Goal: Task Accomplishment & Management: Manage account settings

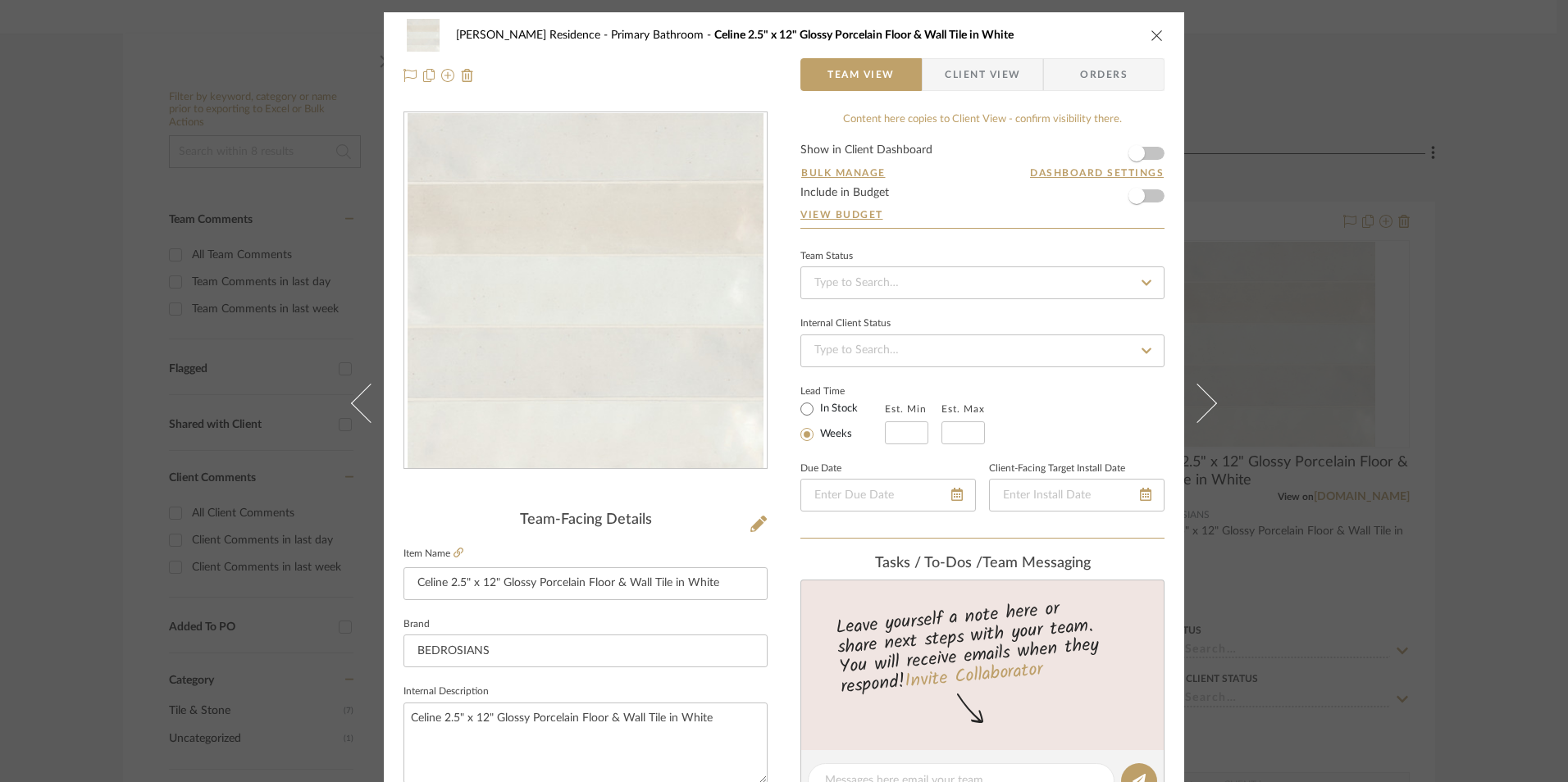
click at [1367, 534] on div "[PERSON_NAME] Residence Primary Bathroom Celine 2.5" x 12" Glossy Porcelain Flo…" at bounding box center [784, 391] width 1568 height 782
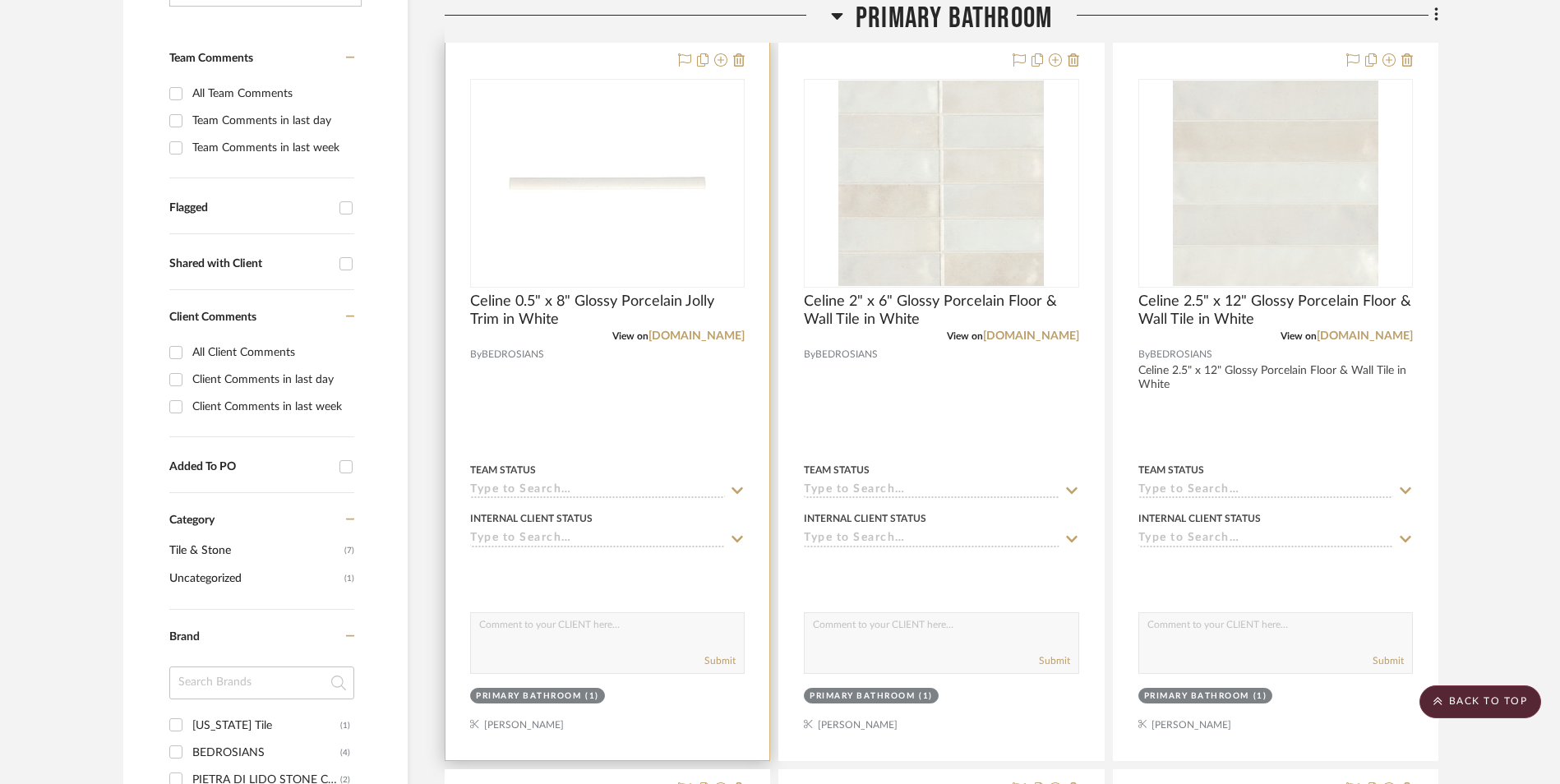
scroll to position [411, 0]
click at [563, 290] on span "Celine 0.5" x 8" Glossy Porcelain Jolly Trim in White" at bounding box center [607, 308] width 274 height 36
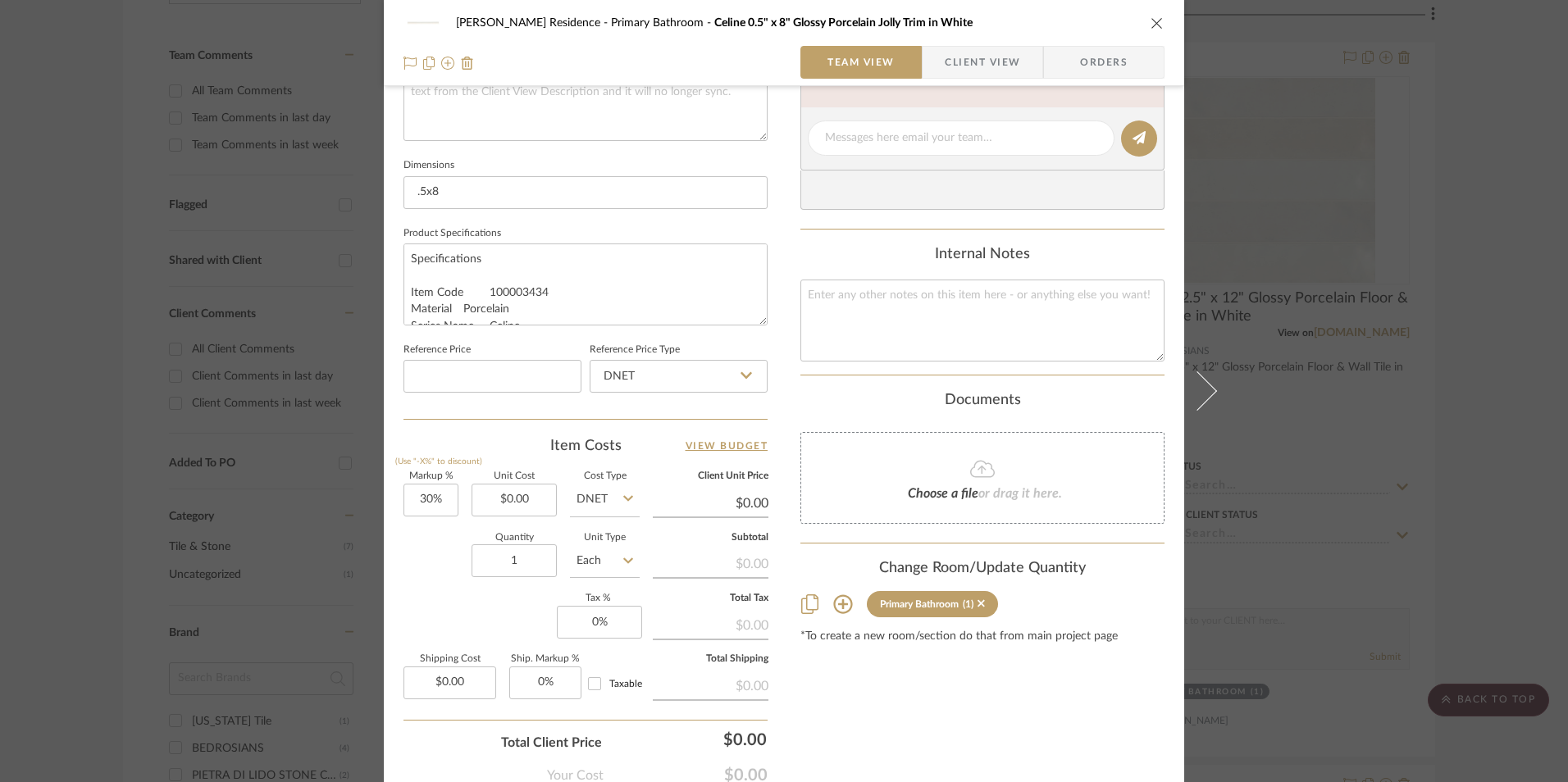
scroll to position [744, 0]
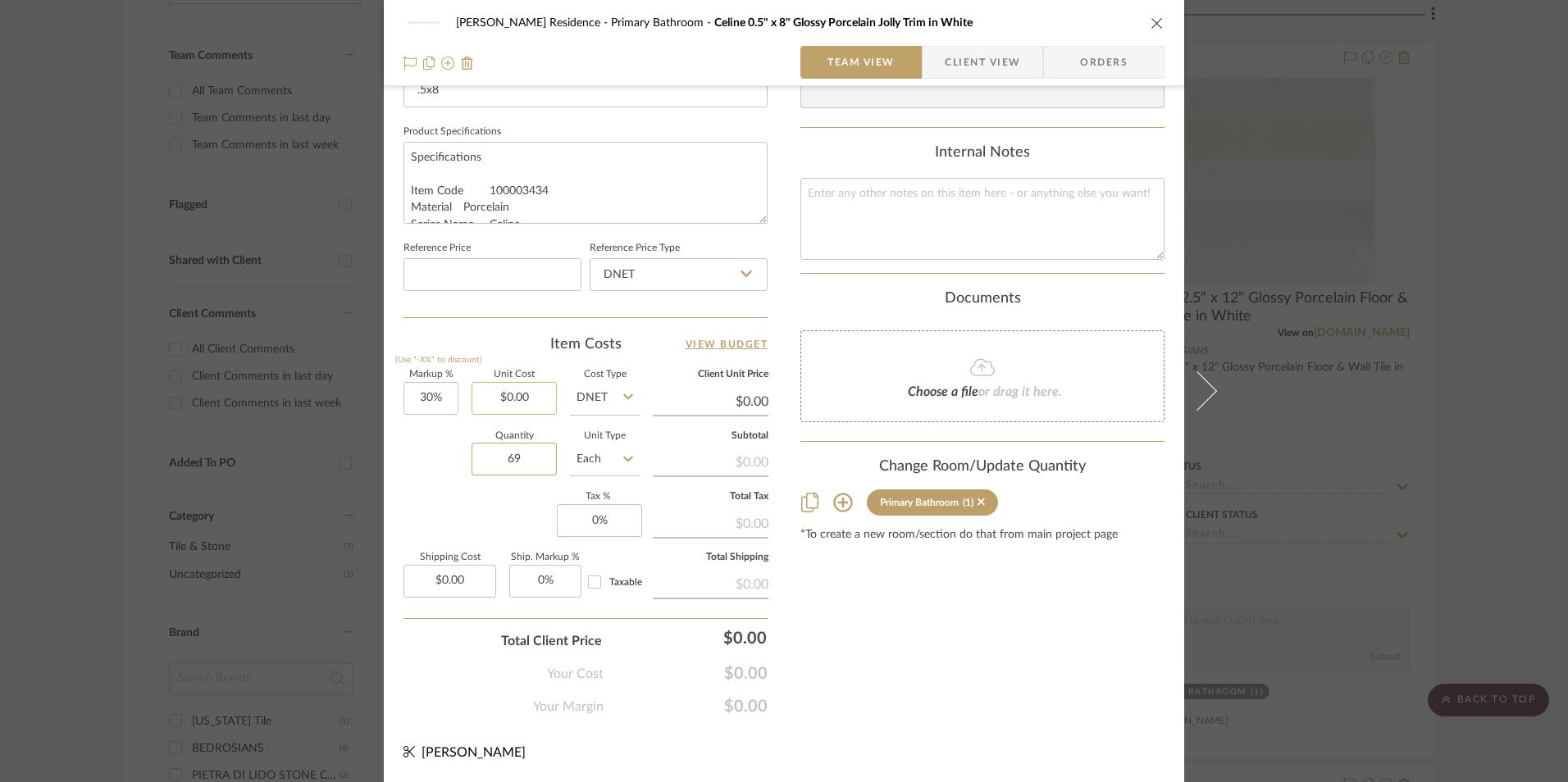
type input "69"
type input "0.00"
click at [524, 389] on input "0.00" at bounding box center [514, 398] width 86 height 33
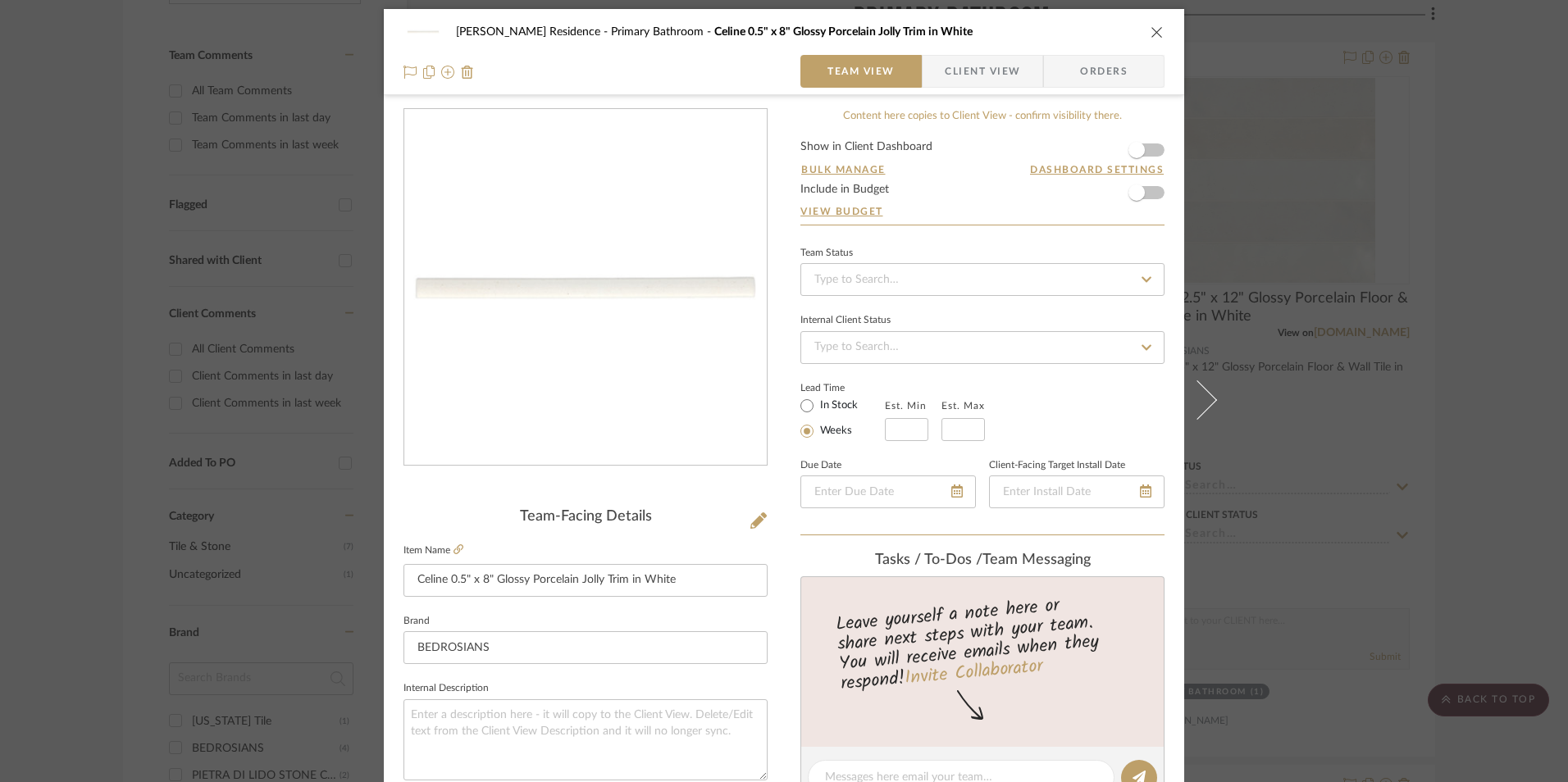
scroll to position [0, 0]
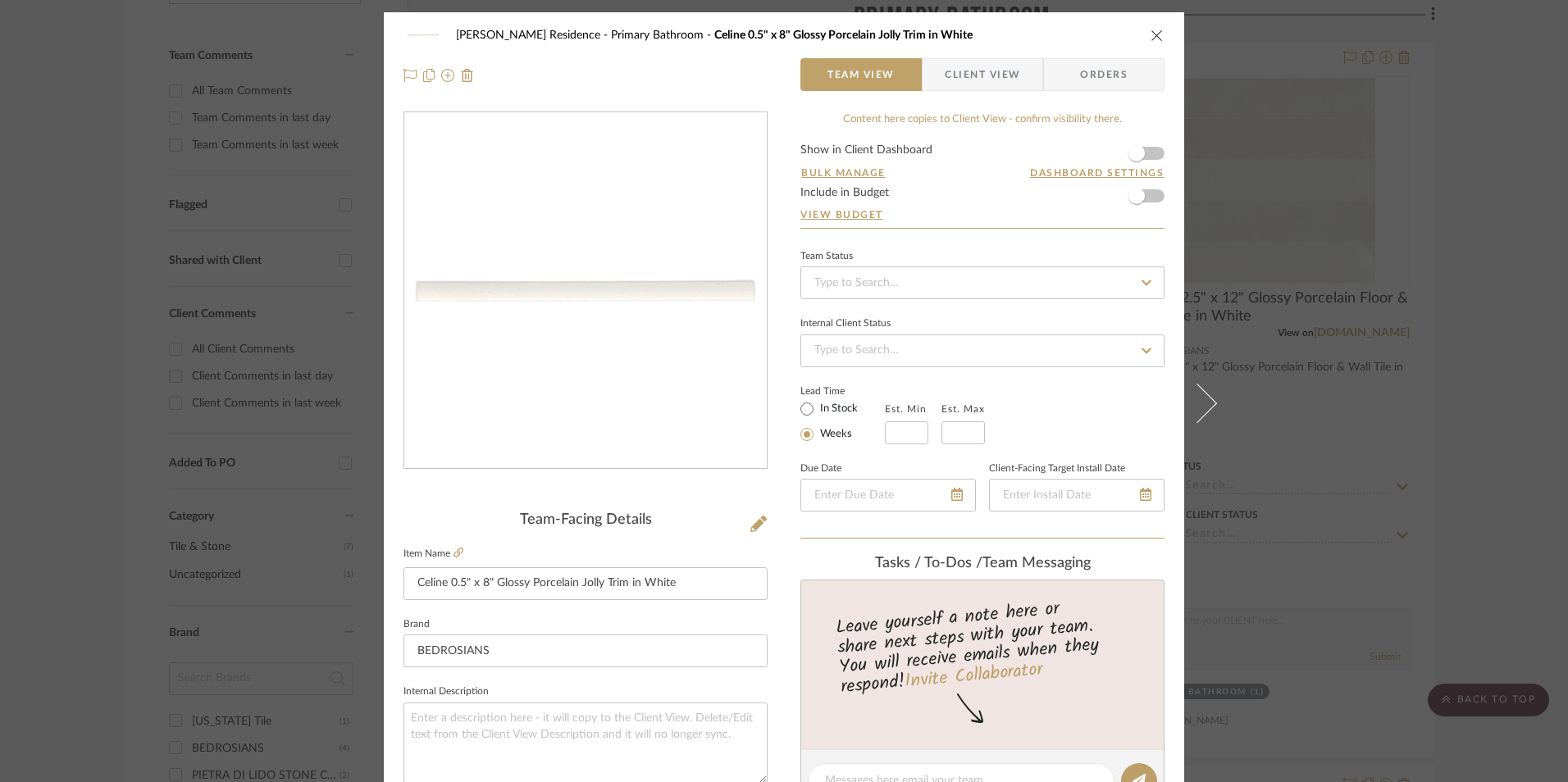
type input "$0.00"
click at [1157, 36] on icon "close" at bounding box center [1157, 35] width 13 height 13
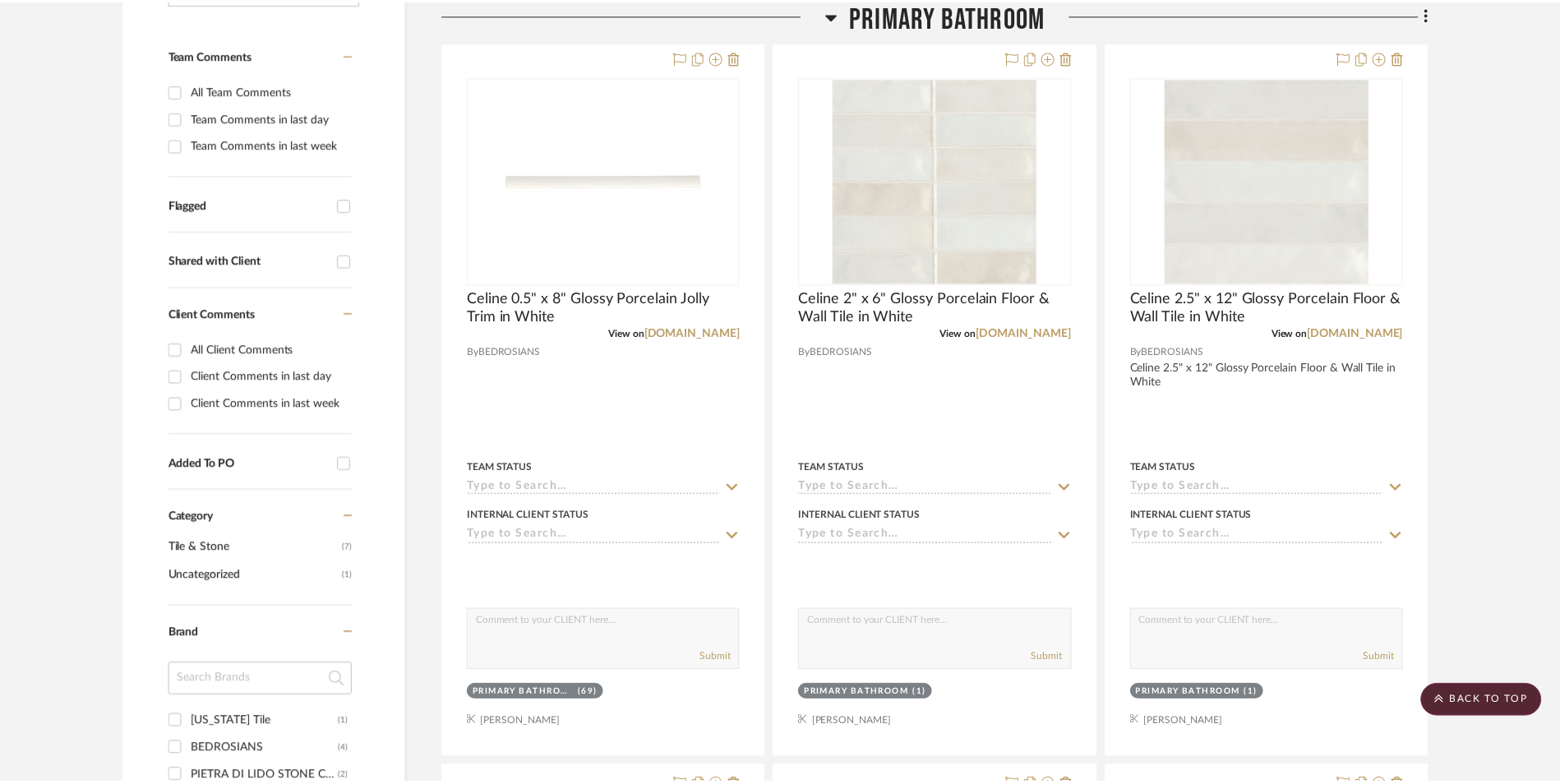
scroll to position [411, 0]
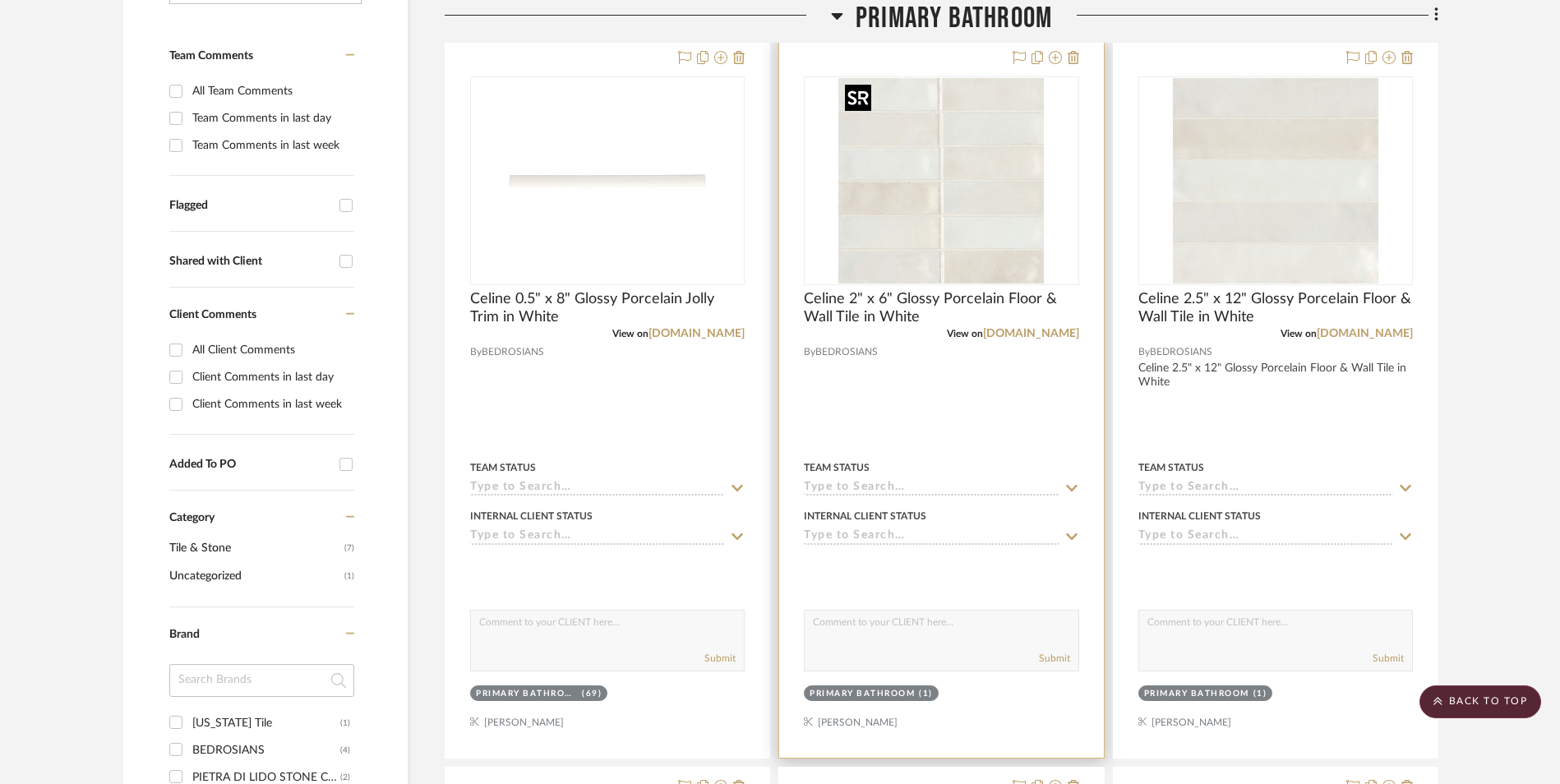
click at [962, 212] on img "0" at bounding box center [941, 181] width 205 height 205
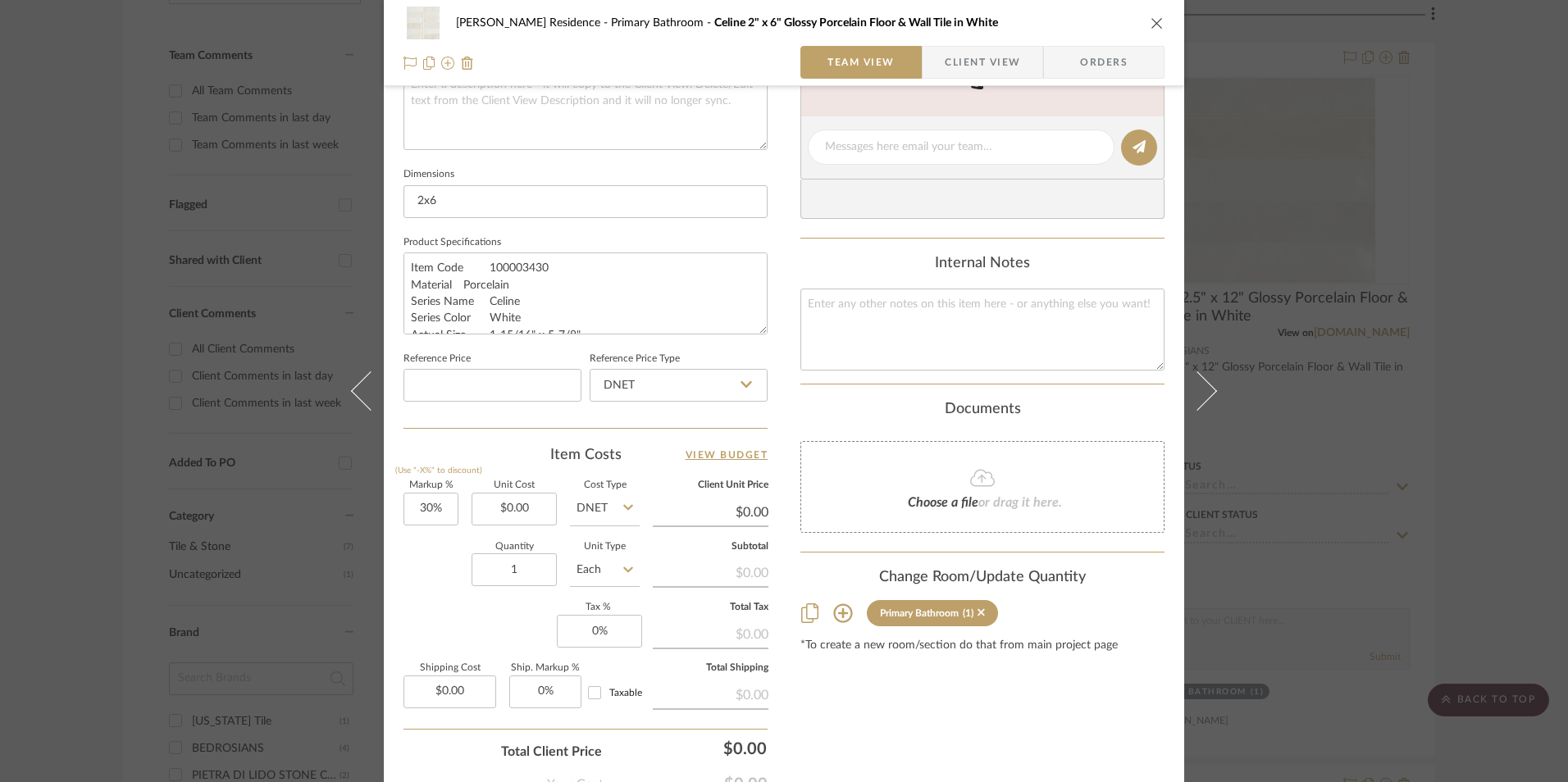
scroll to position [737, 0]
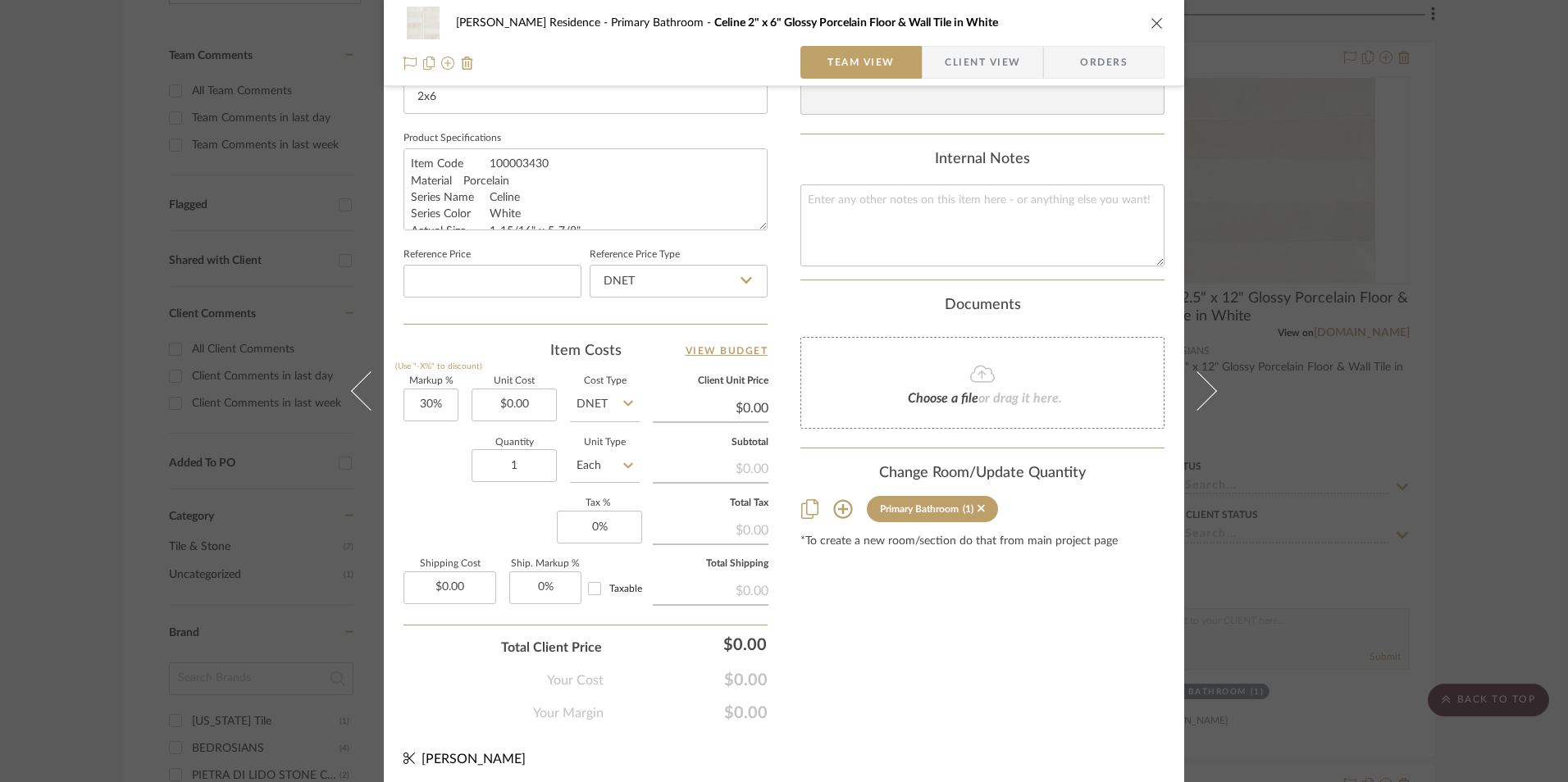
click at [1402, 213] on div "[PERSON_NAME] Residence Primary Bathroom Celine 2" x 6" Glossy Porcelain Floor …" at bounding box center [784, 391] width 1568 height 782
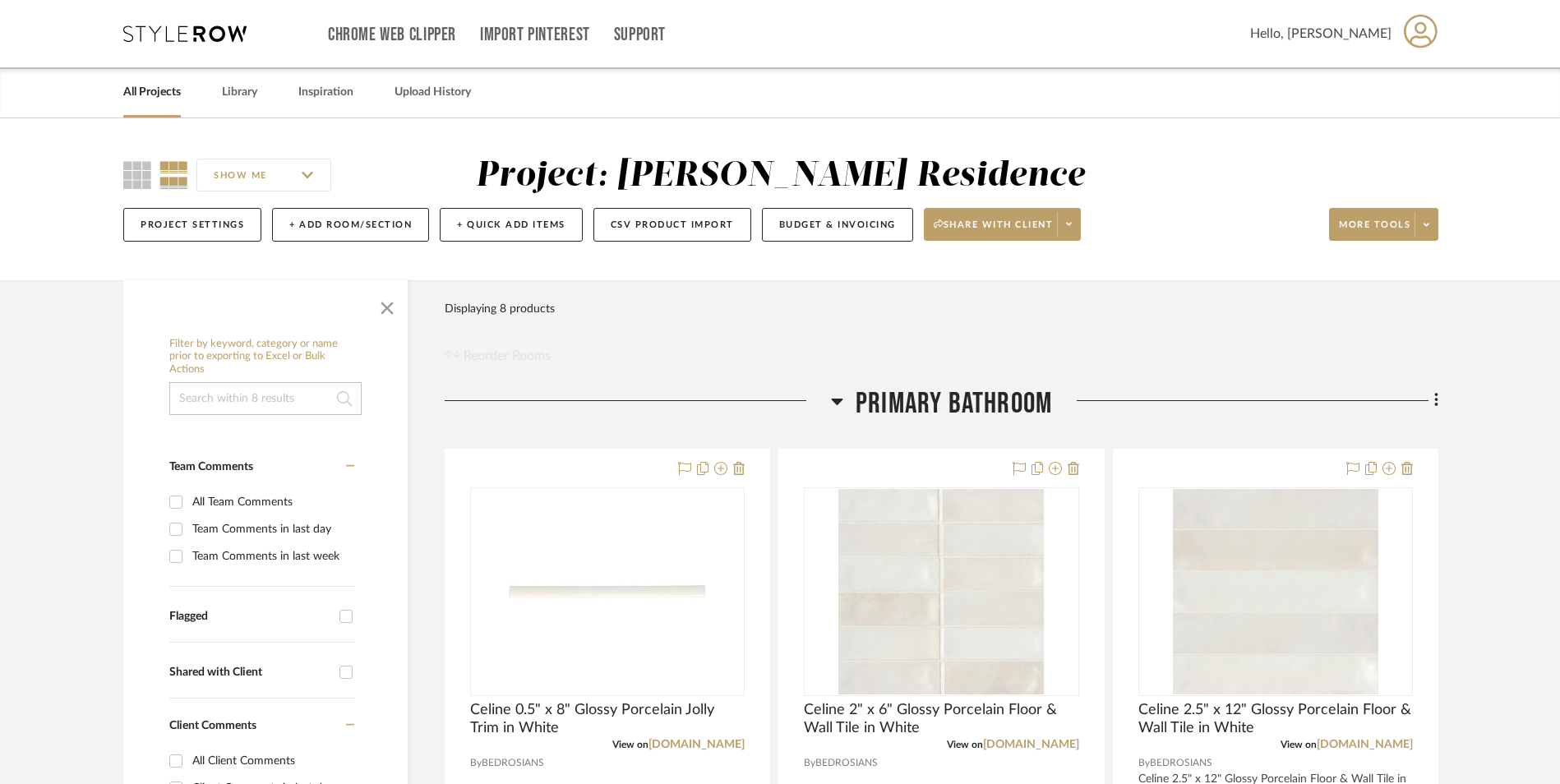
scroll to position [329, 0]
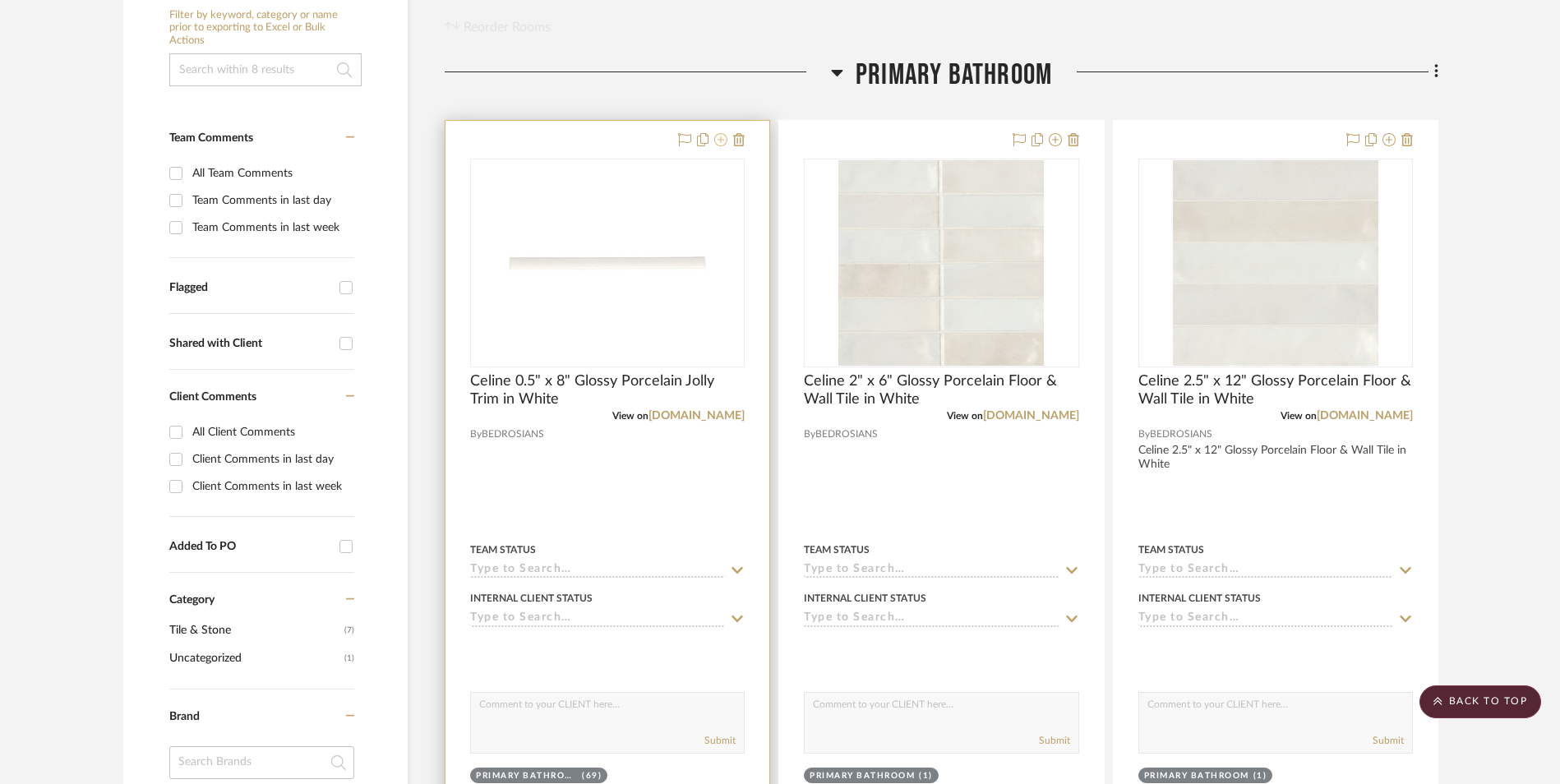
click at [721, 143] on icon at bounding box center [721, 140] width 13 height 13
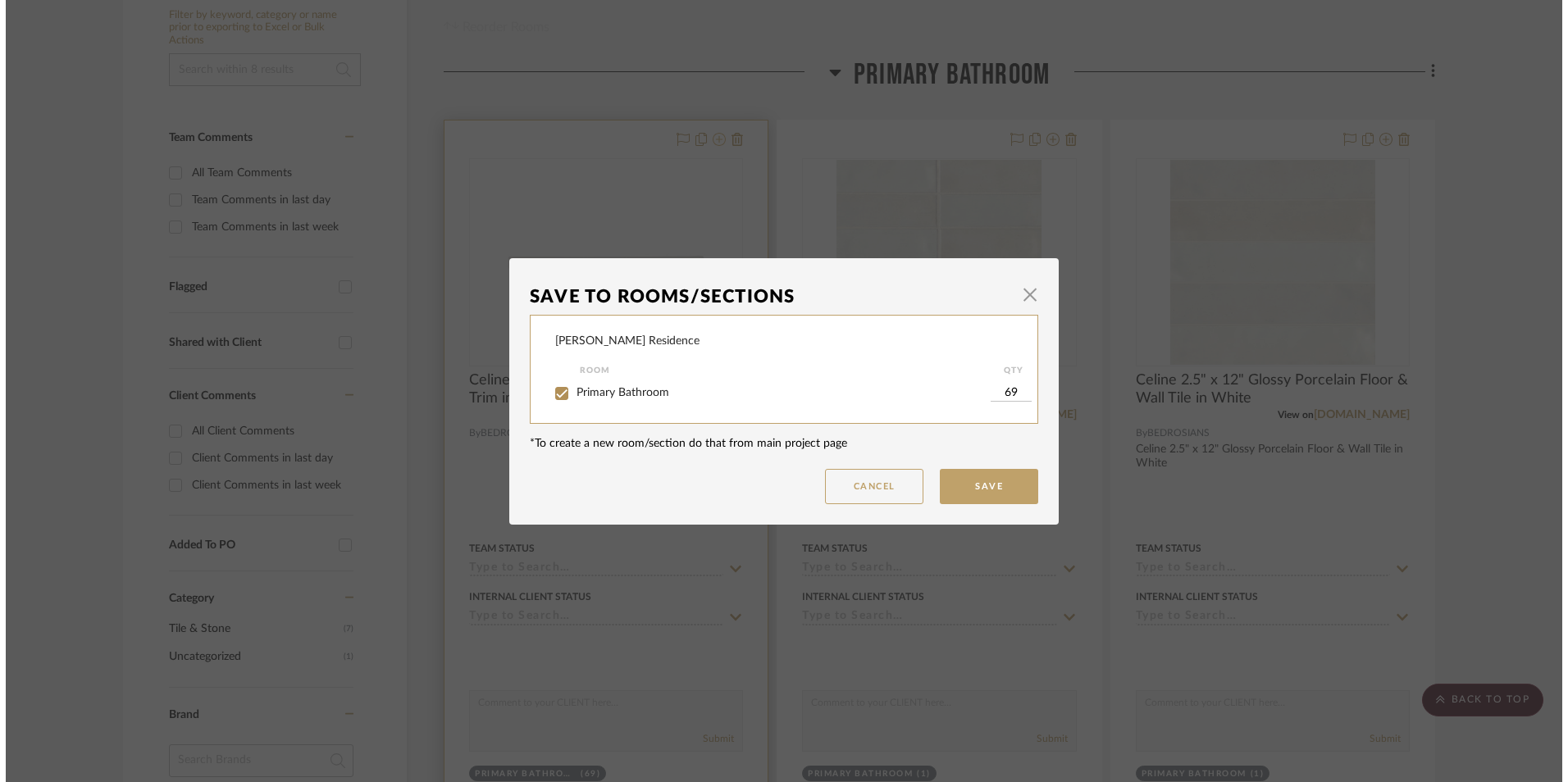
scroll to position [0, 0]
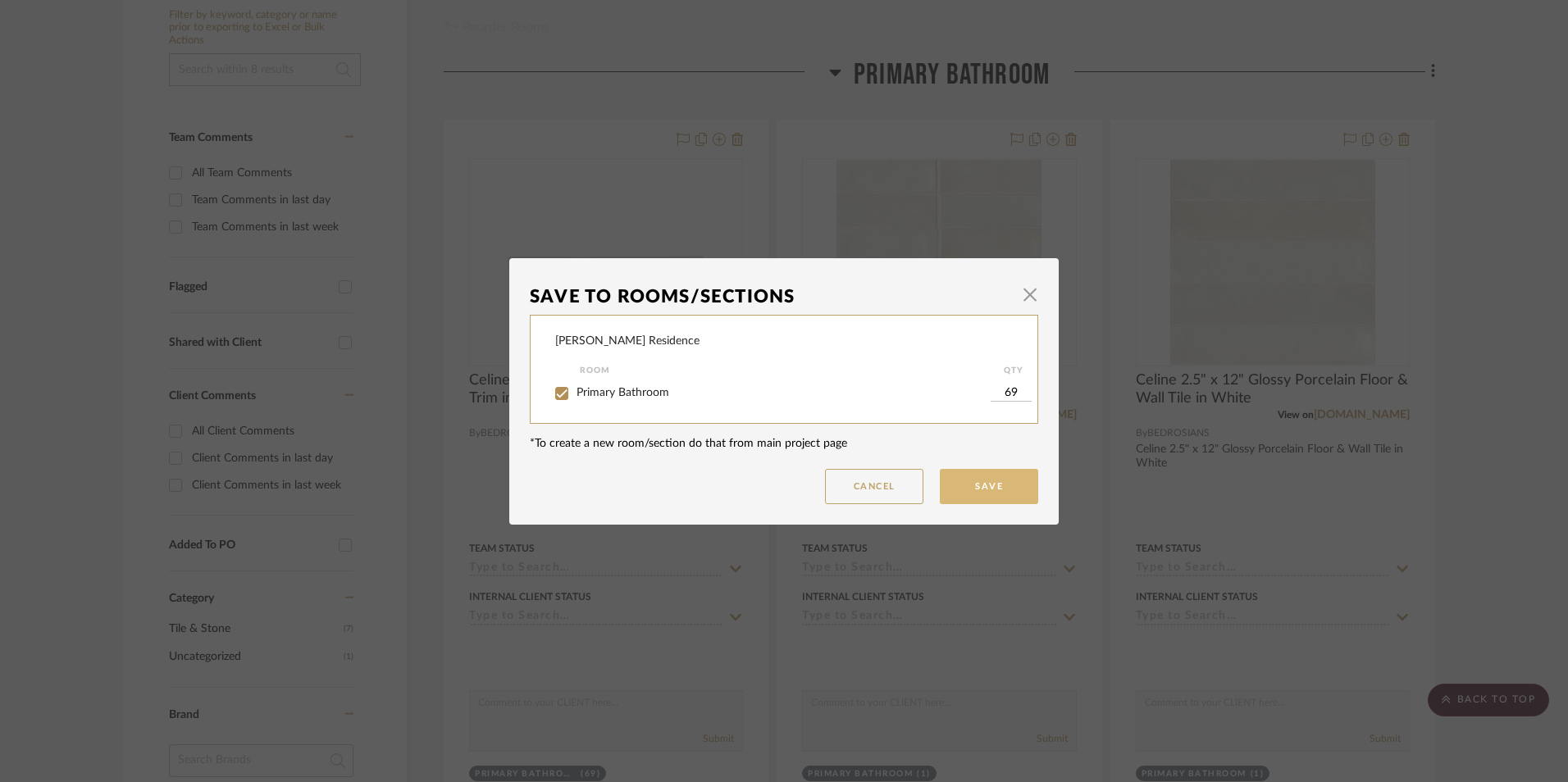
click at [1000, 489] on button "Save" at bounding box center [989, 486] width 99 height 35
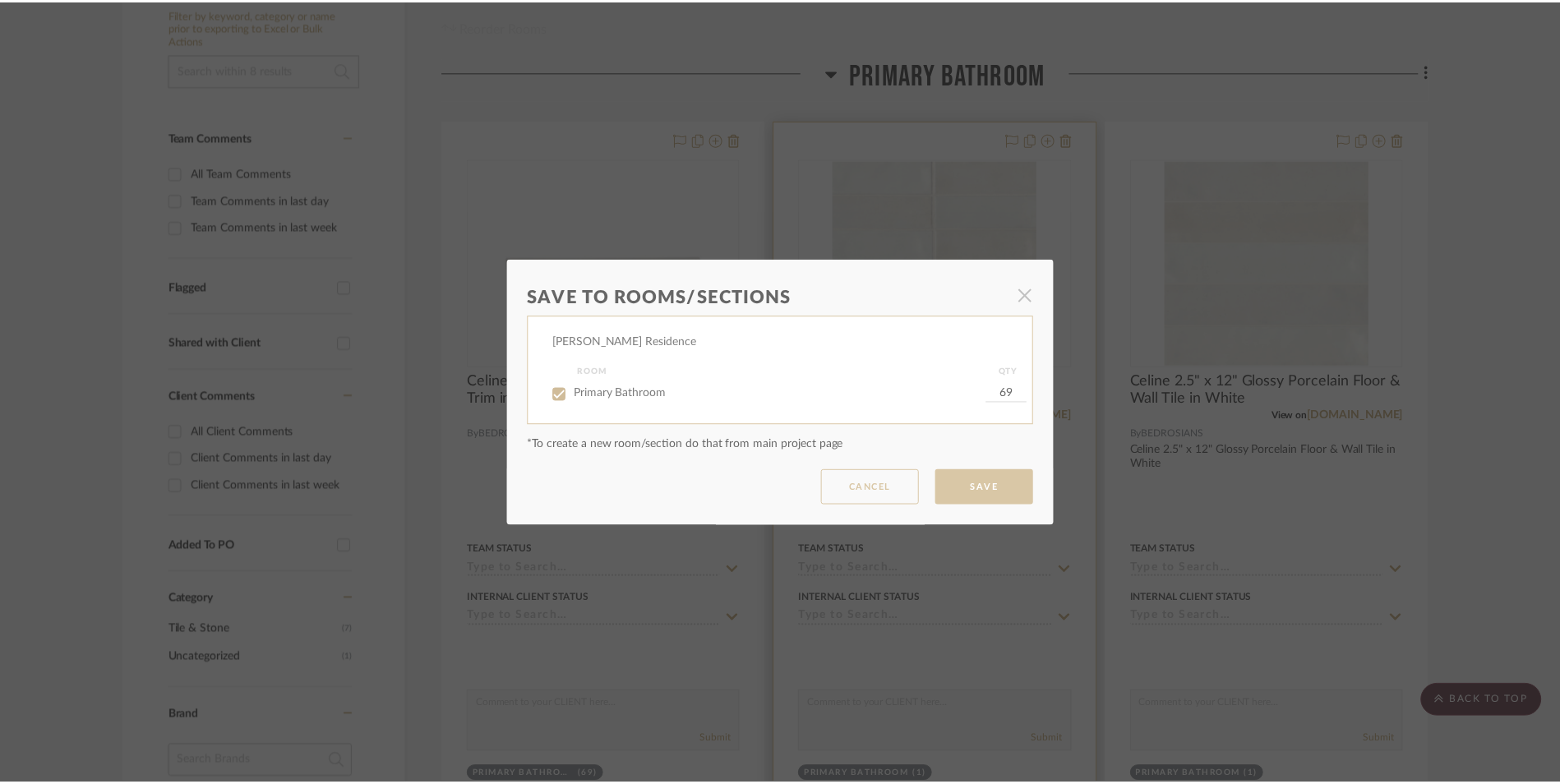
scroll to position [329, 0]
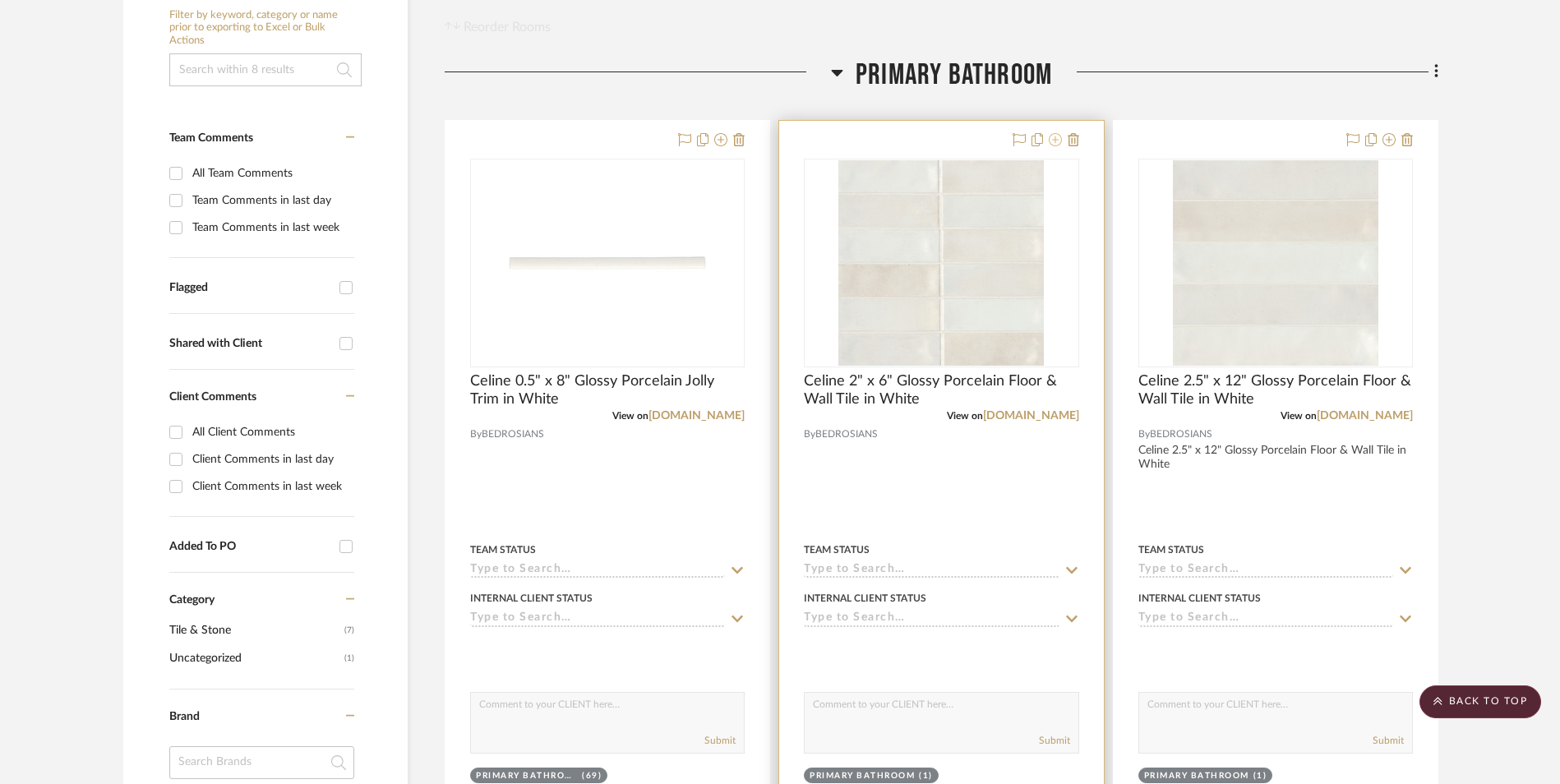
click at [1055, 139] on icon at bounding box center [1056, 140] width 13 height 13
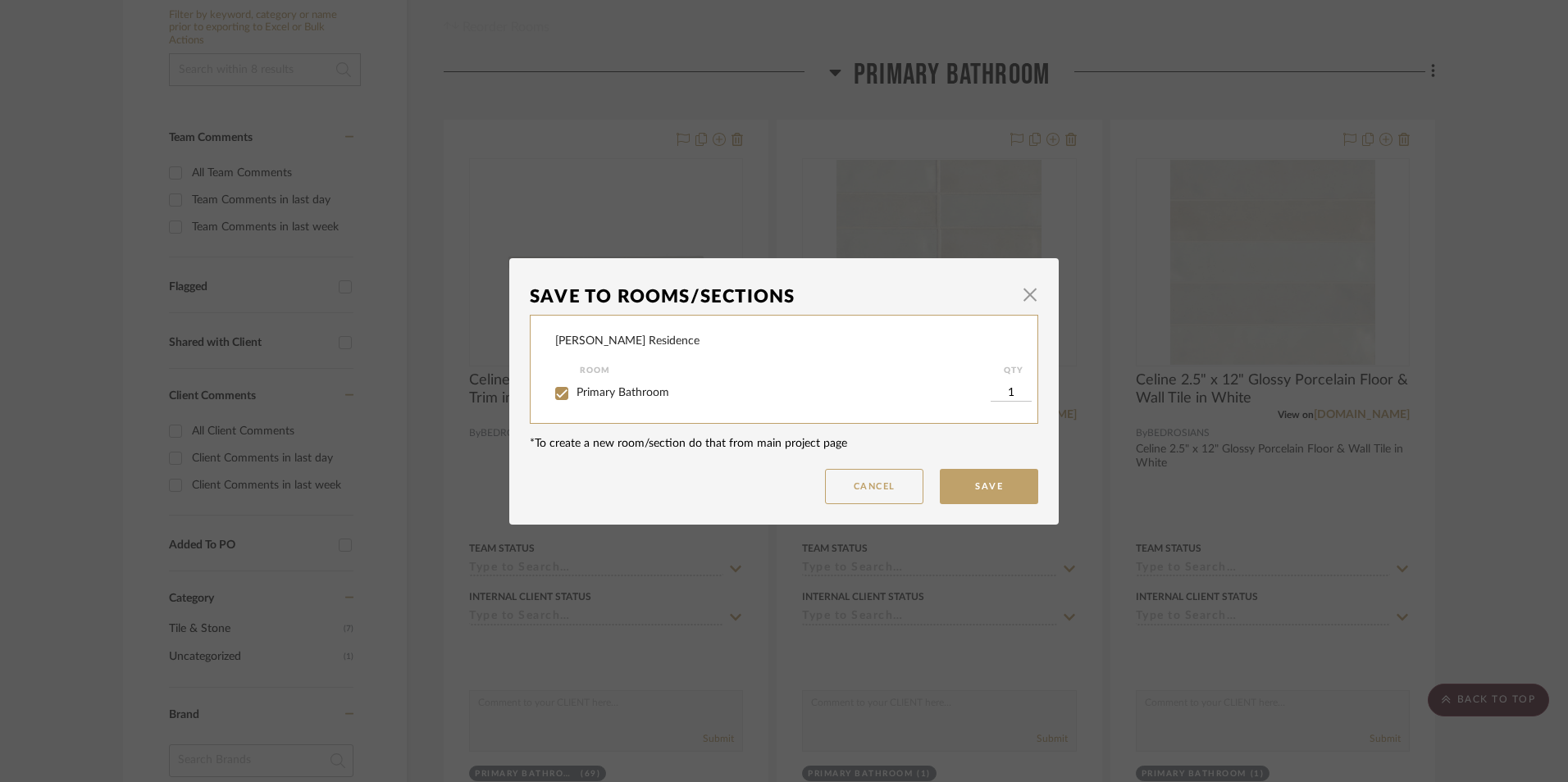
drag, startPoint x: 1023, startPoint y: 289, endPoint x: 369, endPoint y: -29, distance: 727.2
click at [369, 0] on html "Chrome Web Clipper Import Pinterest Support All Projects Library Inspiration Up…" at bounding box center [784, 62] width 1568 height 782
click at [1000, 388] on input "1" at bounding box center [1011, 393] width 41 height 17
paste input "37.28"
type input "37.28"
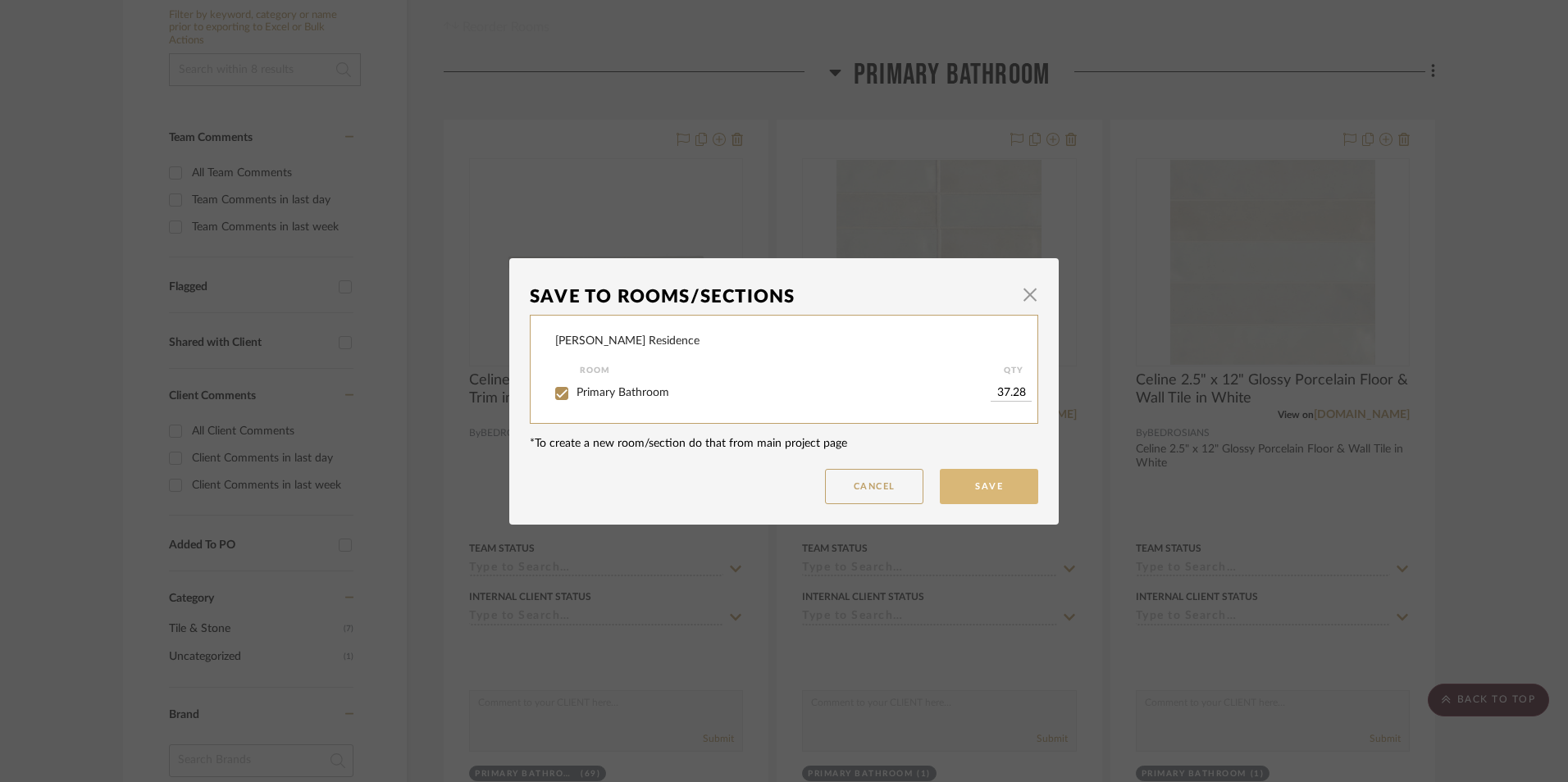
click at [990, 488] on button "Save" at bounding box center [989, 486] width 99 height 35
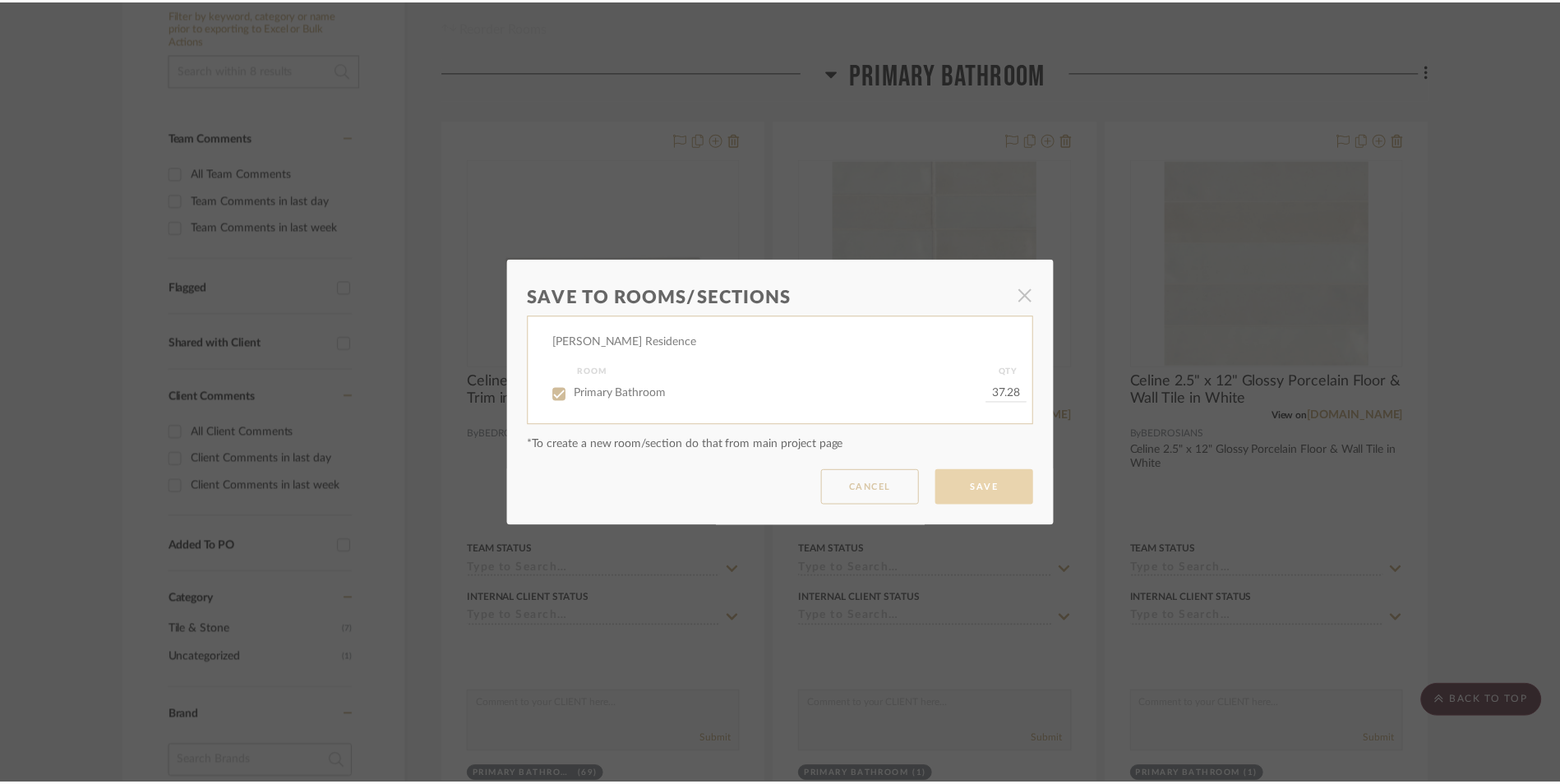
scroll to position [329, 0]
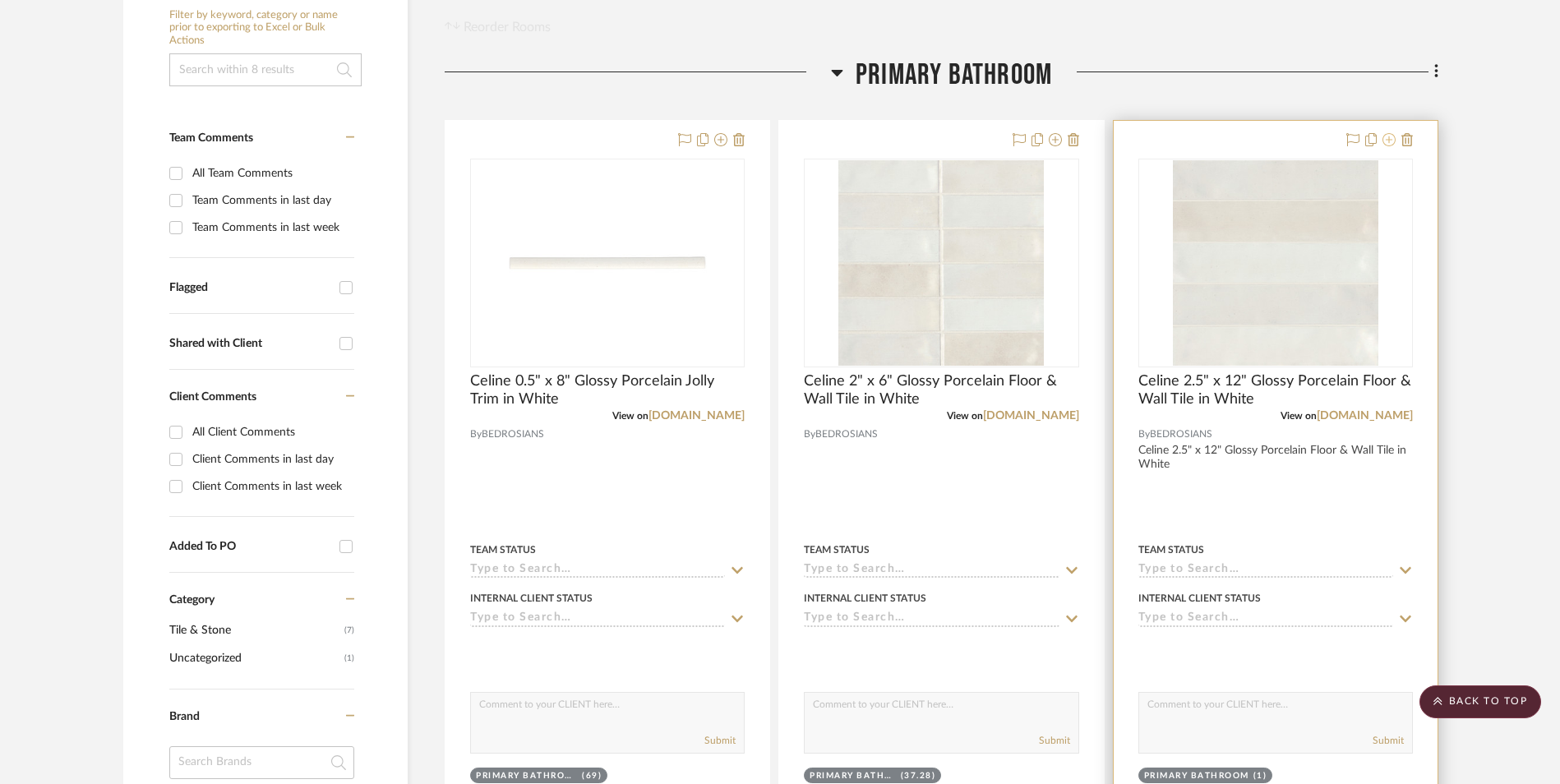
click at [1391, 143] on icon at bounding box center [1389, 140] width 13 height 13
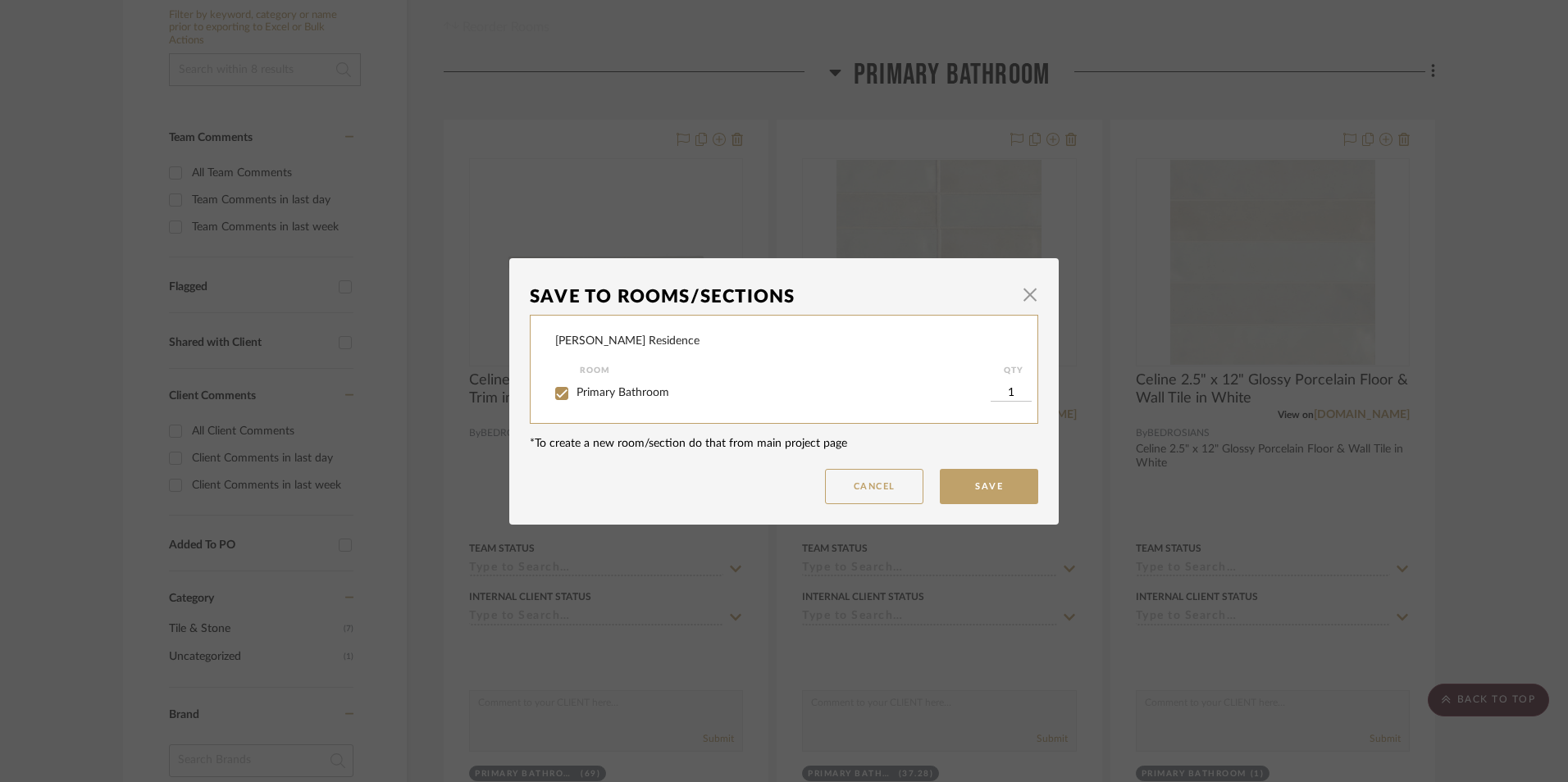
click at [1007, 391] on input "1" at bounding box center [1011, 393] width 41 height 17
paste input "45.23"
type input "145.23"
click at [988, 480] on button "Save" at bounding box center [989, 486] width 99 height 35
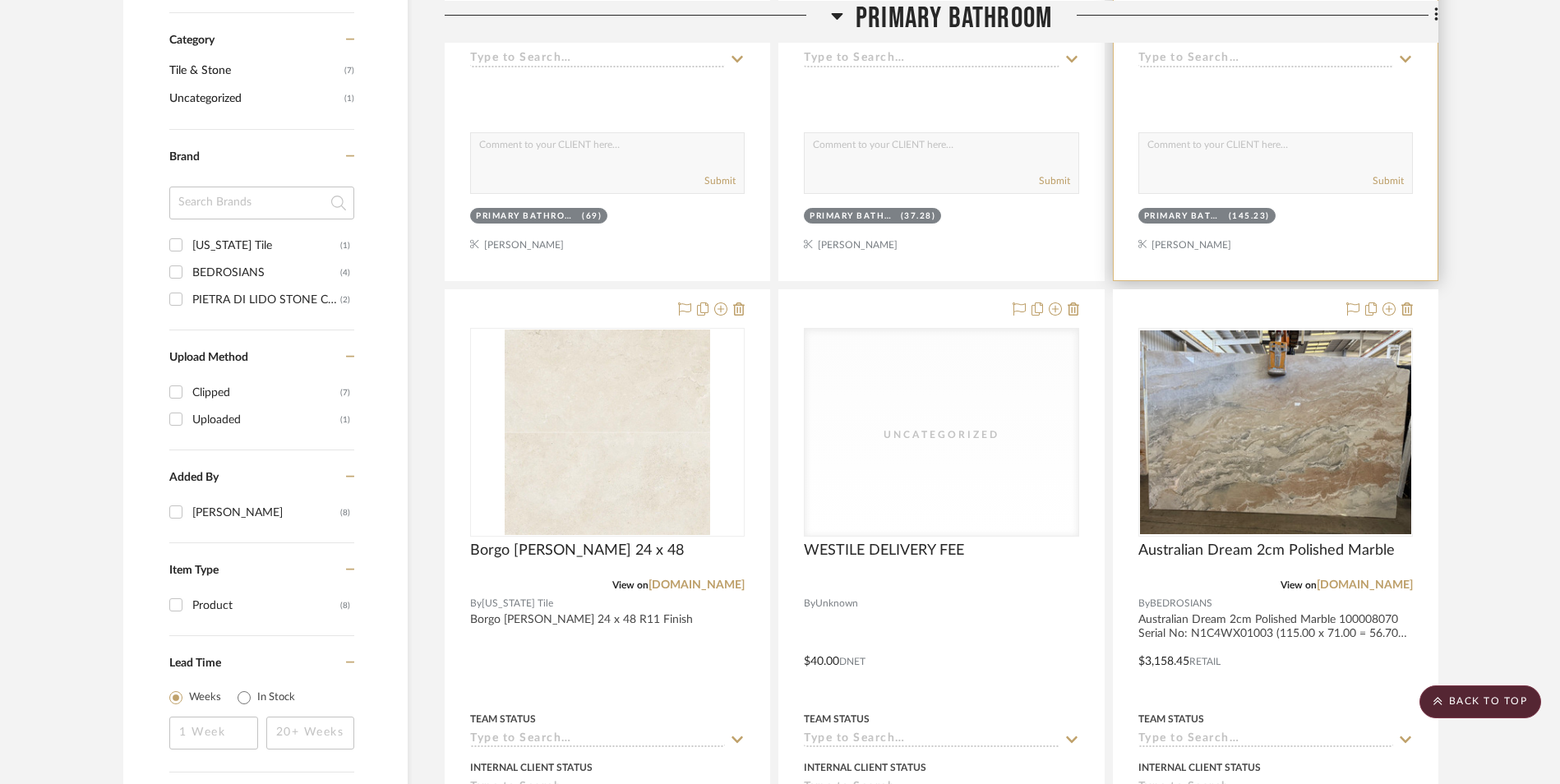
scroll to position [986, 0]
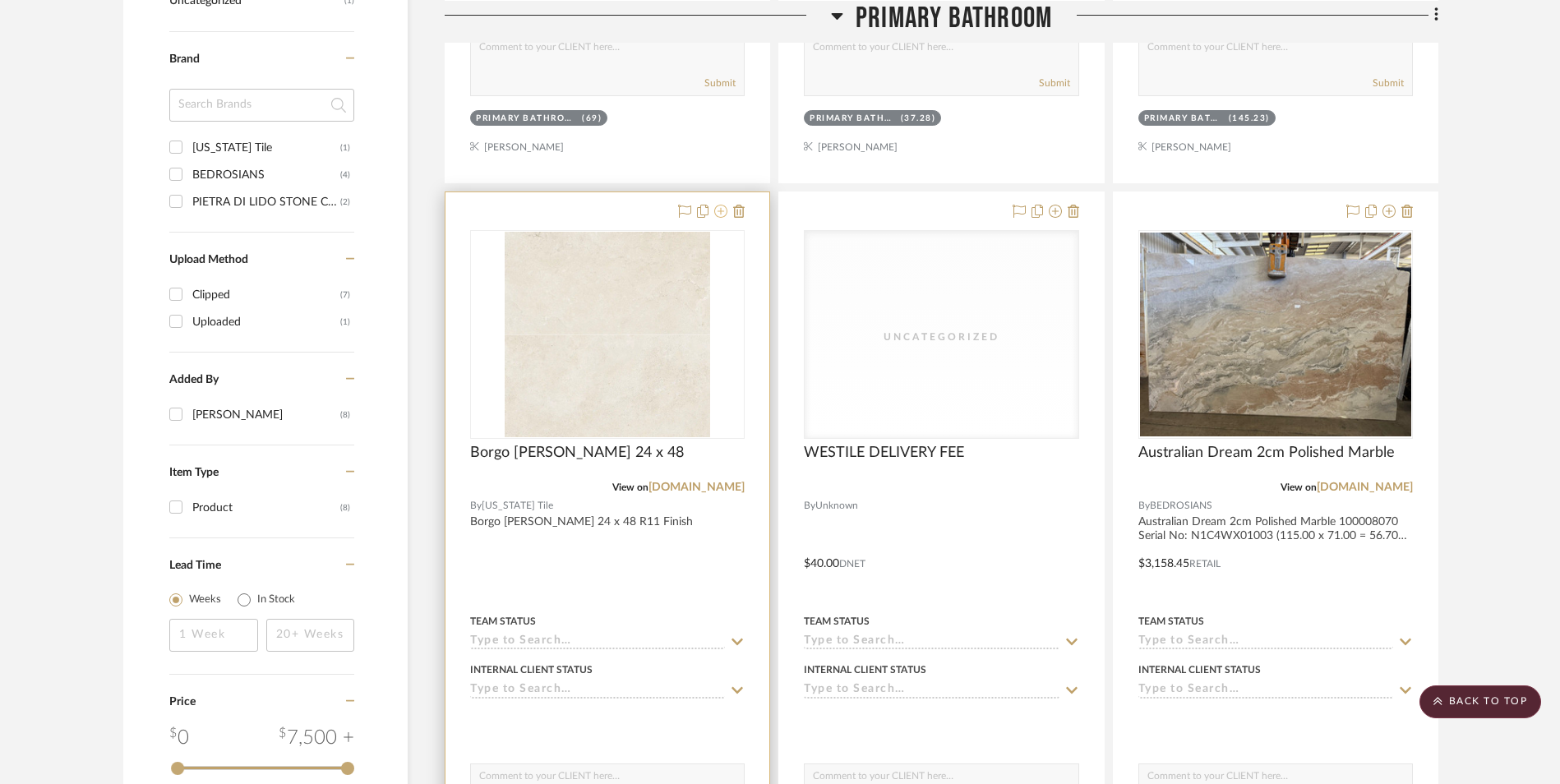
click at [722, 209] on icon at bounding box center [721, 212] width 13 height 13
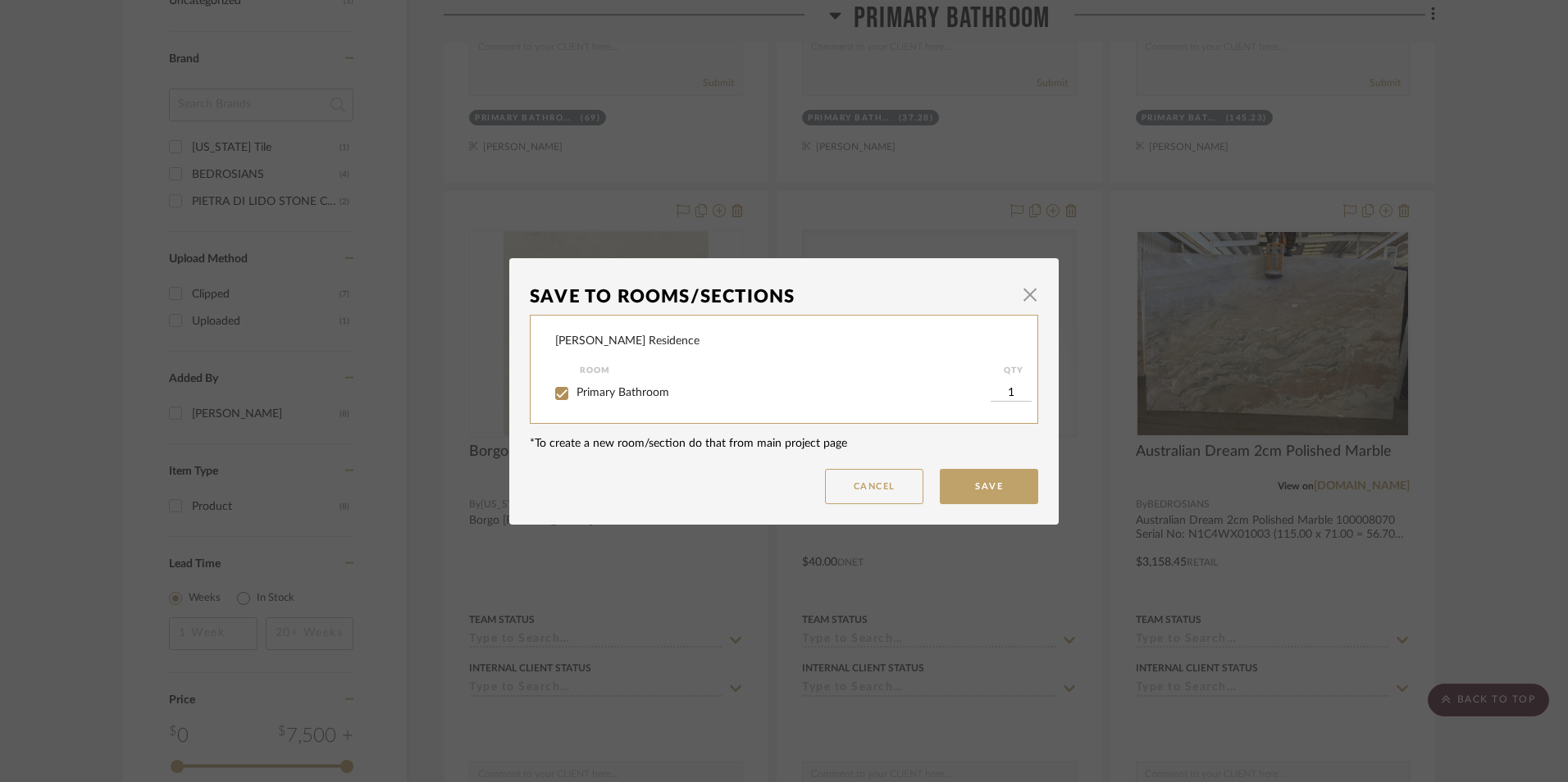
click at [1003, 391] on input "1" at bounding box center [1011, 393] width 41 height 17
type input "144"
click at [996, 485] on button "Save" at bounding box center [989, 486] width 99 height 35
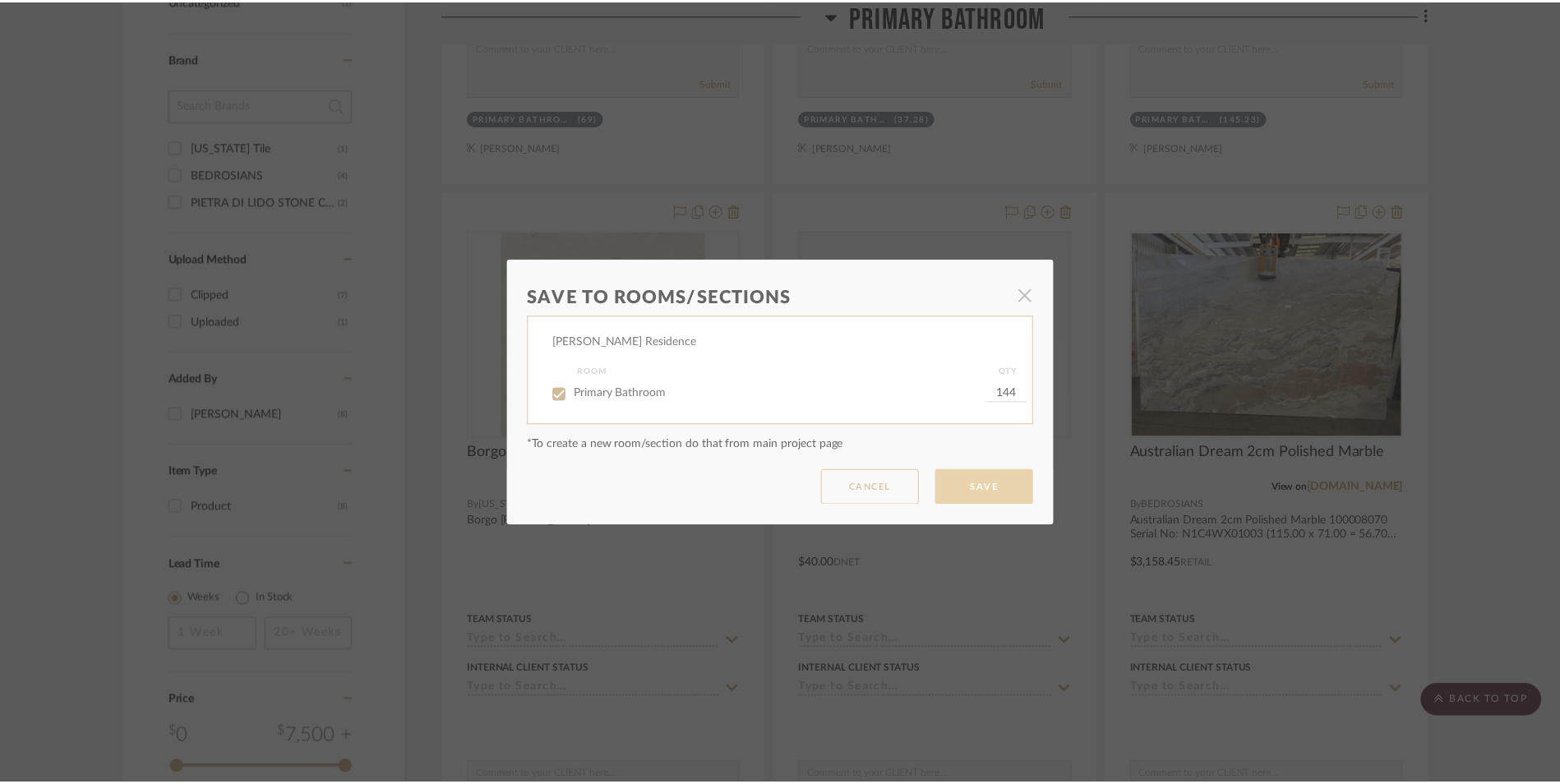
scroll to position [986, 0]
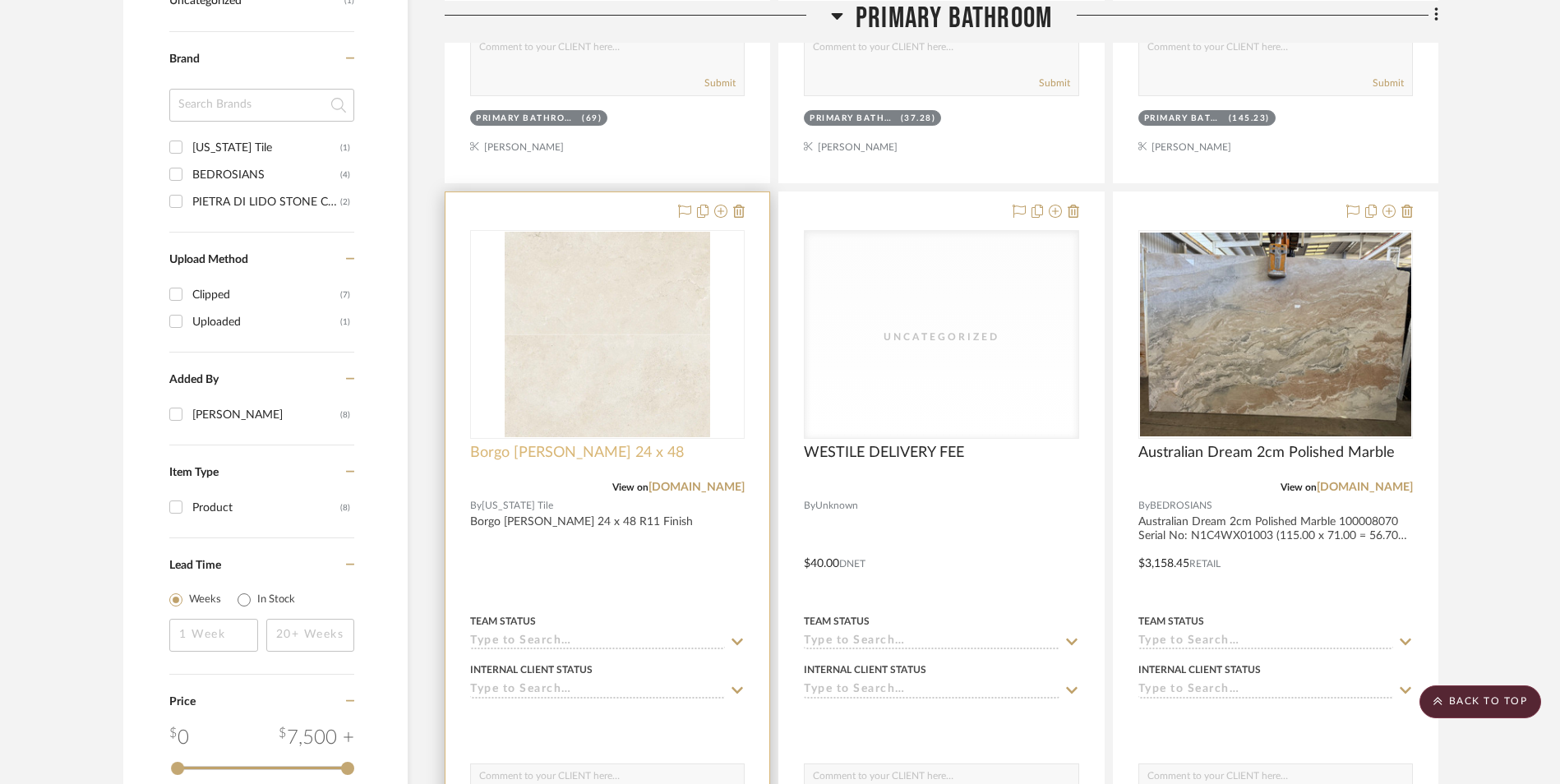
click at [547, 455] on span "Borgo [PERSON_NAME] 24 x 48" at bounding box center [576, 452] width 214 height 18
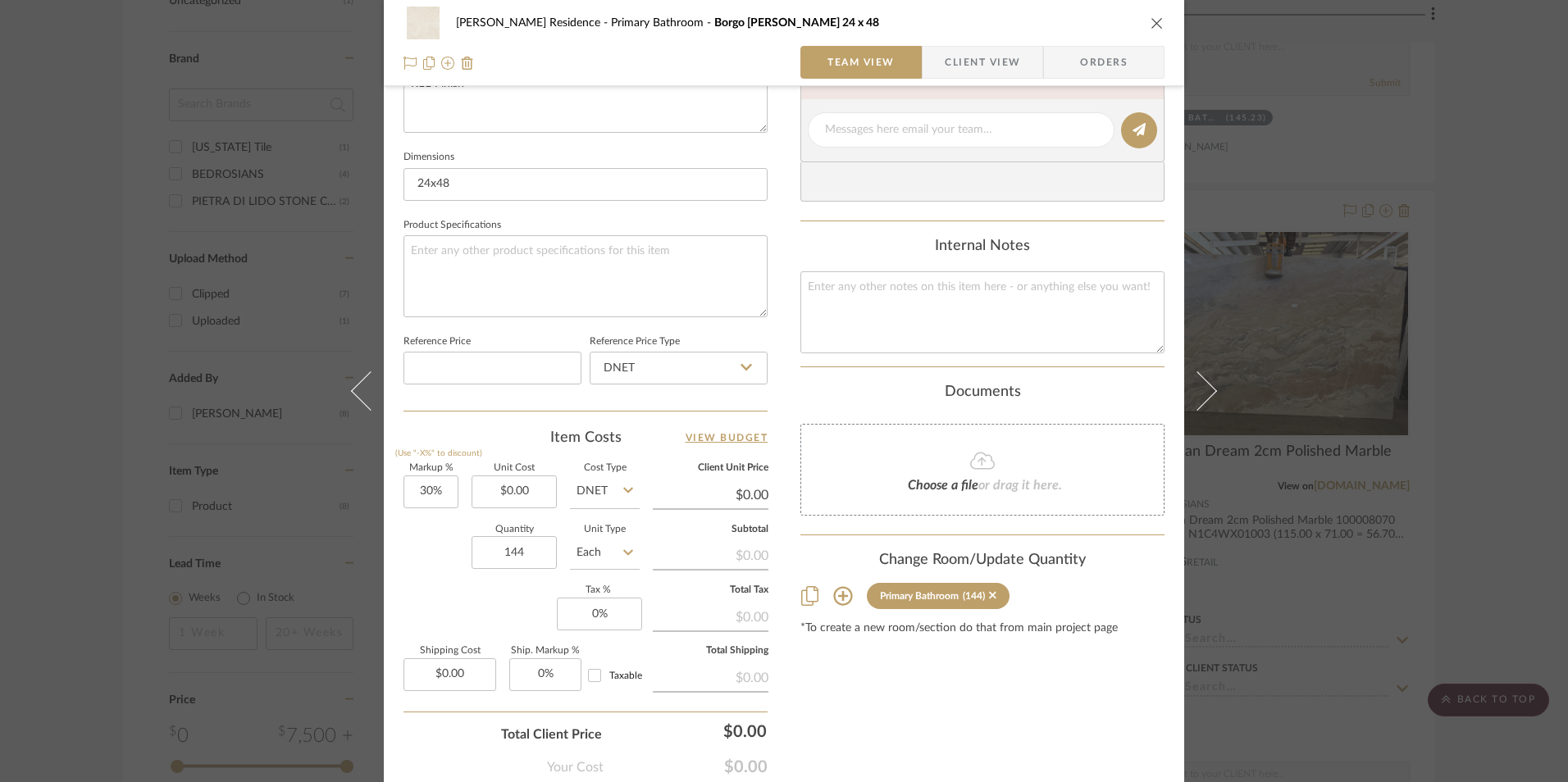
scroll to position [656, 0]
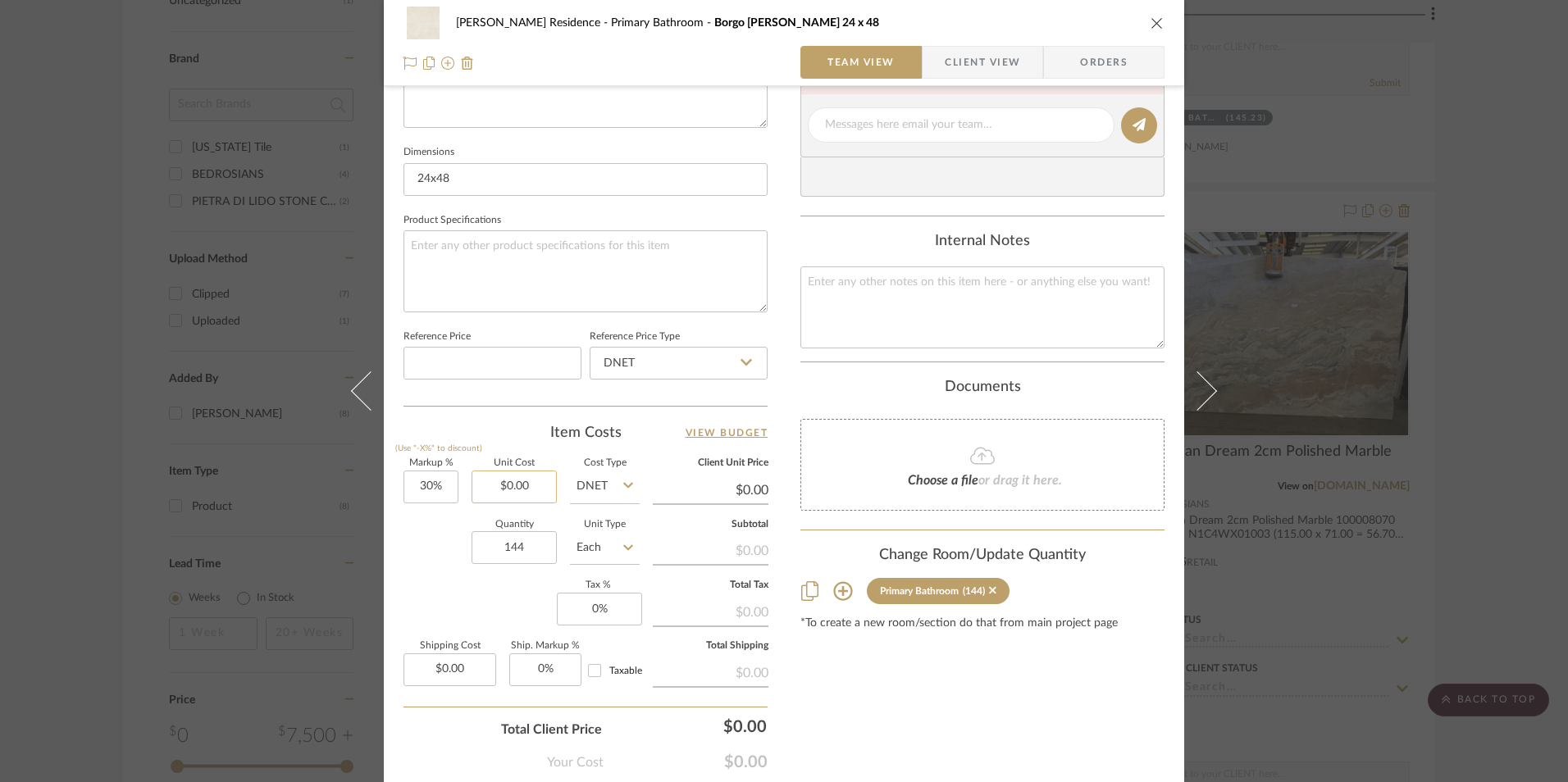
type input "0.00"
type input "$0.00"
type input "0.00%"
type input "0.00"
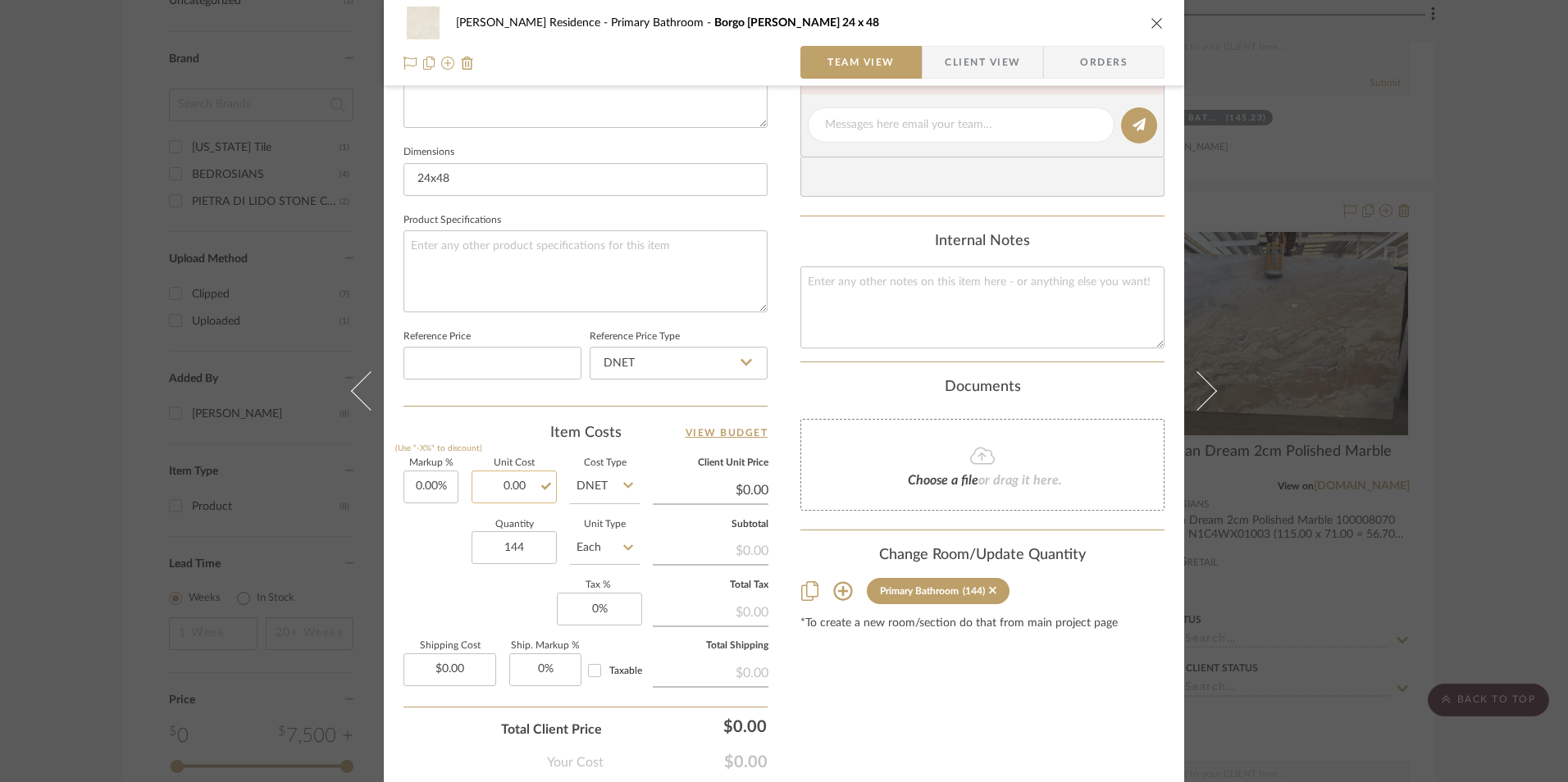
click at [502, 483] on input "0.00" at bounding box center [514, 486] width 86 height 33
type input "0%"
type input "$4.31"
type input "0"
click at [618, 612] on input "0" at bounding box center [600, 608] width 86 height 33
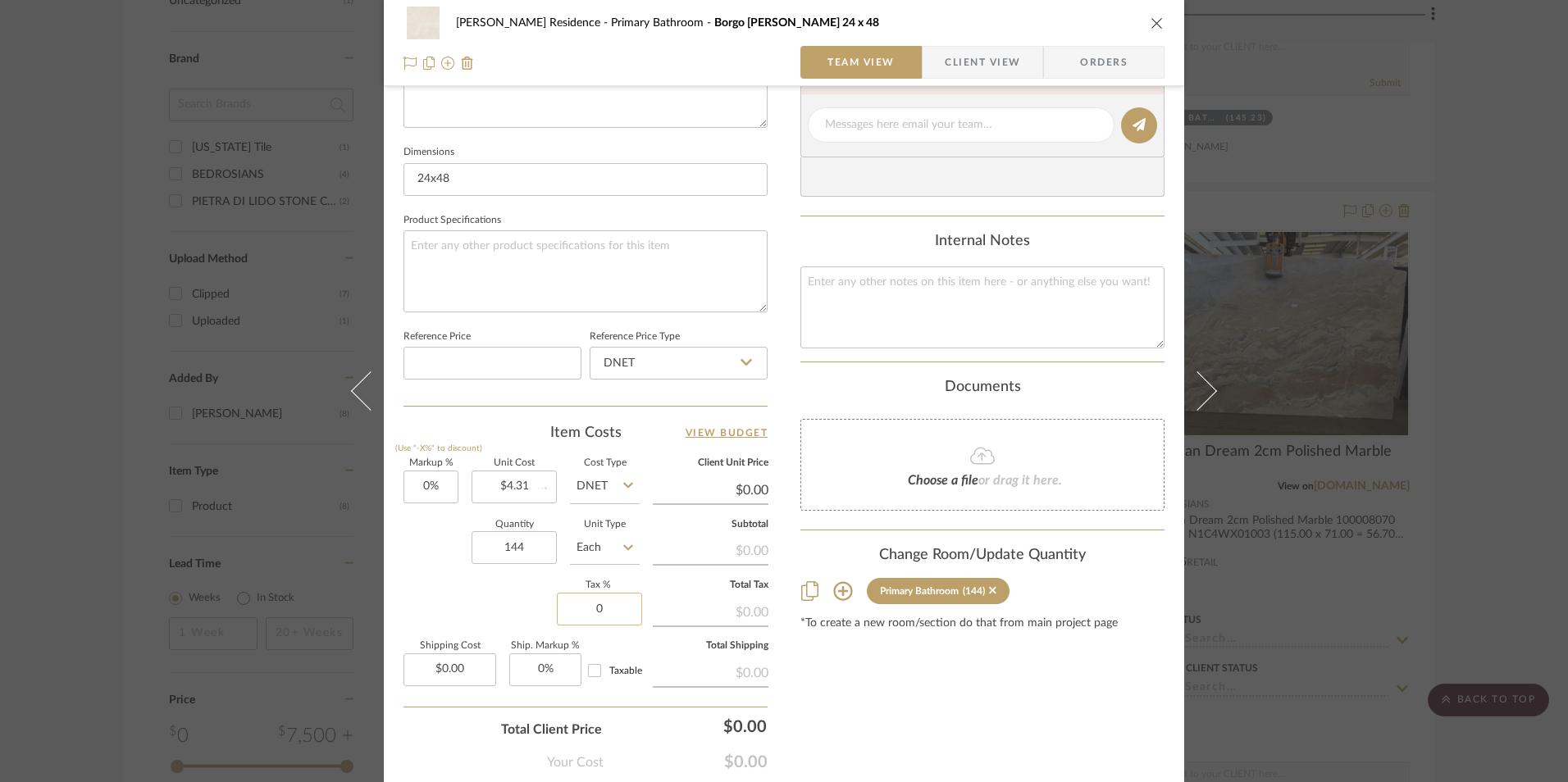
type input "$4.31"
type input "9.5%"
click at [448, 611] on div "Markup % (Use "-X%" to discount) 0% Unit Cost $4.31 Cost Type DNET Client Unit …" at bounding box center [585, 578] width 364 height 239
click at [528, 485] on input "4.31" at bounding box center [514, 486] width 86 height 33
type input "$4.31"
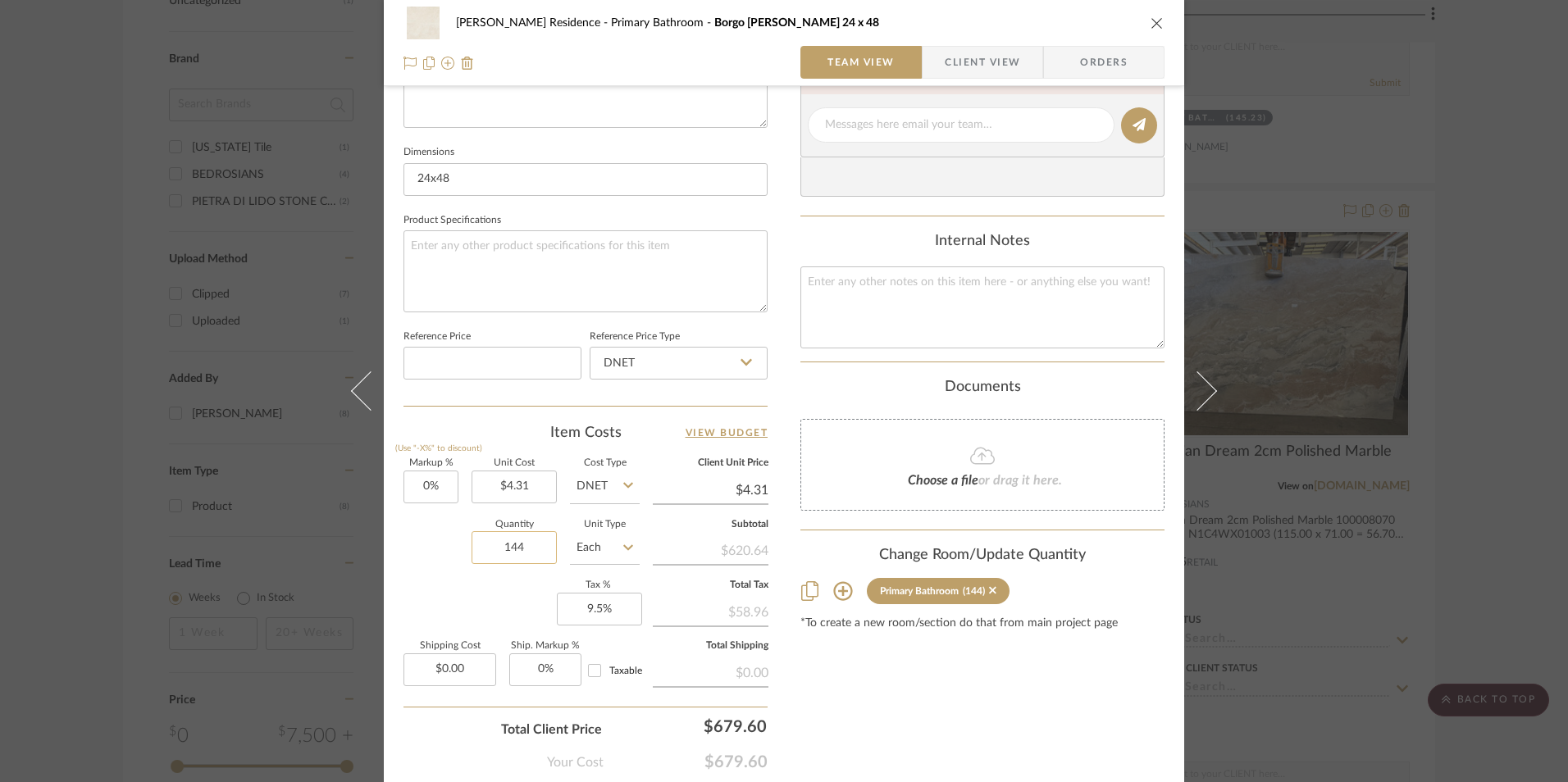
click at [543, 541] on input "144" at bounding box center [514, 547] width 86 height 33
click at [616, 611] on input "9.5" at bounding box center [600, 608] width 86 height 33
type input "9.75%"
click at [658, 605] on div "$58.96" at bounding box center [711, 611] width 115 height 30
click at [1082, 728] on div "Content here copies to Client View - confirm visibility there. Show in Client D…" at bounding box center [981, 130] width 364 height 1349
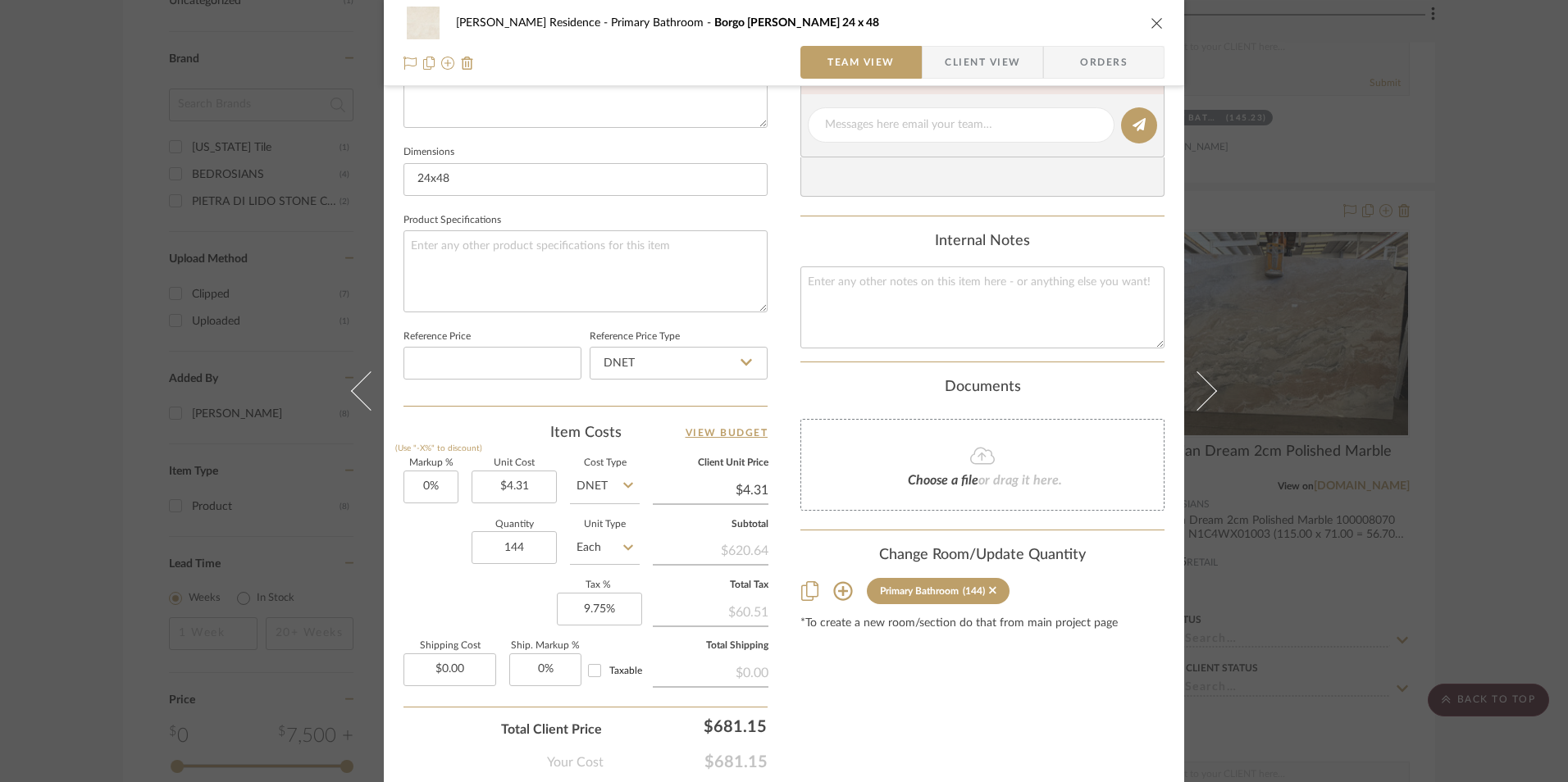
click at [1256, 653] on div "[PERSON_NAME] Residence Primary Bathroom [GEOGRAPHIC_DATA][PERSON_NAME] 24 x 48…" at bounding box center [784, 391] width 1568 height 782
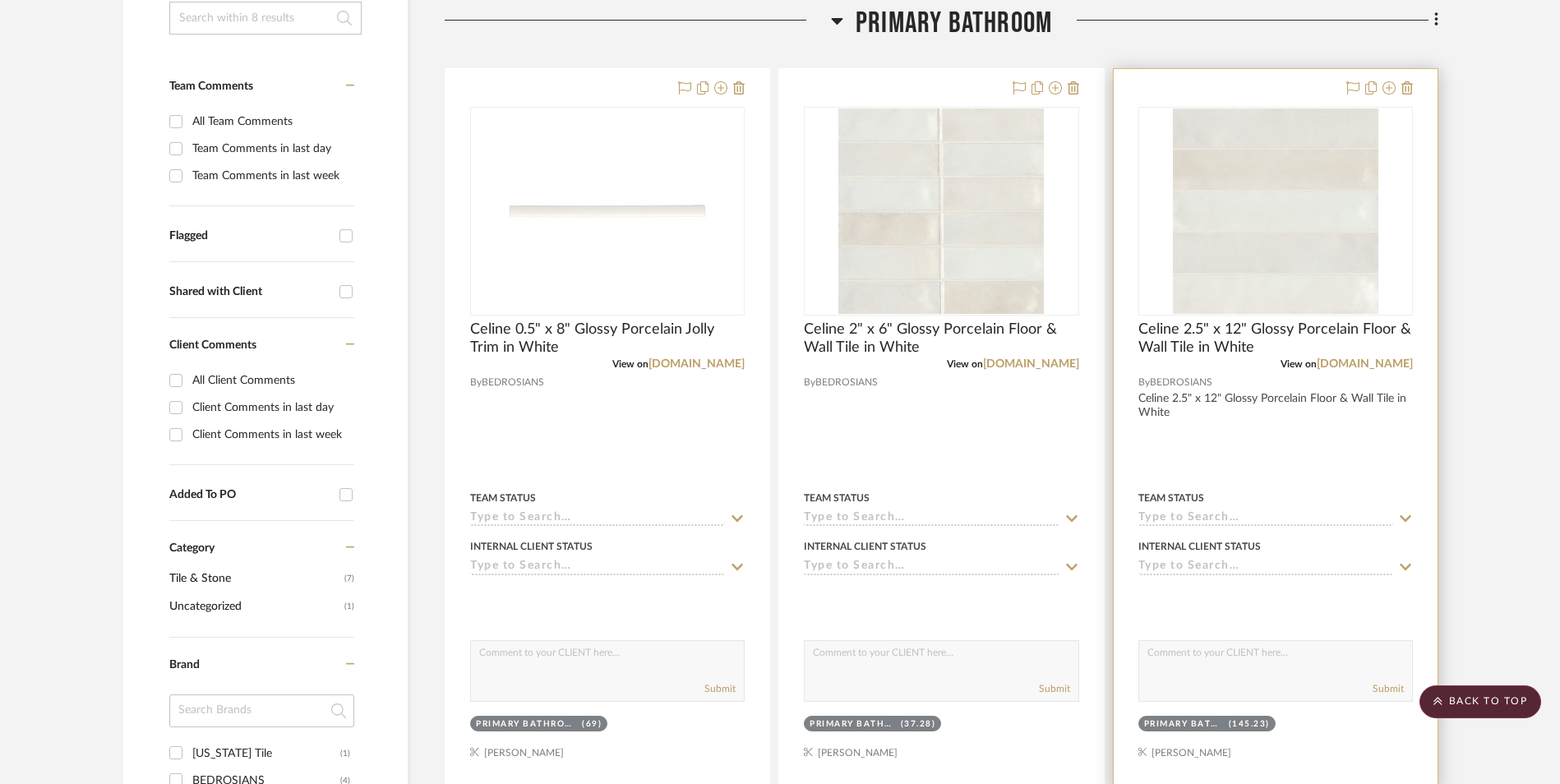
scroll to position [329, 0]
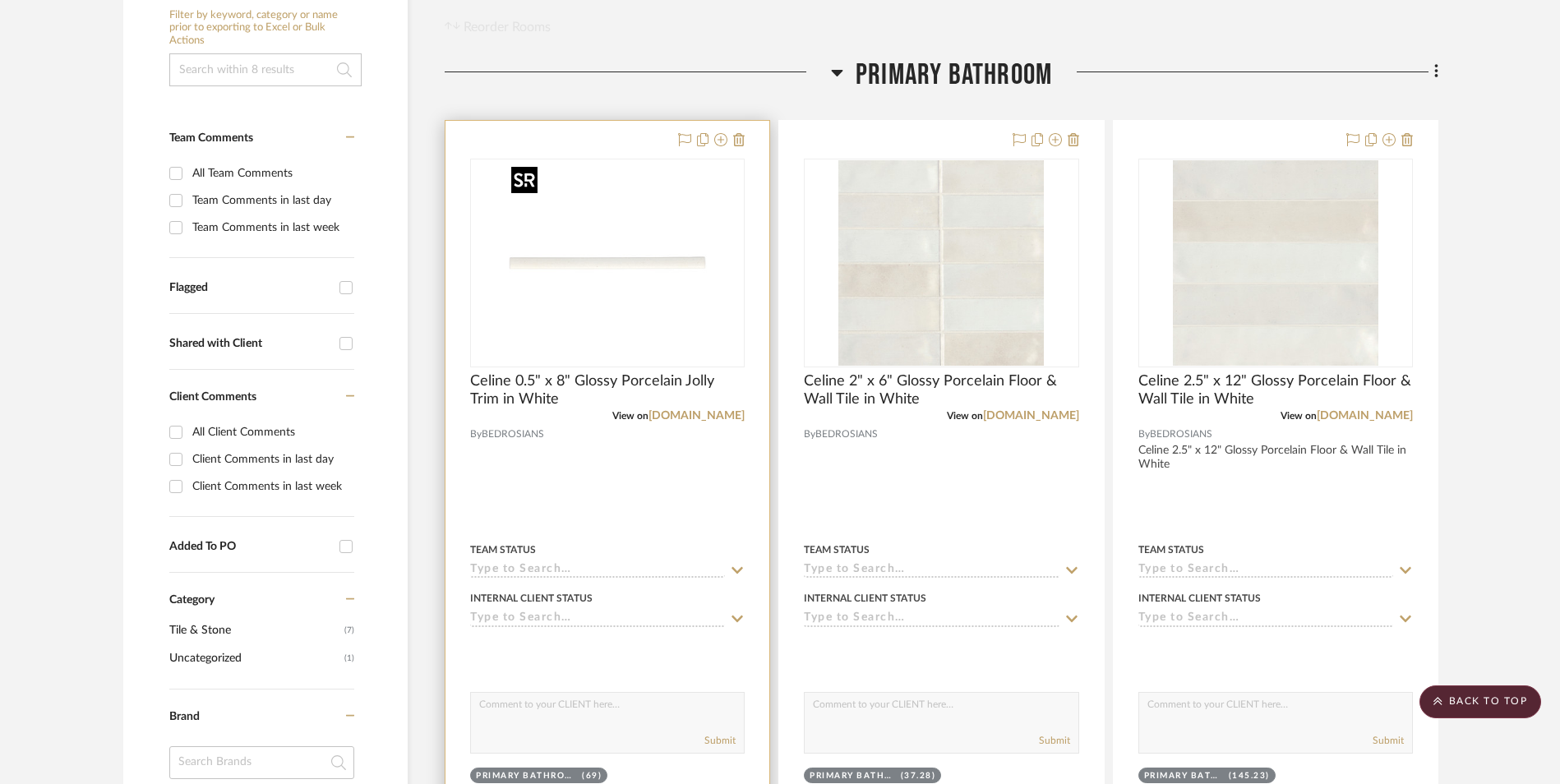
click at [683, 284] on img "0" at bounding box center [607, 263] width 205 height 205
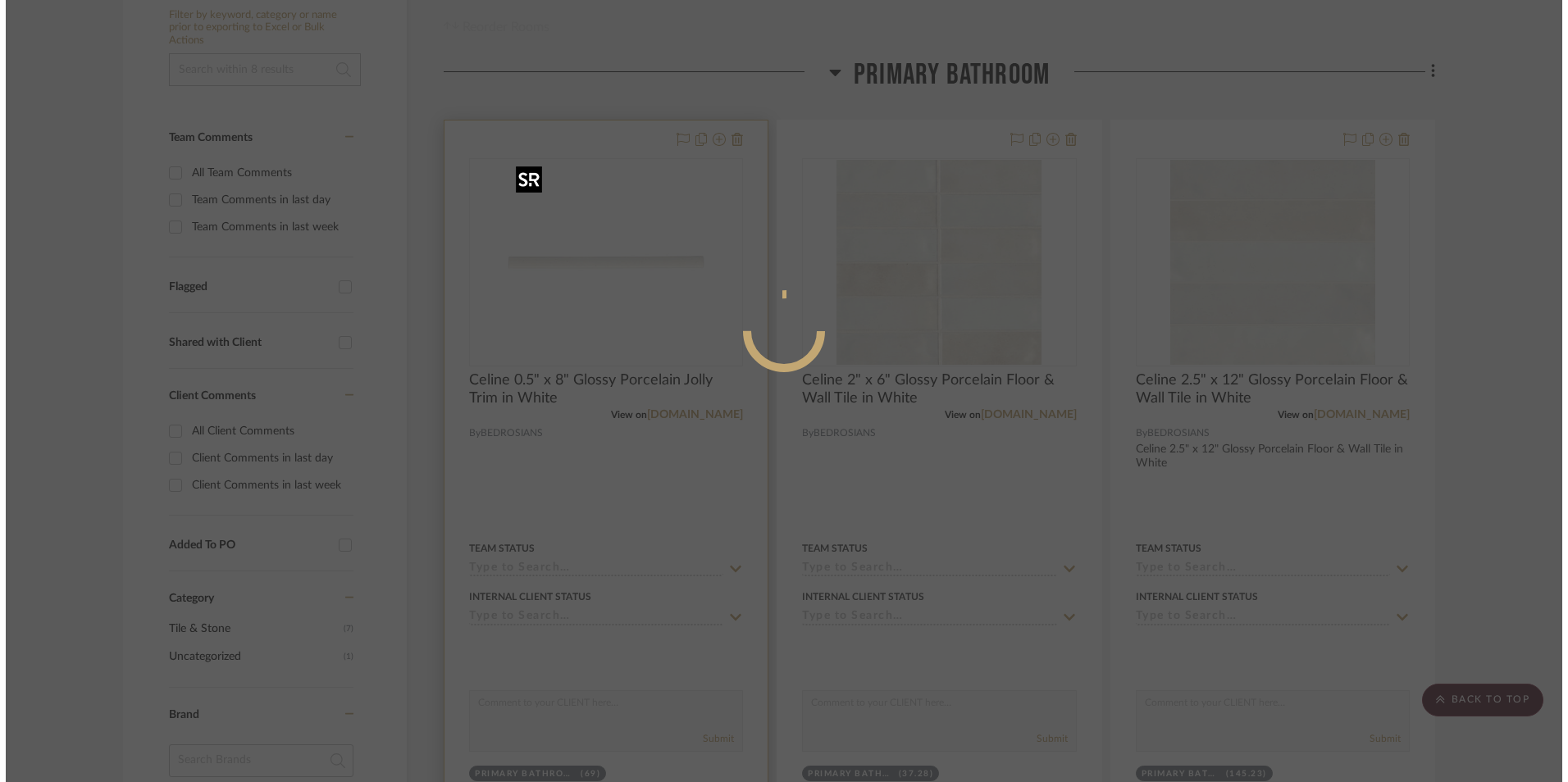
scroll to position [0, 0]
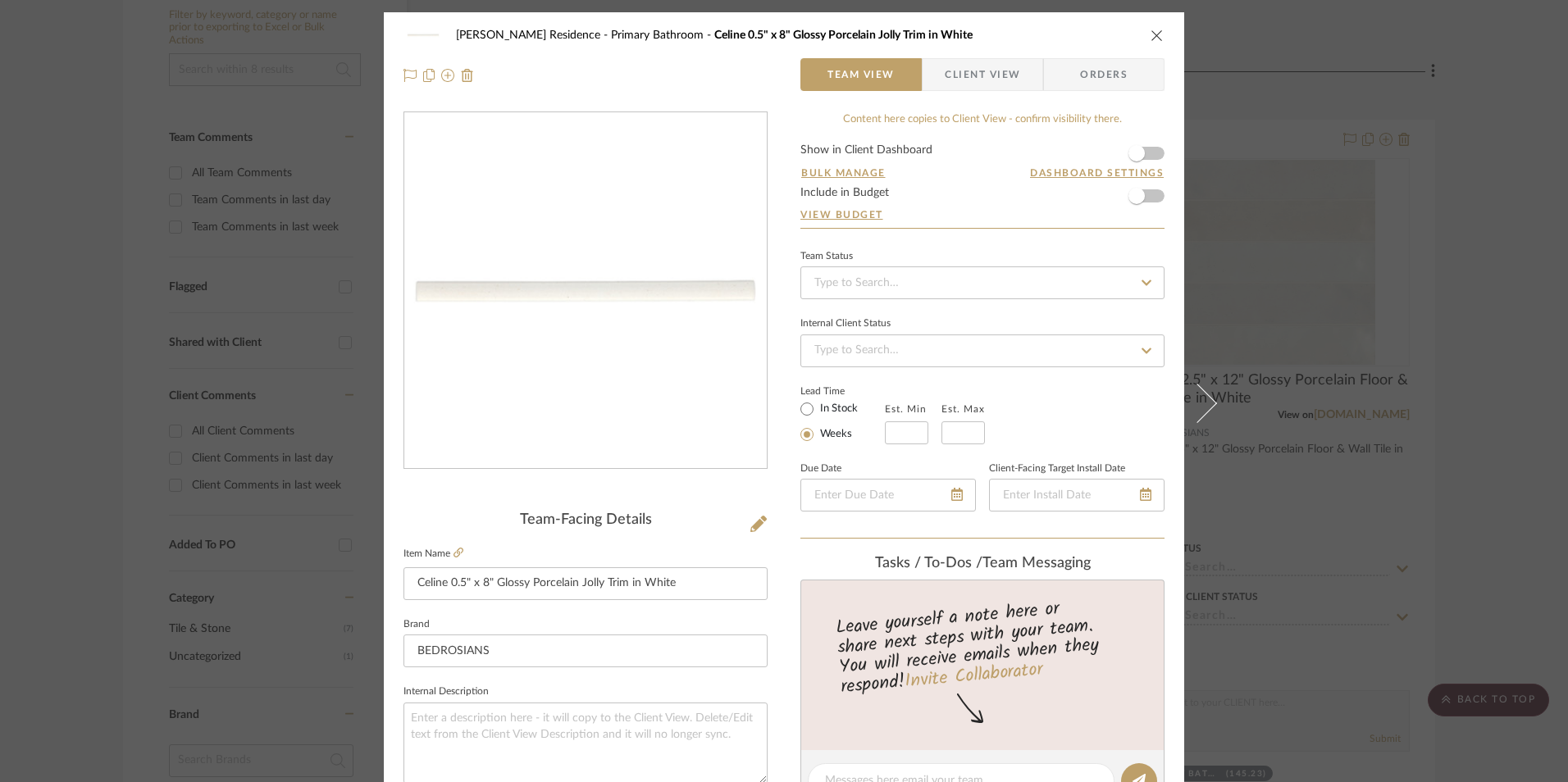
click at [81, 388] on div "[PERSON_NAME] Residence Primary Bathroom Celine 0.5" x 8" Glossy Porcelain Joll…" at bounding box center [784, 391] width 1568 height 782
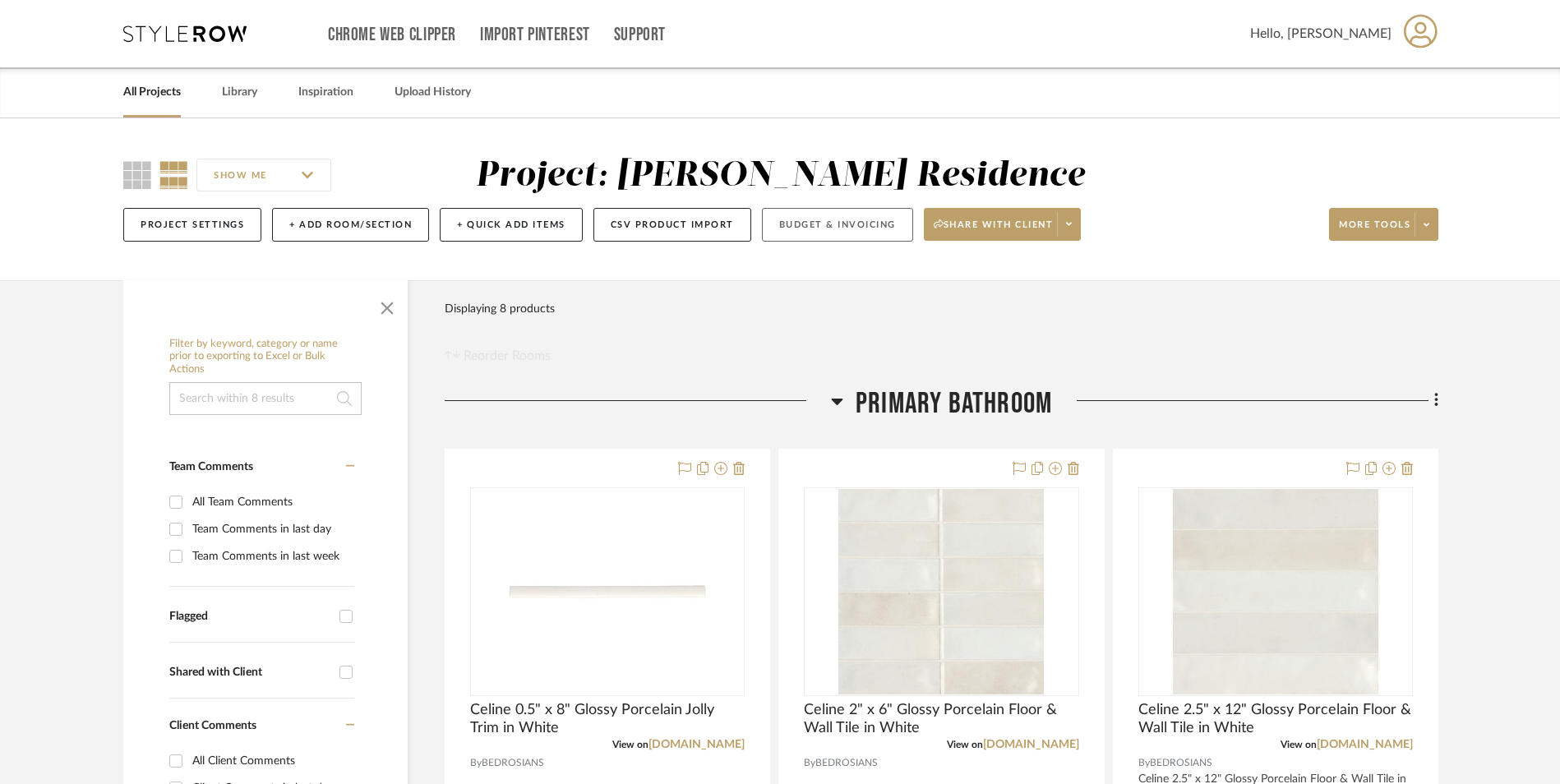
click at [805, 224] on button "Budget & Invoicing" at bounding box center [837, 225] width 151 height 34
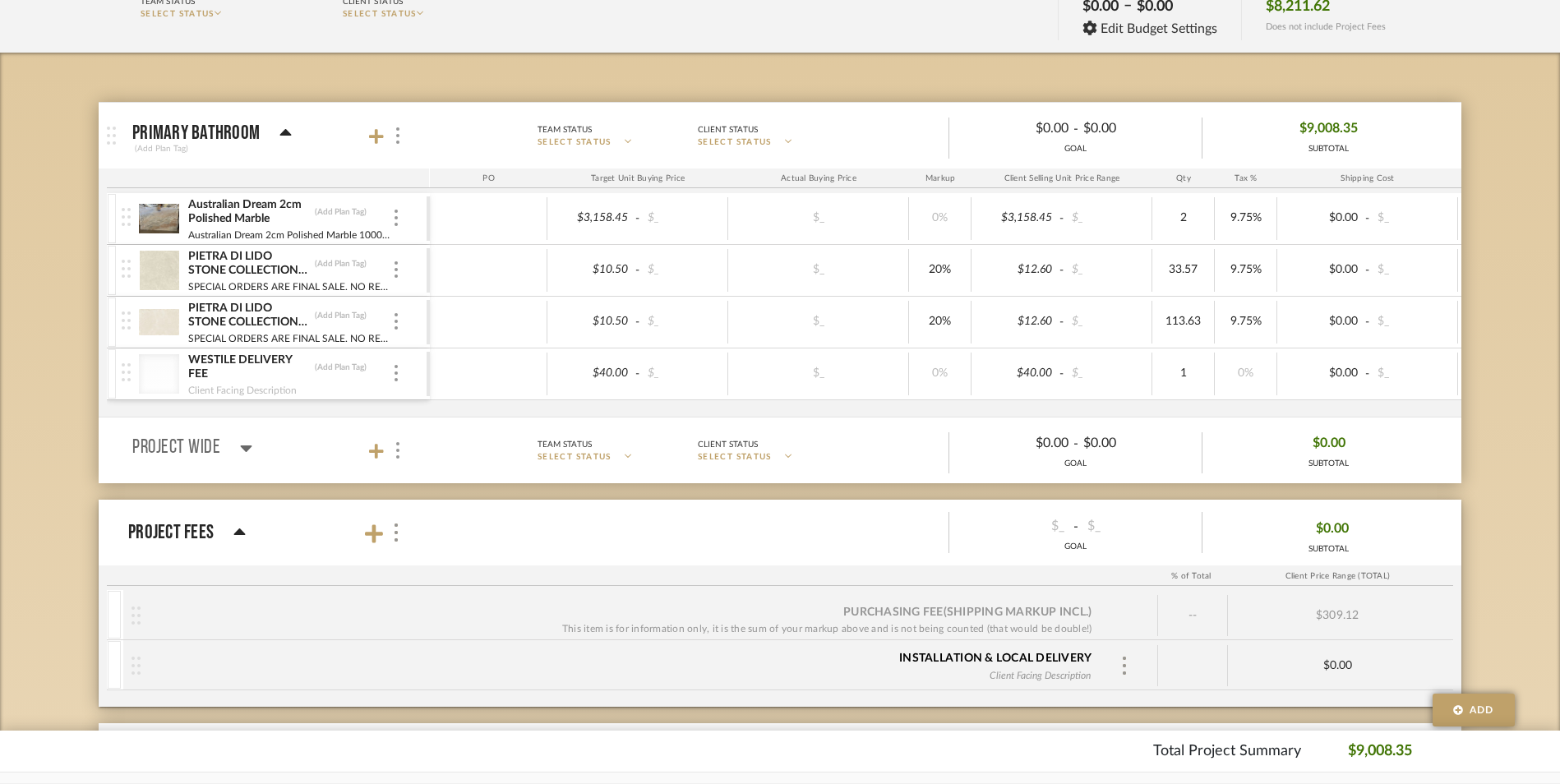
scroll to position [246, 0]
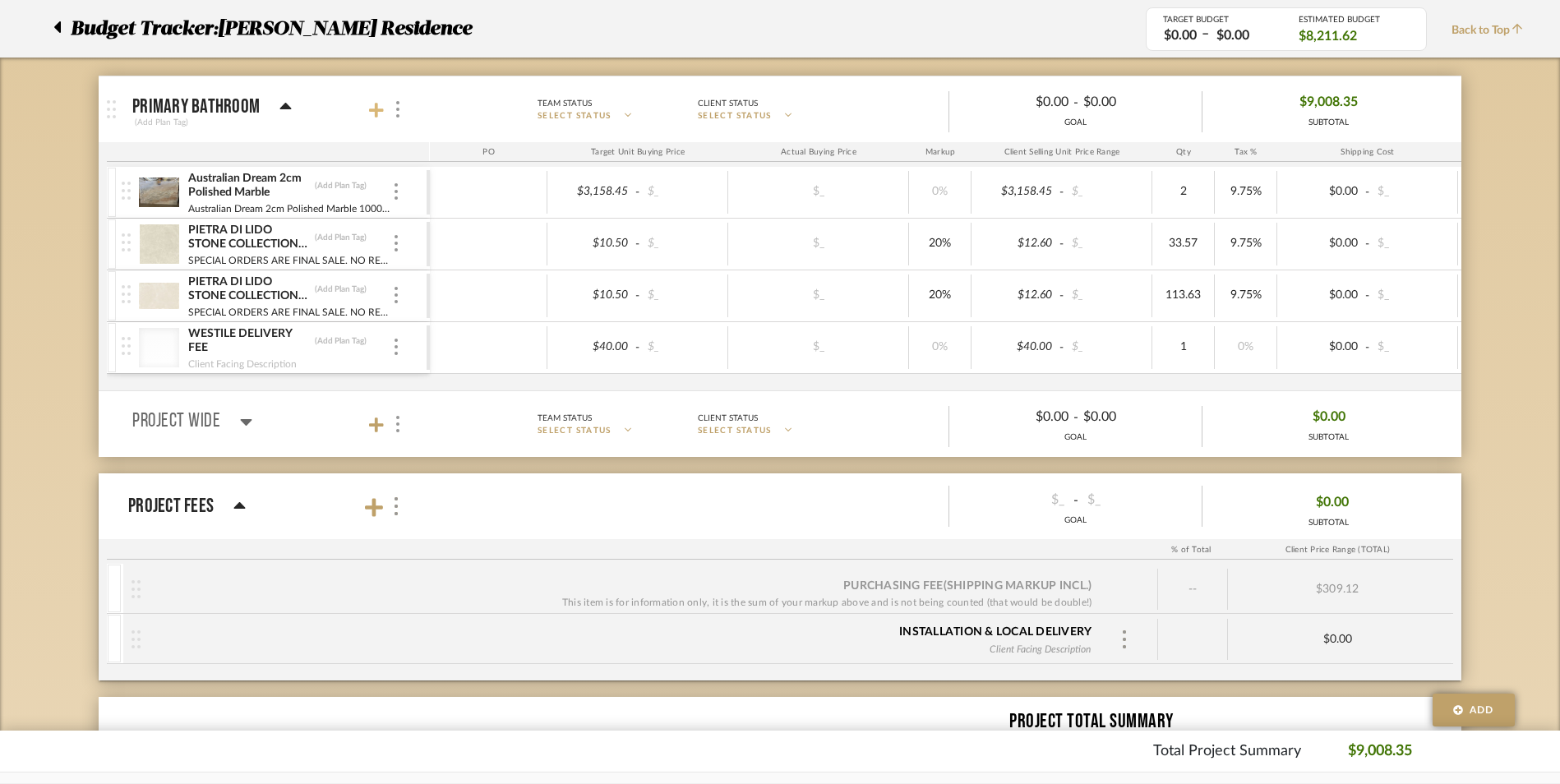
click at [376, 109] on icon at bounding box center [377, 110] width 15 height 15
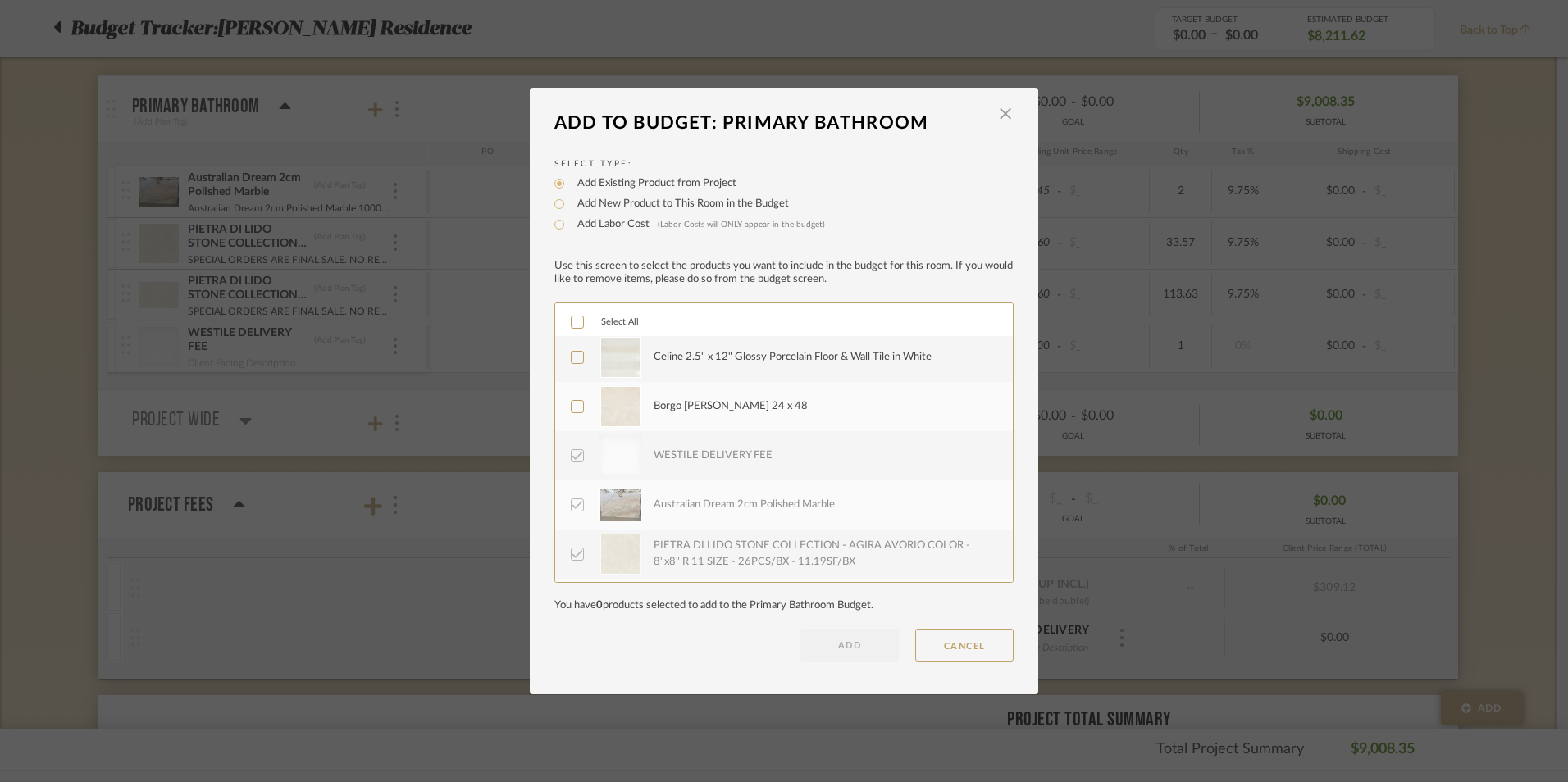
scroll to position [148, 0]
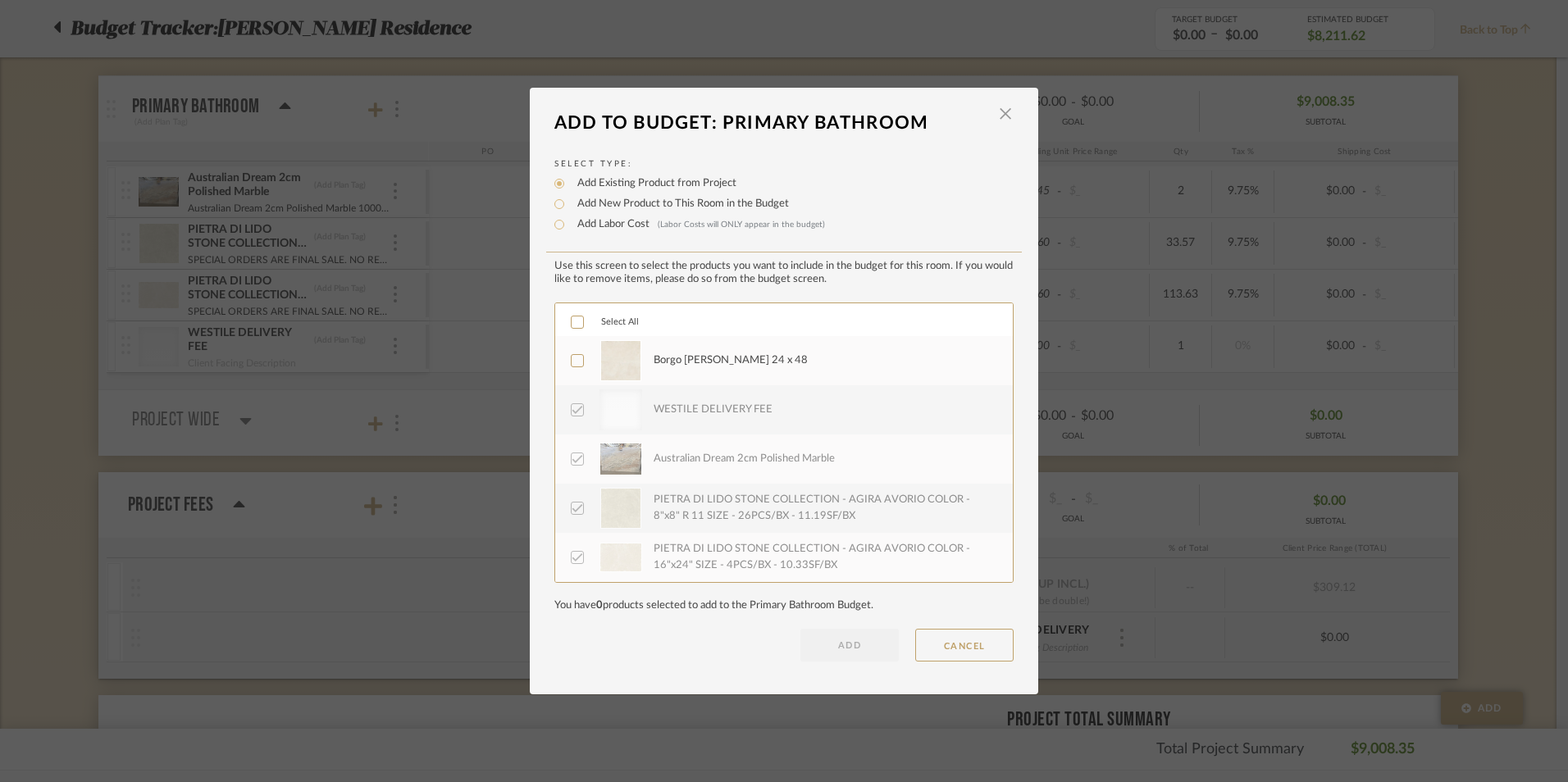
click at [572, 411] on icon at bounding box center [577, 409] width 10 height 8
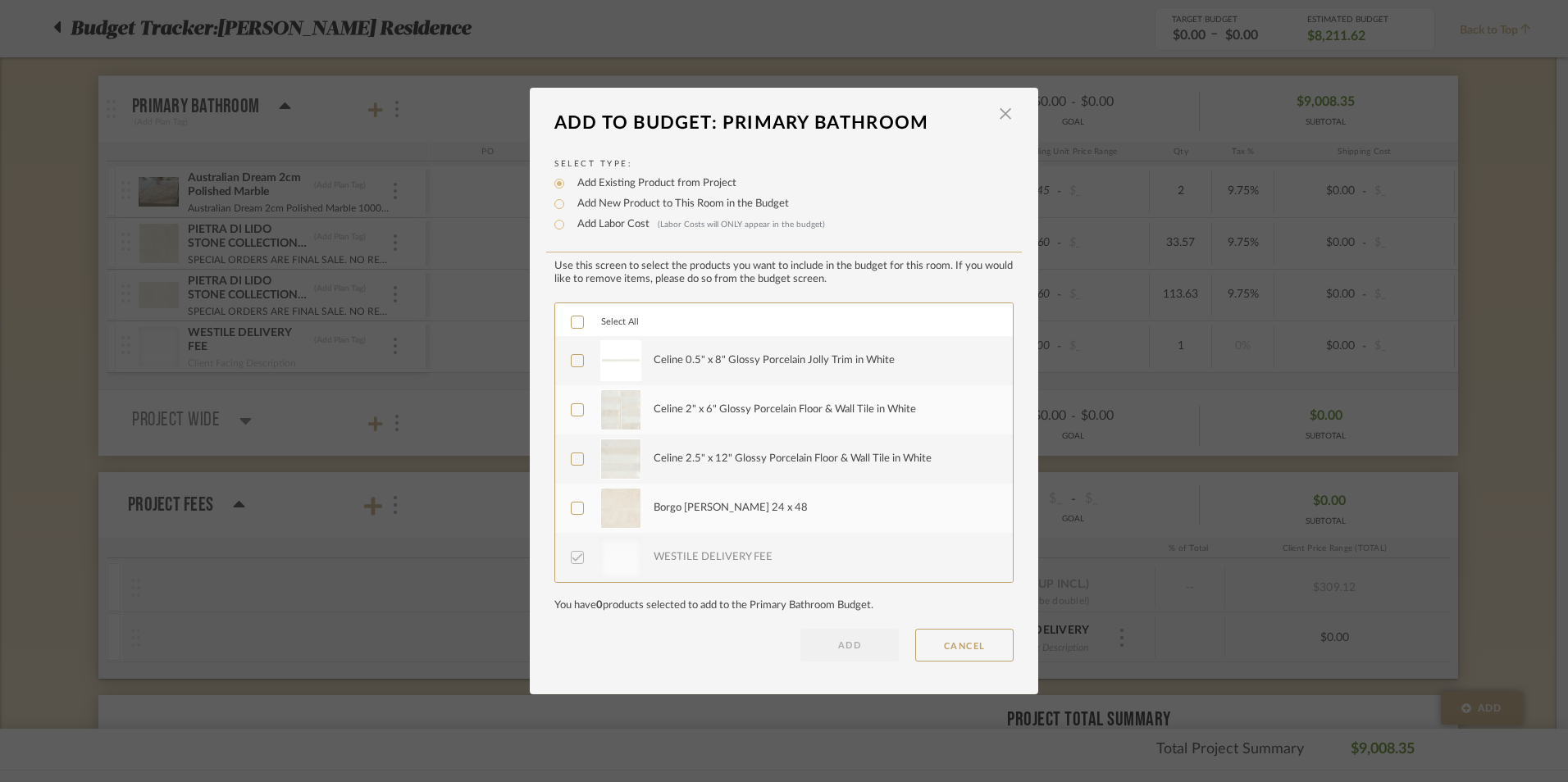
click at [572, 507] on icon at bounding box center [577, 508] width 11 height 11
click at [571, 458] on icon at bounding box center [577, 458] width 11 height 11
click at [571, 421] on label "Celine 2" x 6" Glossy Porcelain Floor & Wall Tile in White" at bounding box center [782, 410] width 423 height 41
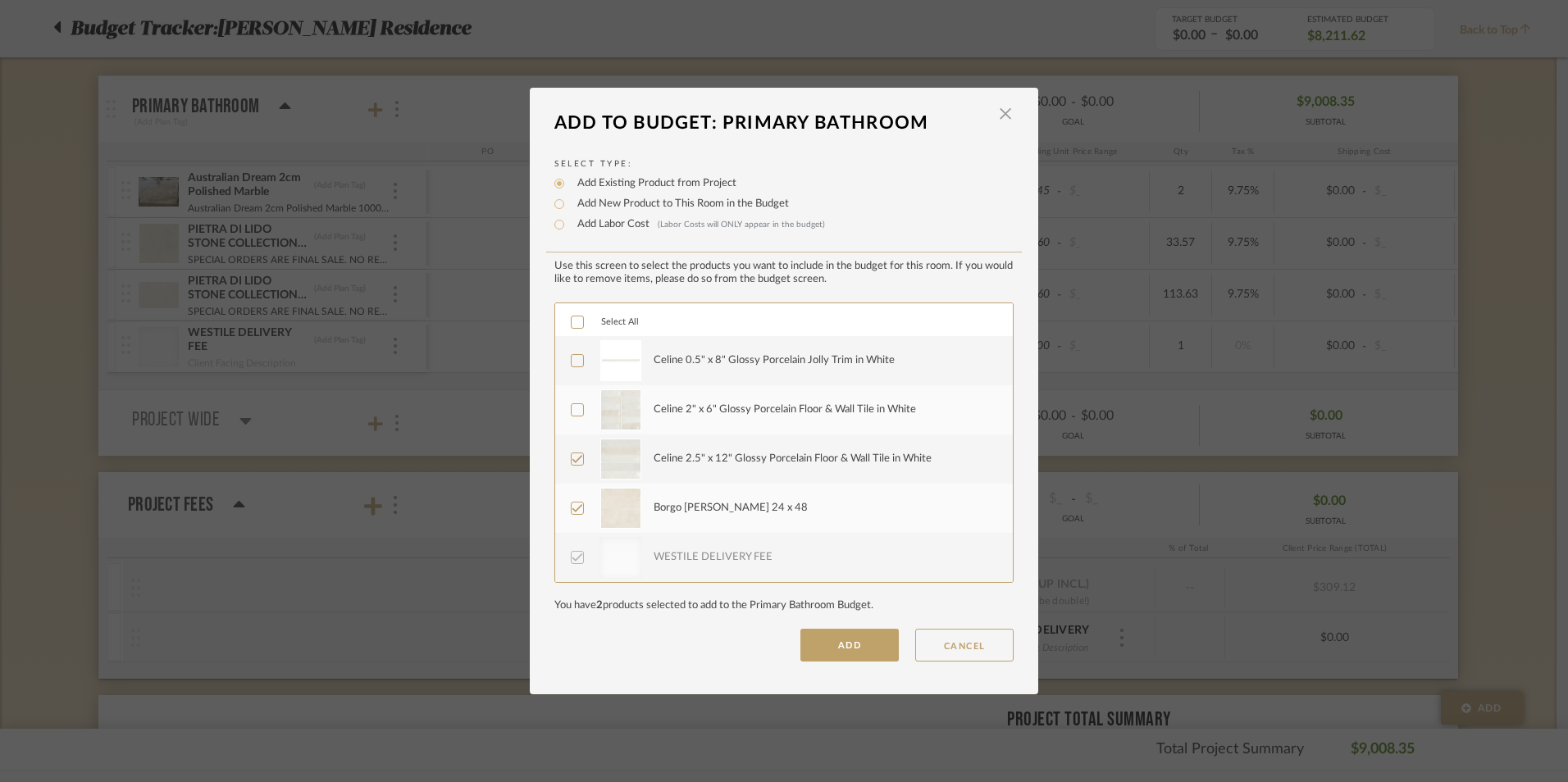
click at [572, 362] on icon at bounding box center [577, 360] width 10 height 8
click at [854, 653] on button "ADD" at bounding box center [849, 644] width 99 height 33
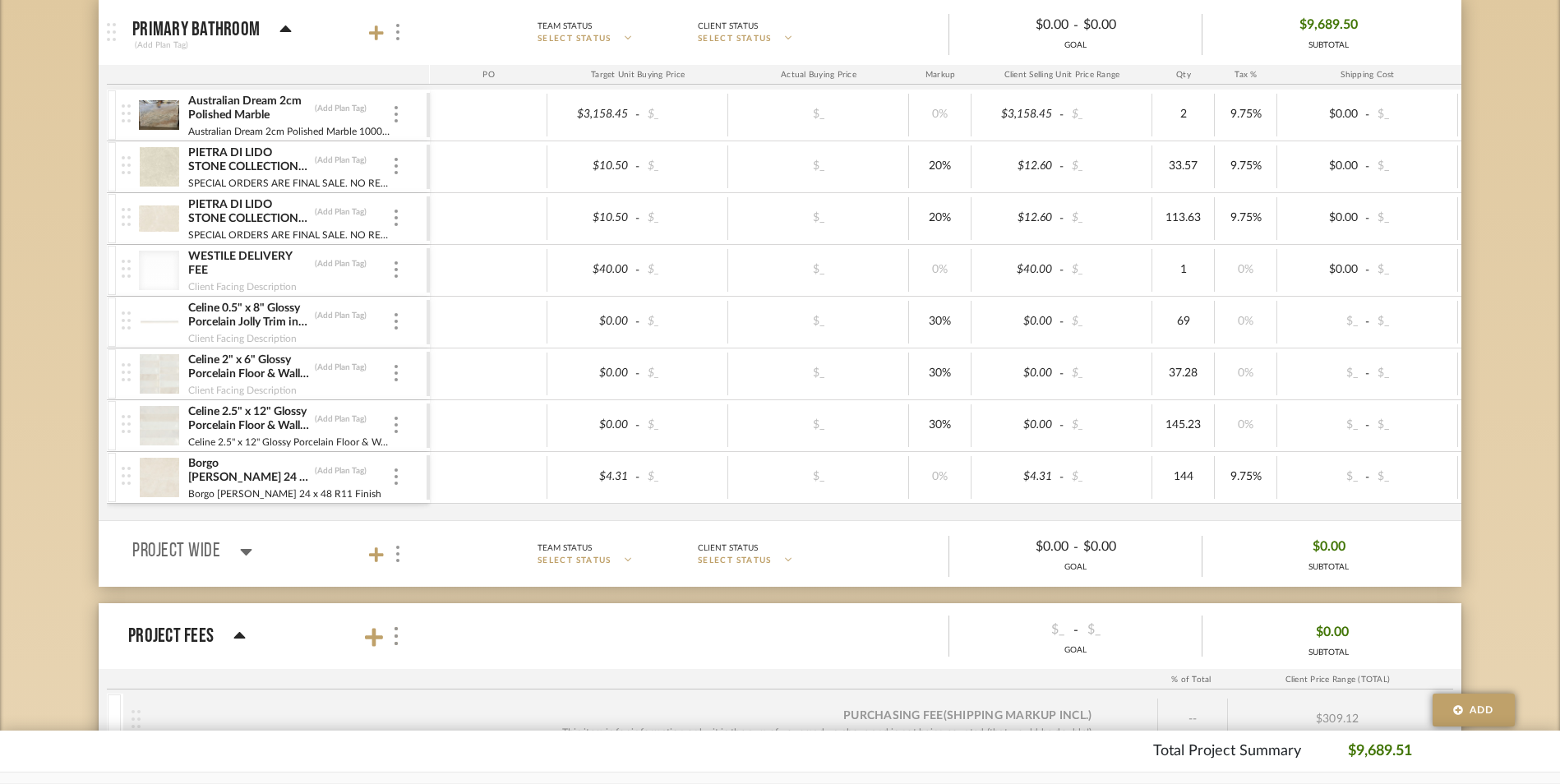
scroll to position [329, 0]
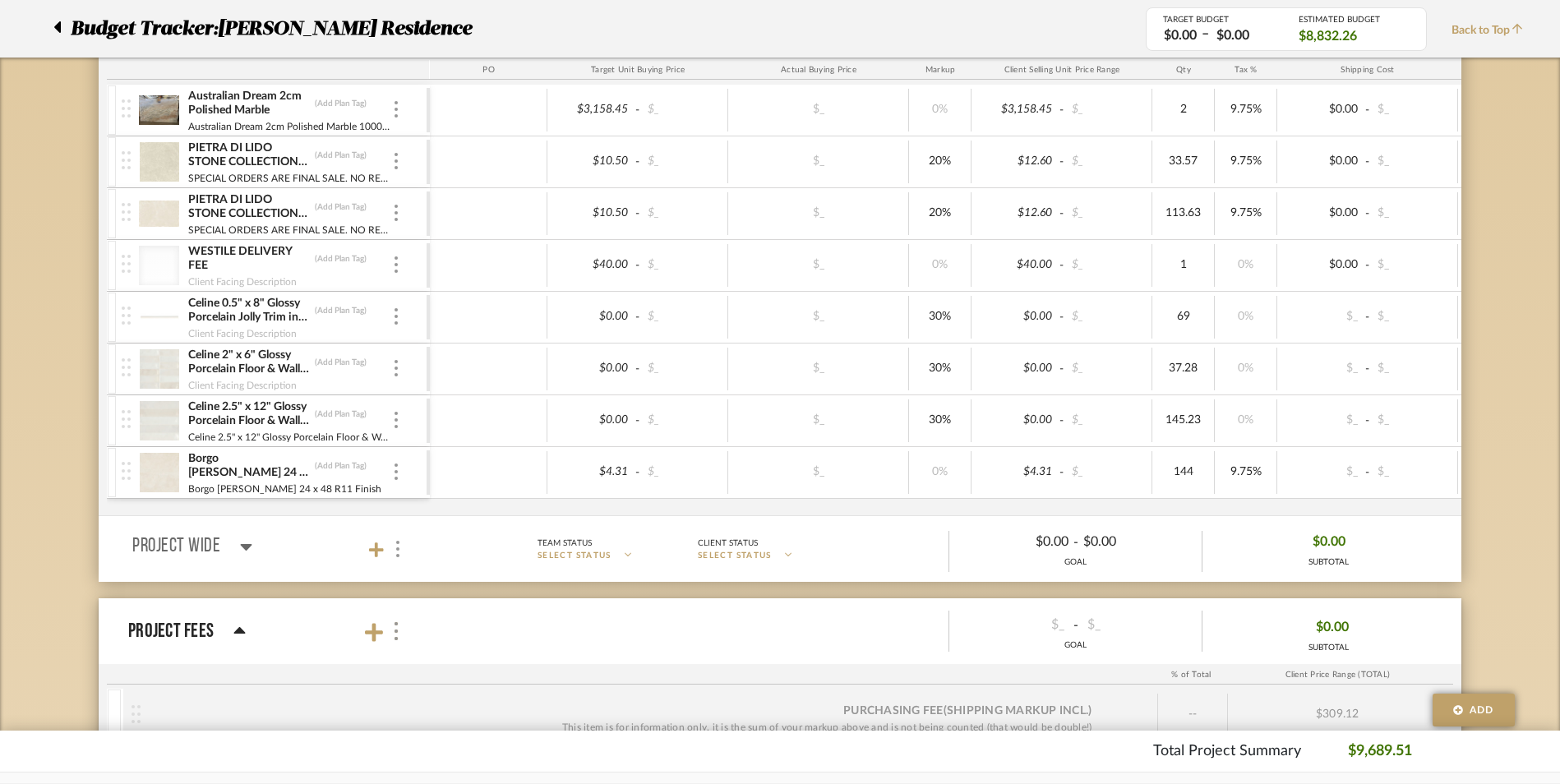
click at [127, 264] on img at bounding box center [126, 263] width 9 height 18
click at [395, 262] on img at bounding box center [396, 265] width 4 height 17
click at [476, 391] on span "Remove Item" at bounding box center [476, 388] width 102 height 14
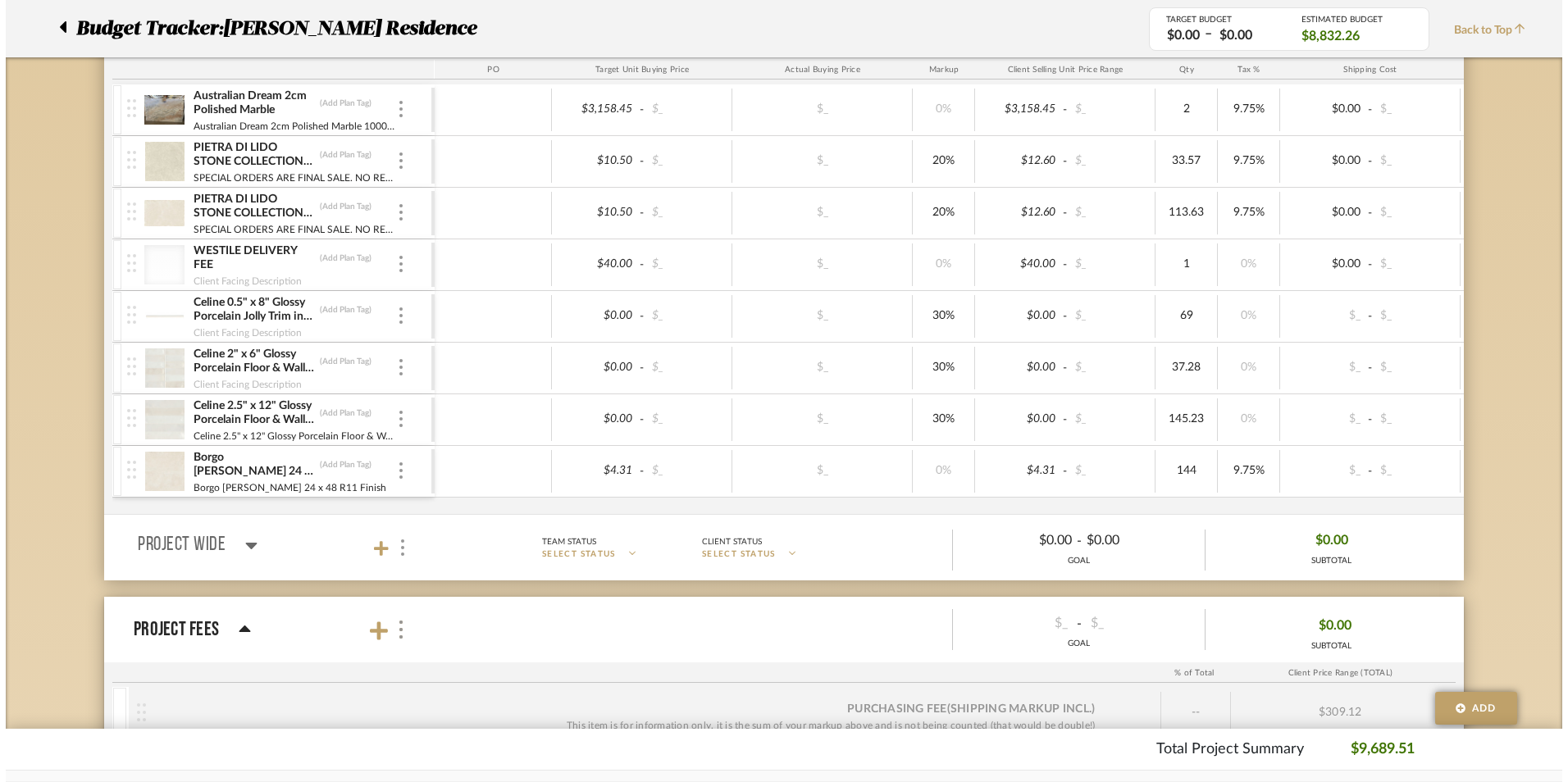
scroll to position [0, 0]
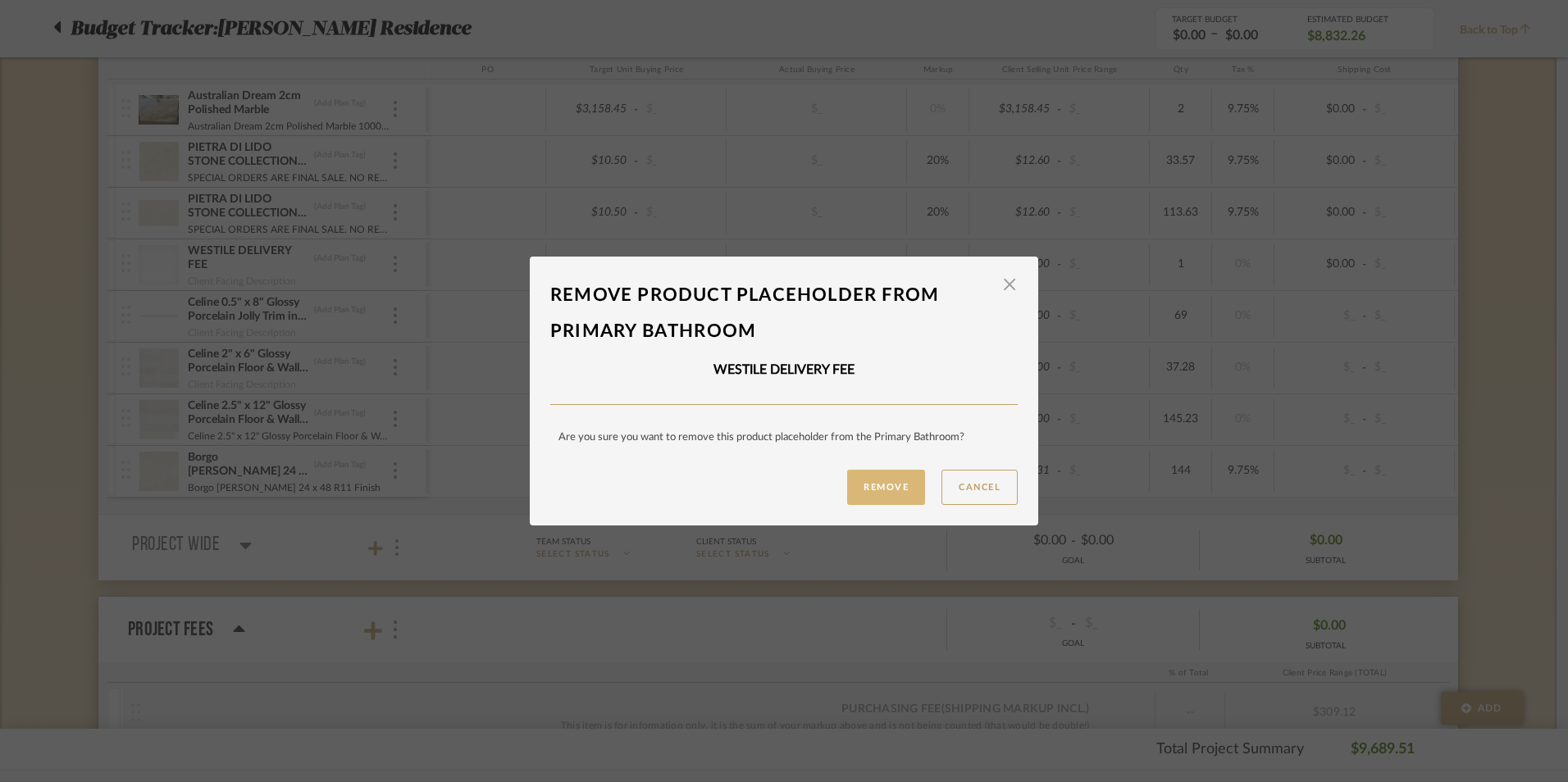
click at [881, 494] on button "Remove" at bounding box center [886, 487] width 78 height 35
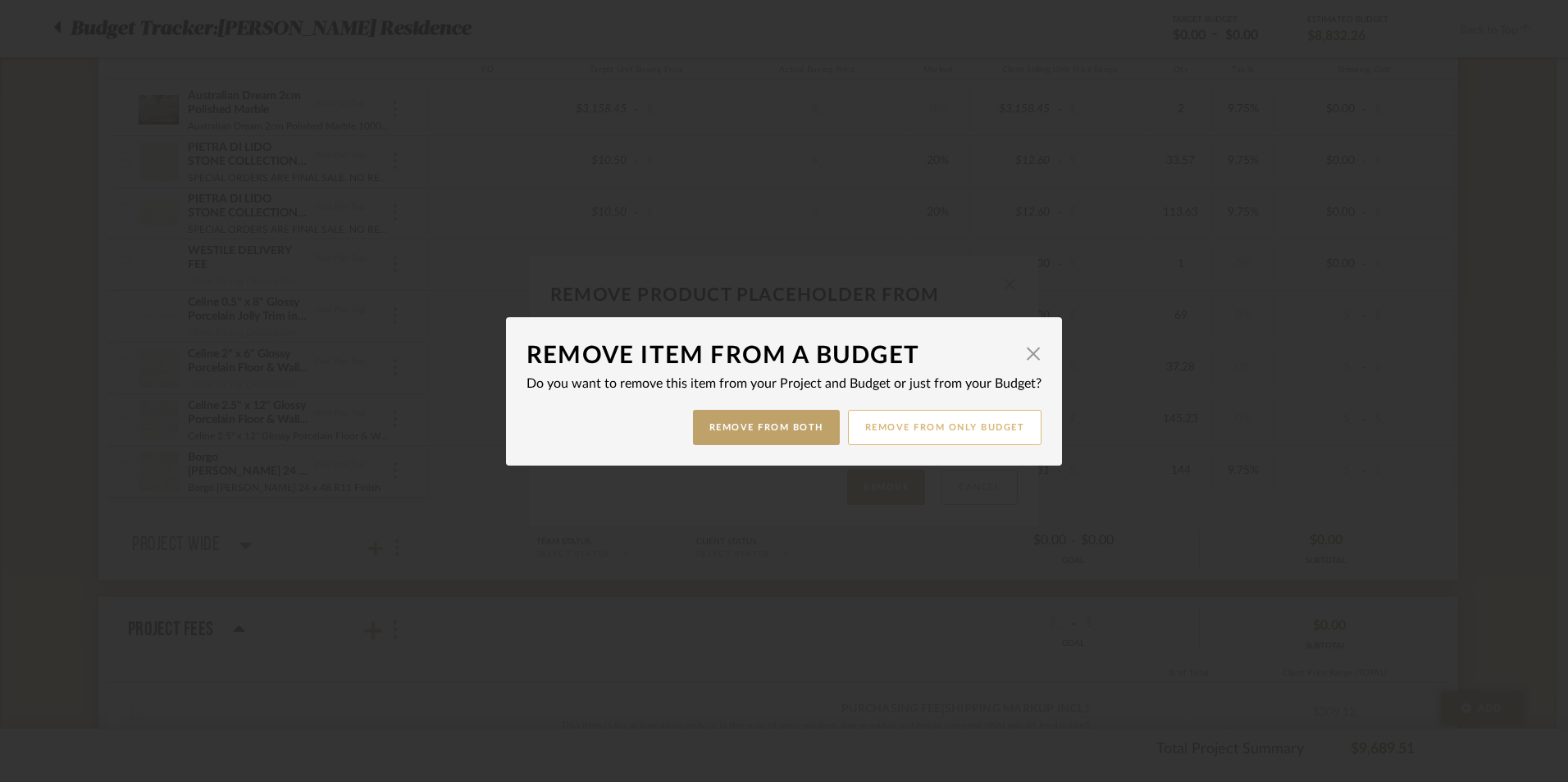
click at [918, 437] on button "Remove from only Budget" at bounding box center [945, 428] width 194 height 35
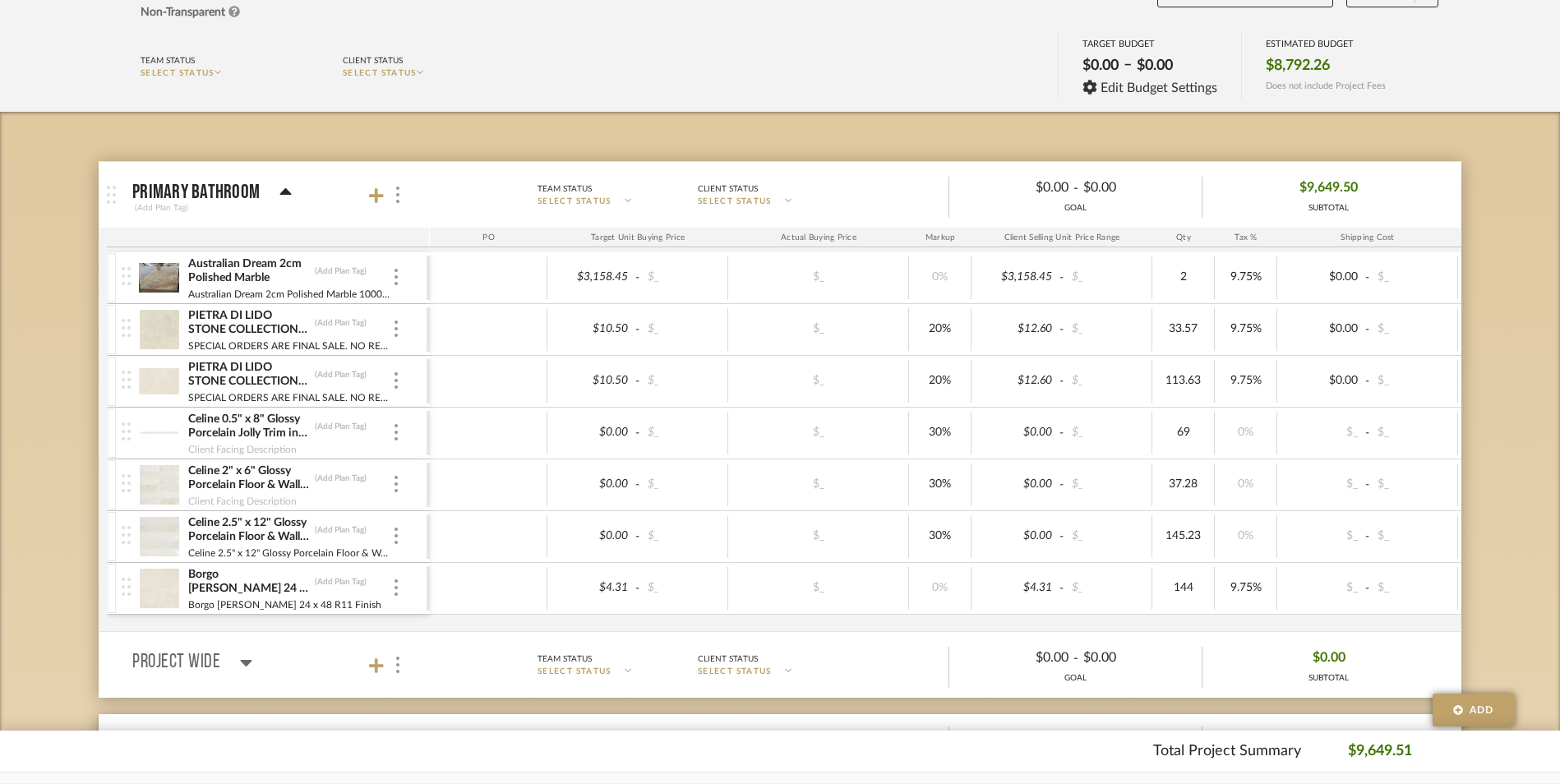
scroll to position [164, 0]
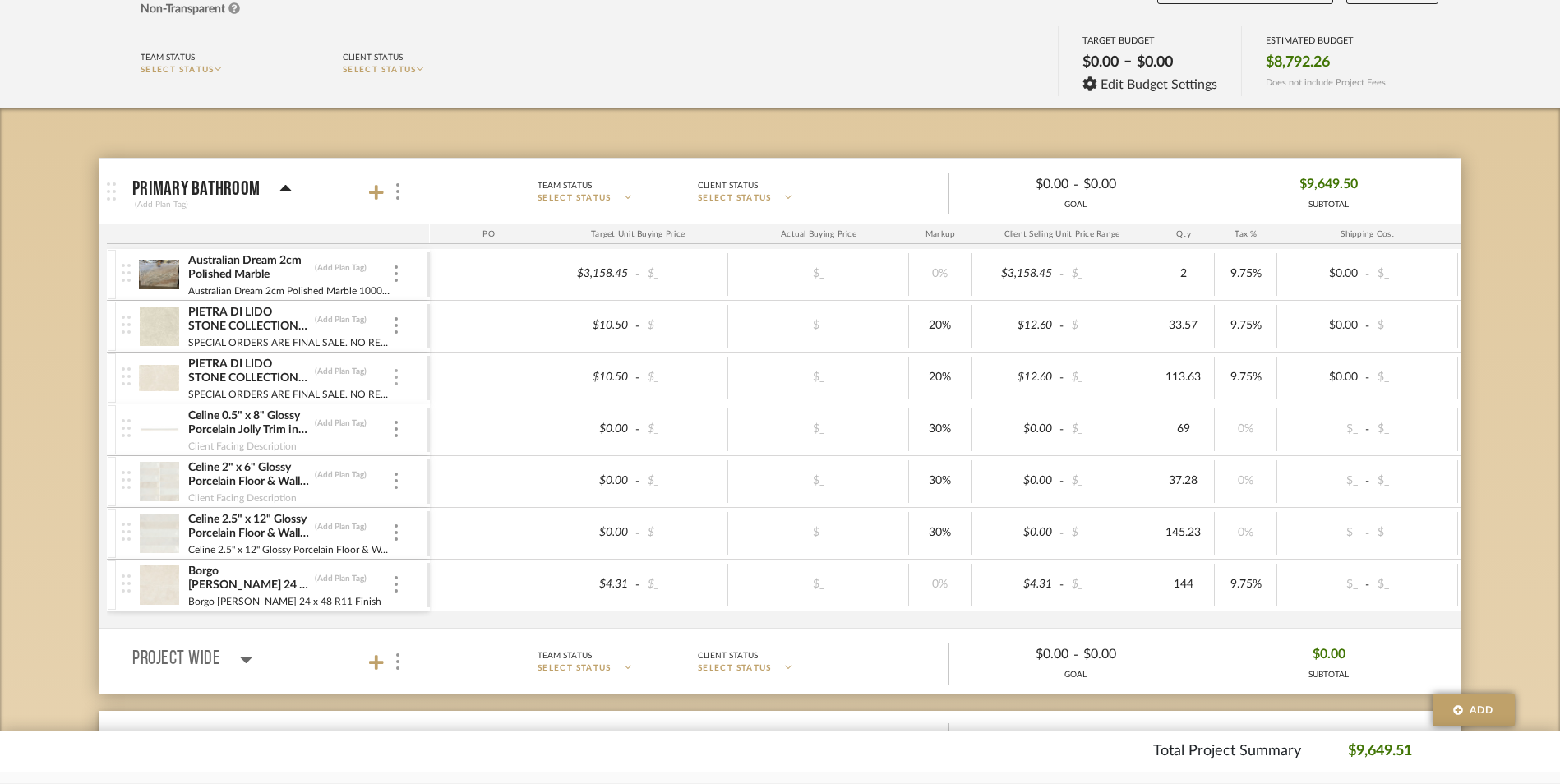
click at [395, 373] on img at bounding box center [396, 378] width 4 height 17
click at [445, 494] on span "Remove Item" at bounding box center [476, 501] width 102 height 14
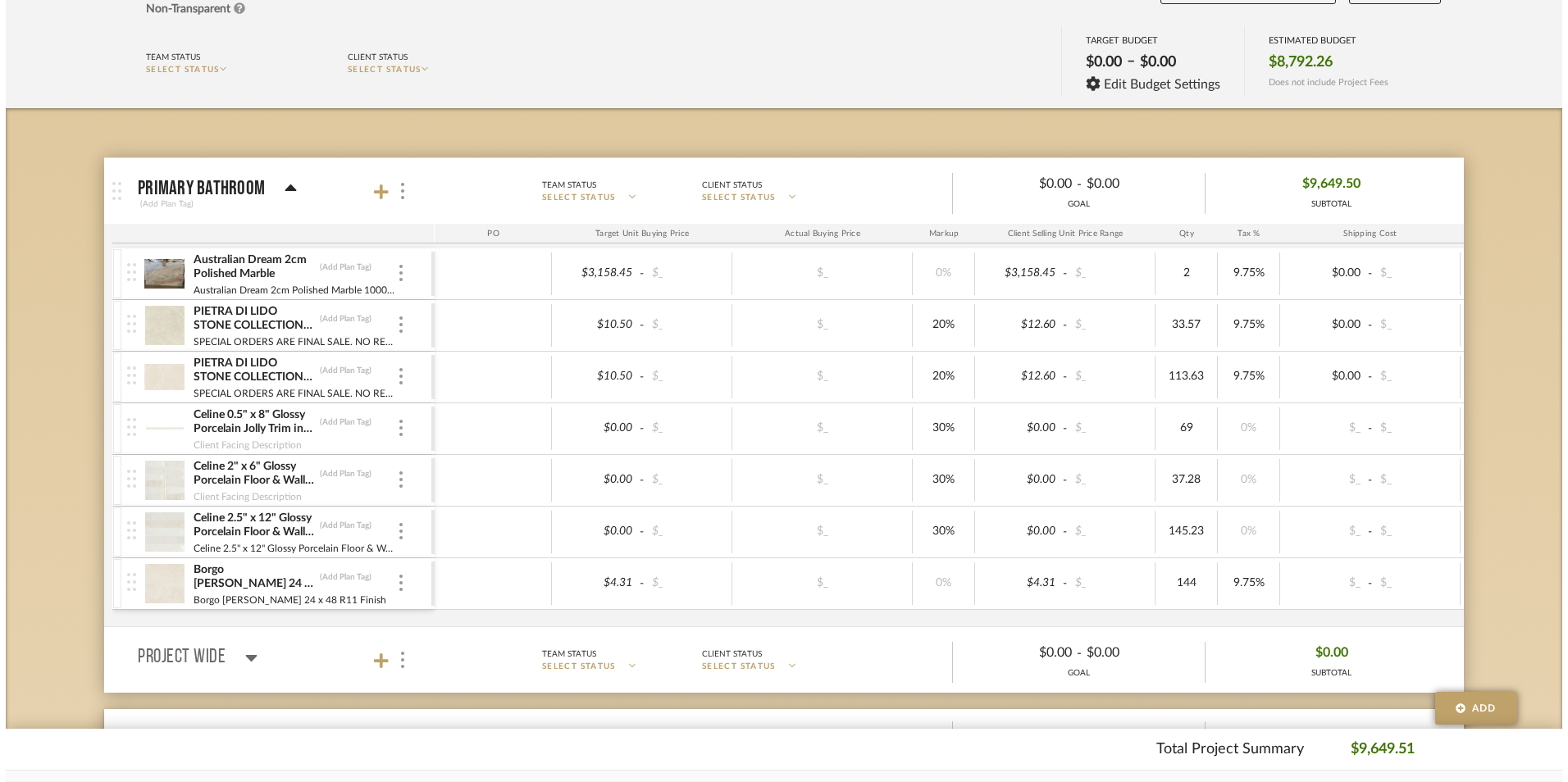
scroll to position [0, 0]
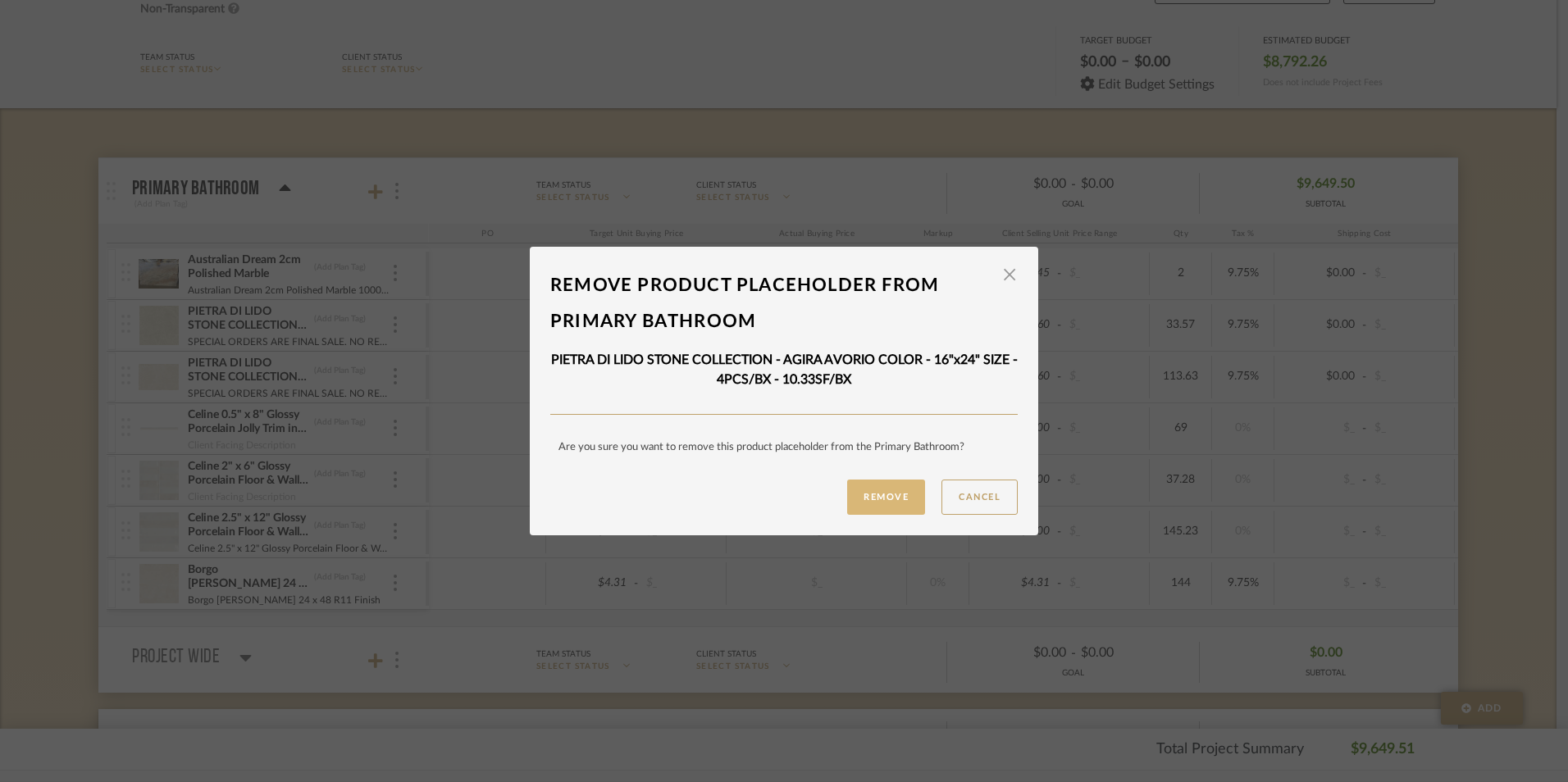
click at [872, 491] on button "Remove" at bounding box center [886, 497] width 78 height 35
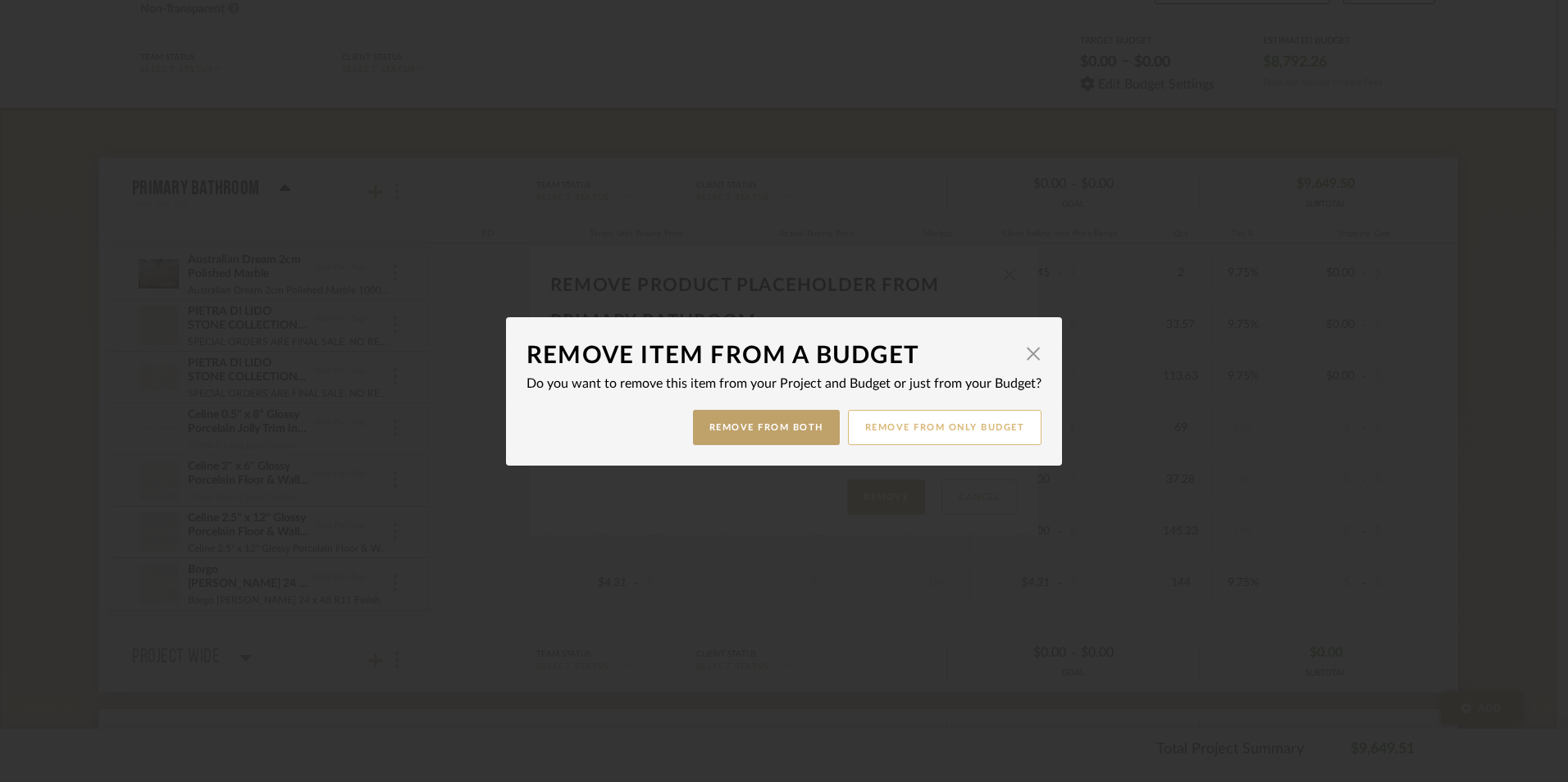
click at [959, 430] on button "Remove from only Budget" at bounding box center [945, 428] width 194 height 35
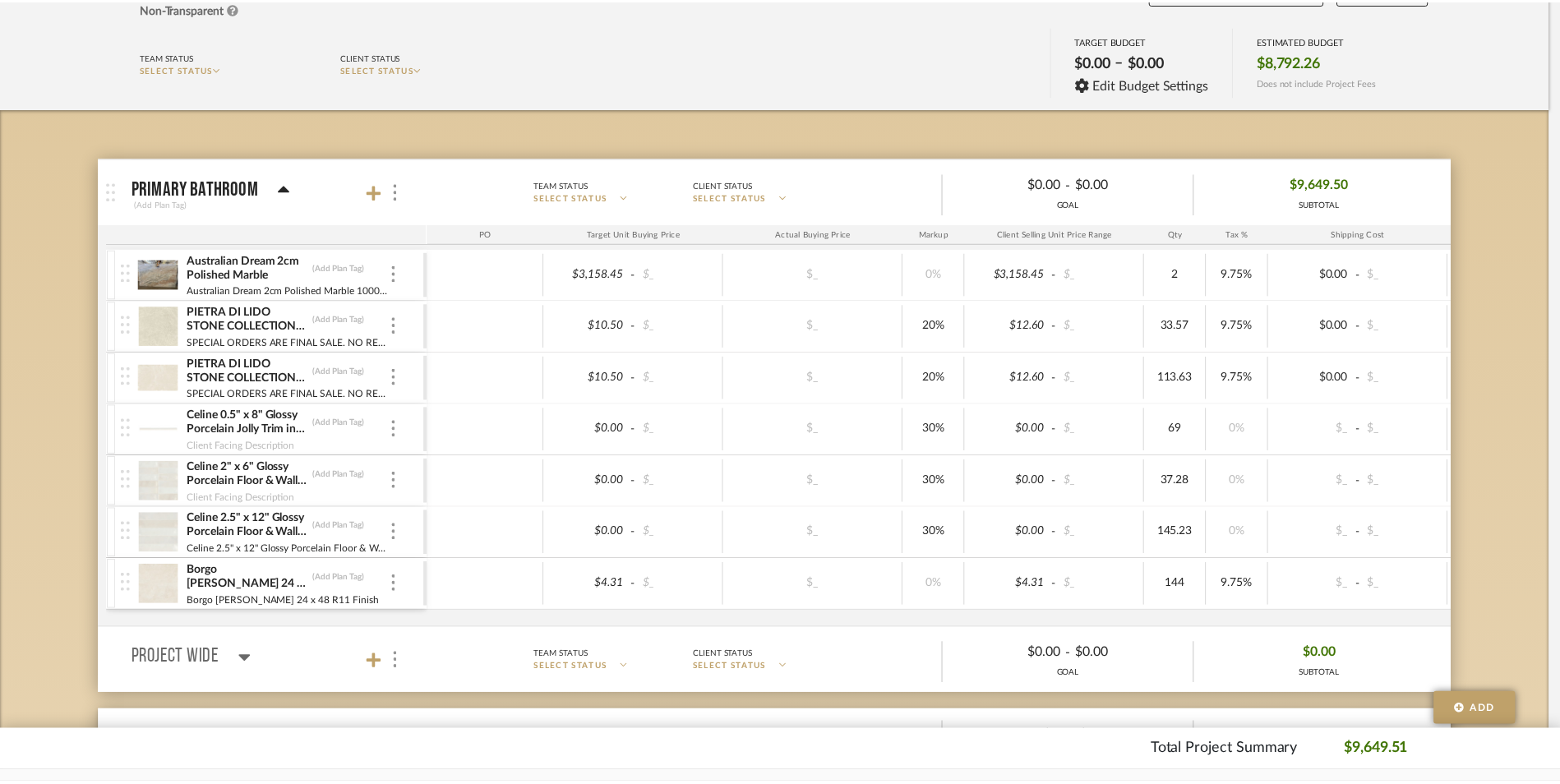
scroll to position [164, 0]
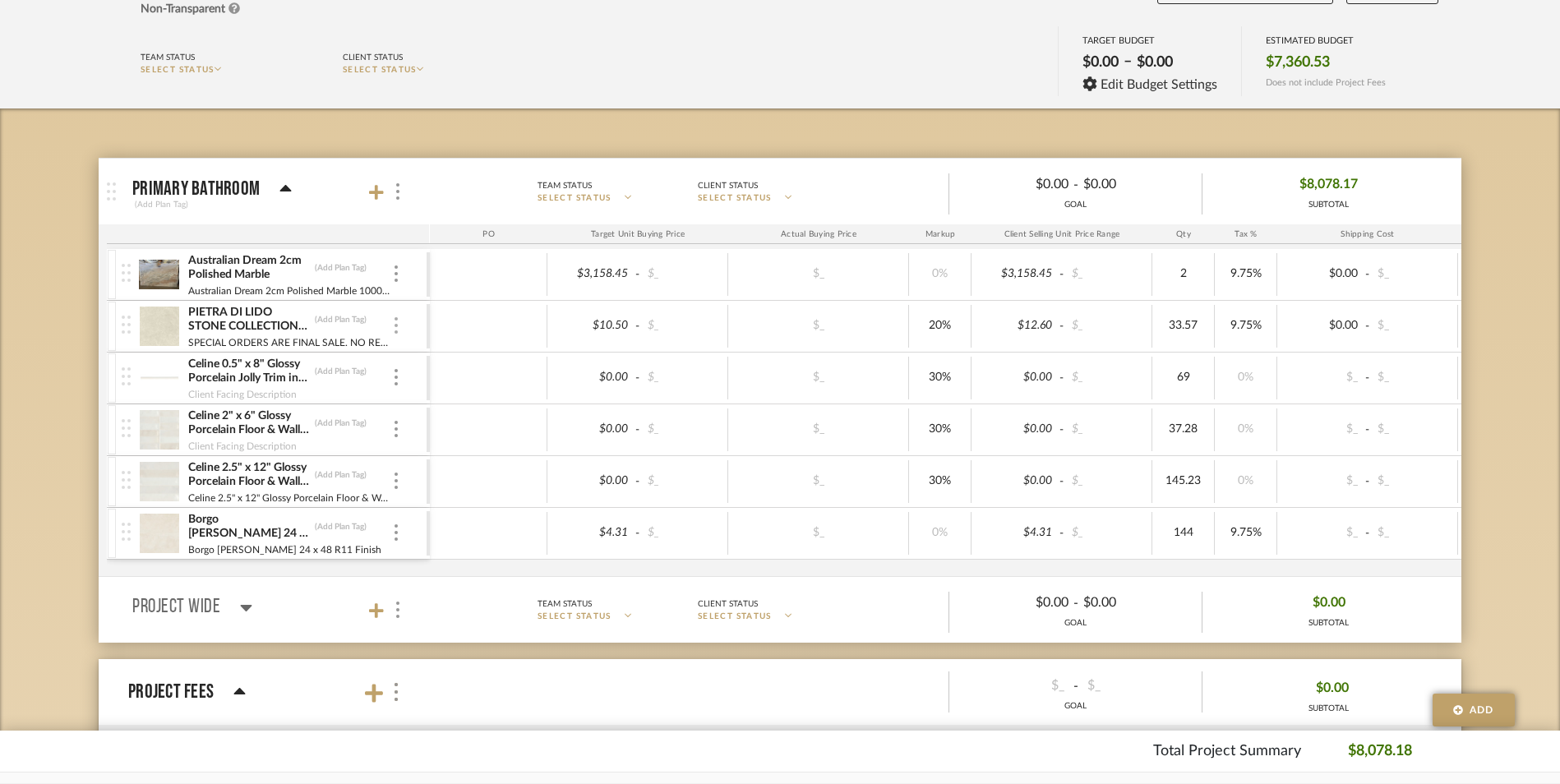
click at [399, 322] on div at bounding box center [395, 325] width 8 height 18
click at [481, 453] on span "Remove Item" at bounding box center [476, 448] width 102 height 14
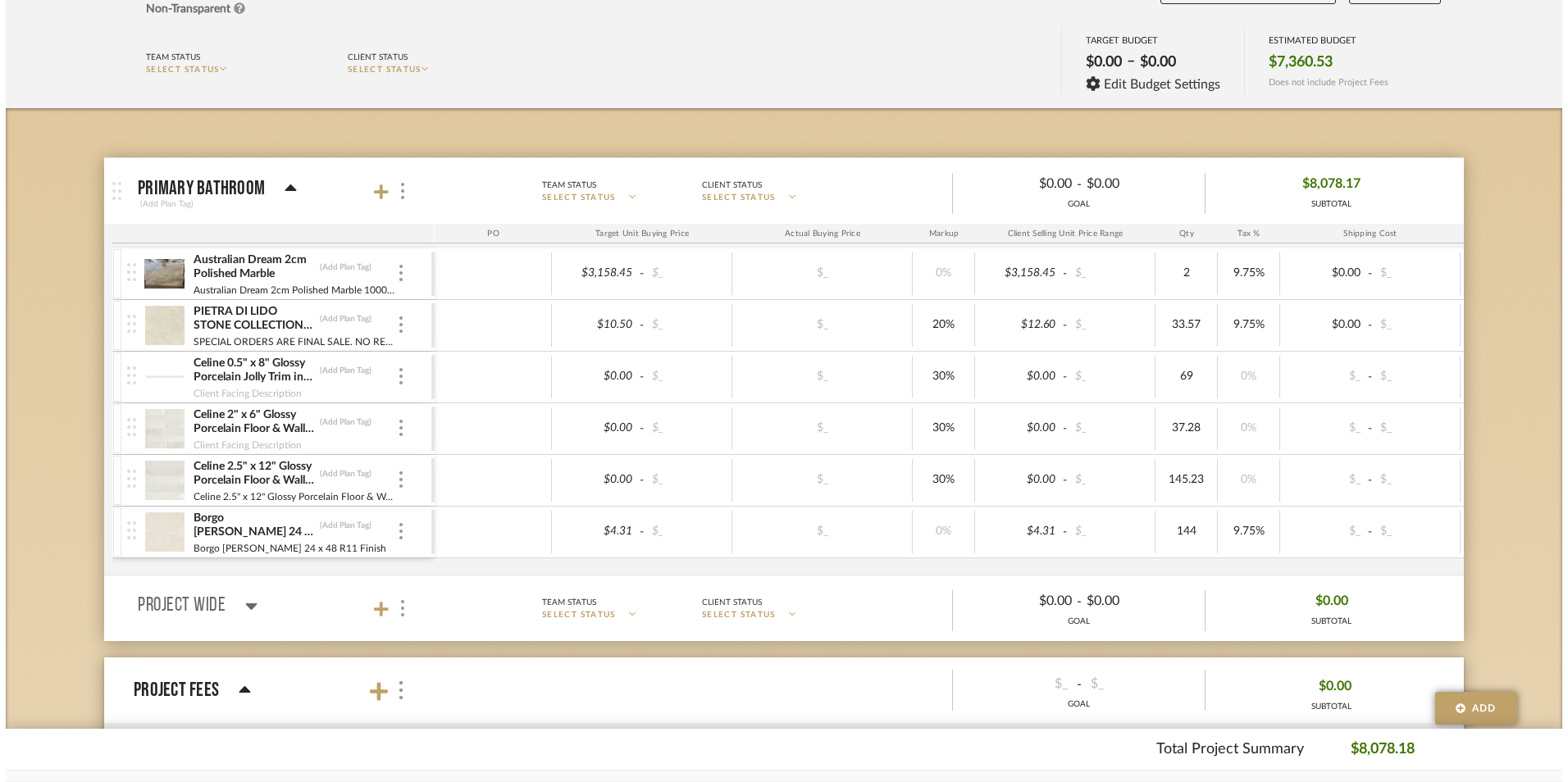
scroll to position [0, 0]
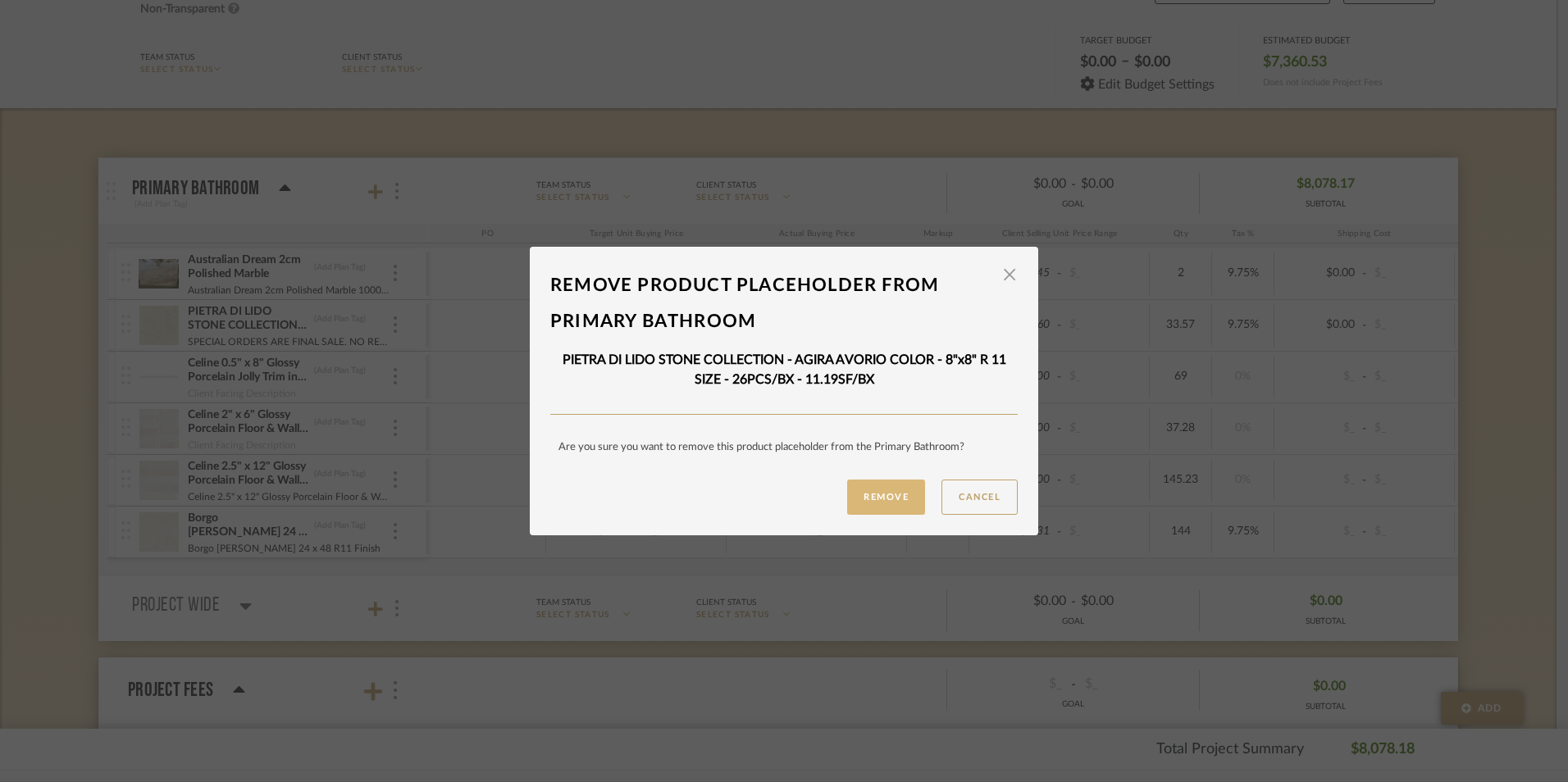
click at [874, 504] on button "Remove" at bounding box center [886, 497] width 78 height 35
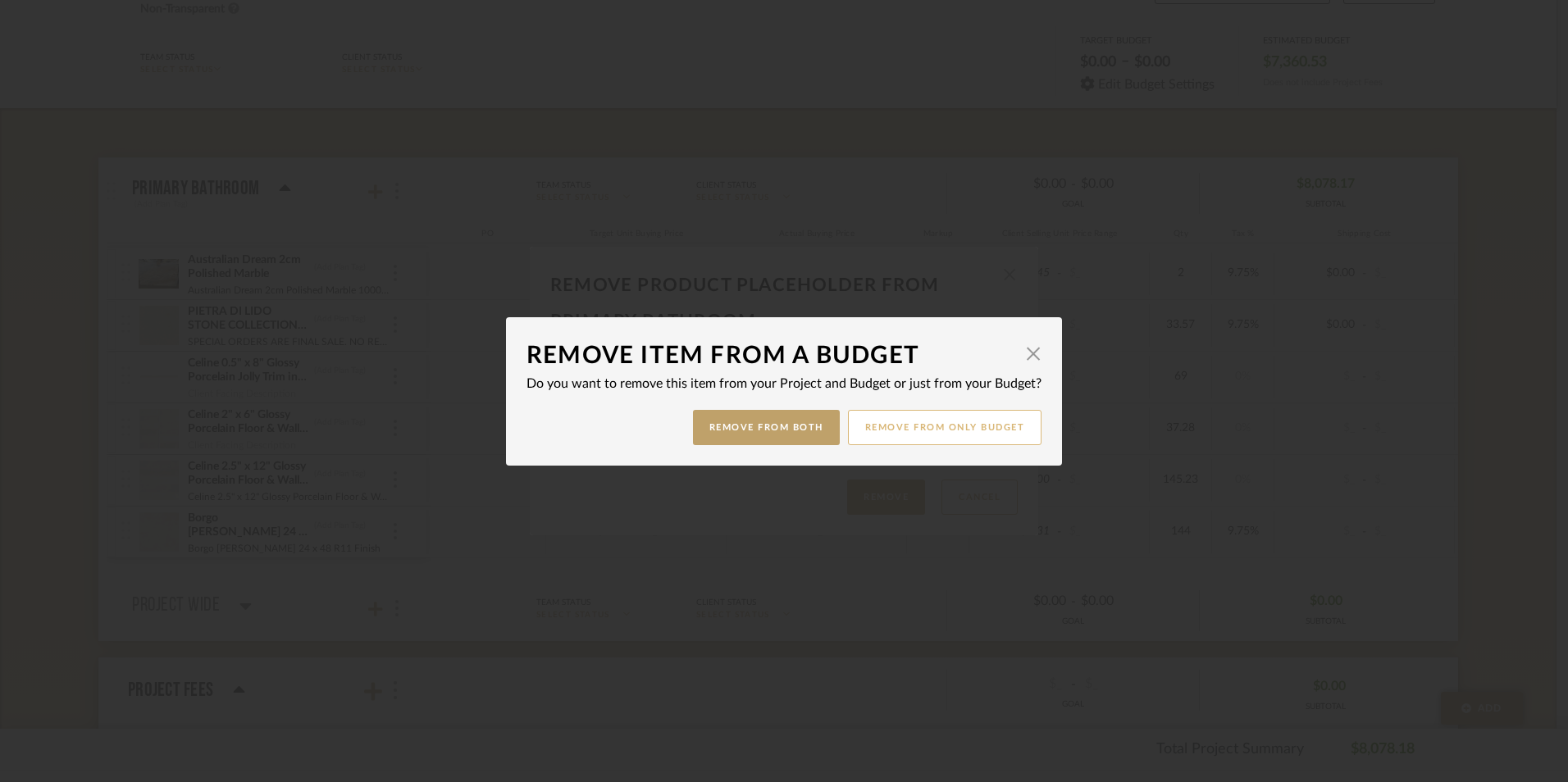
click at [971, 436] on button "Remove from only Budget" at bounding box center [945, 428] width 194 height 35
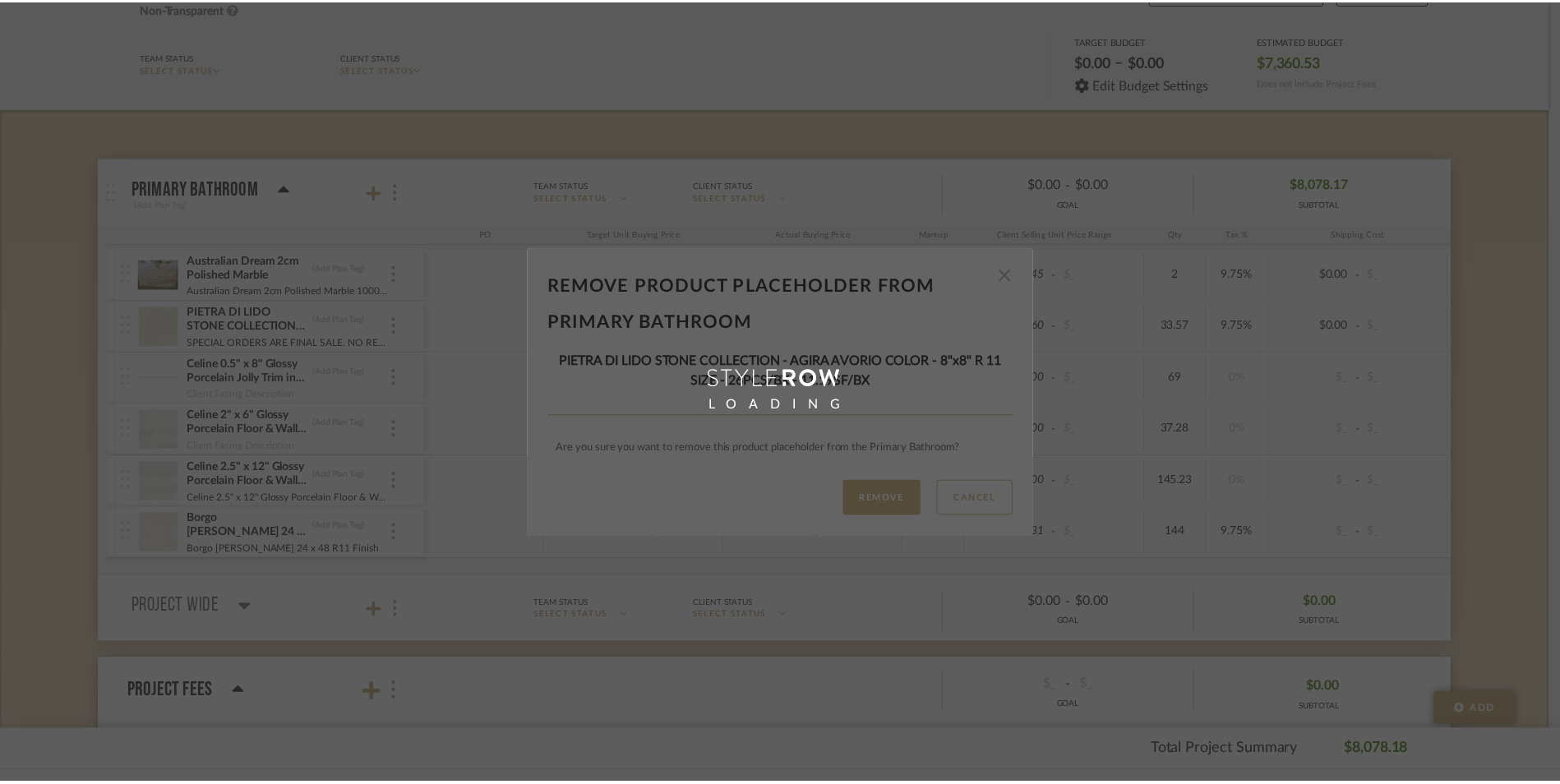
scroll to position [164, 0]
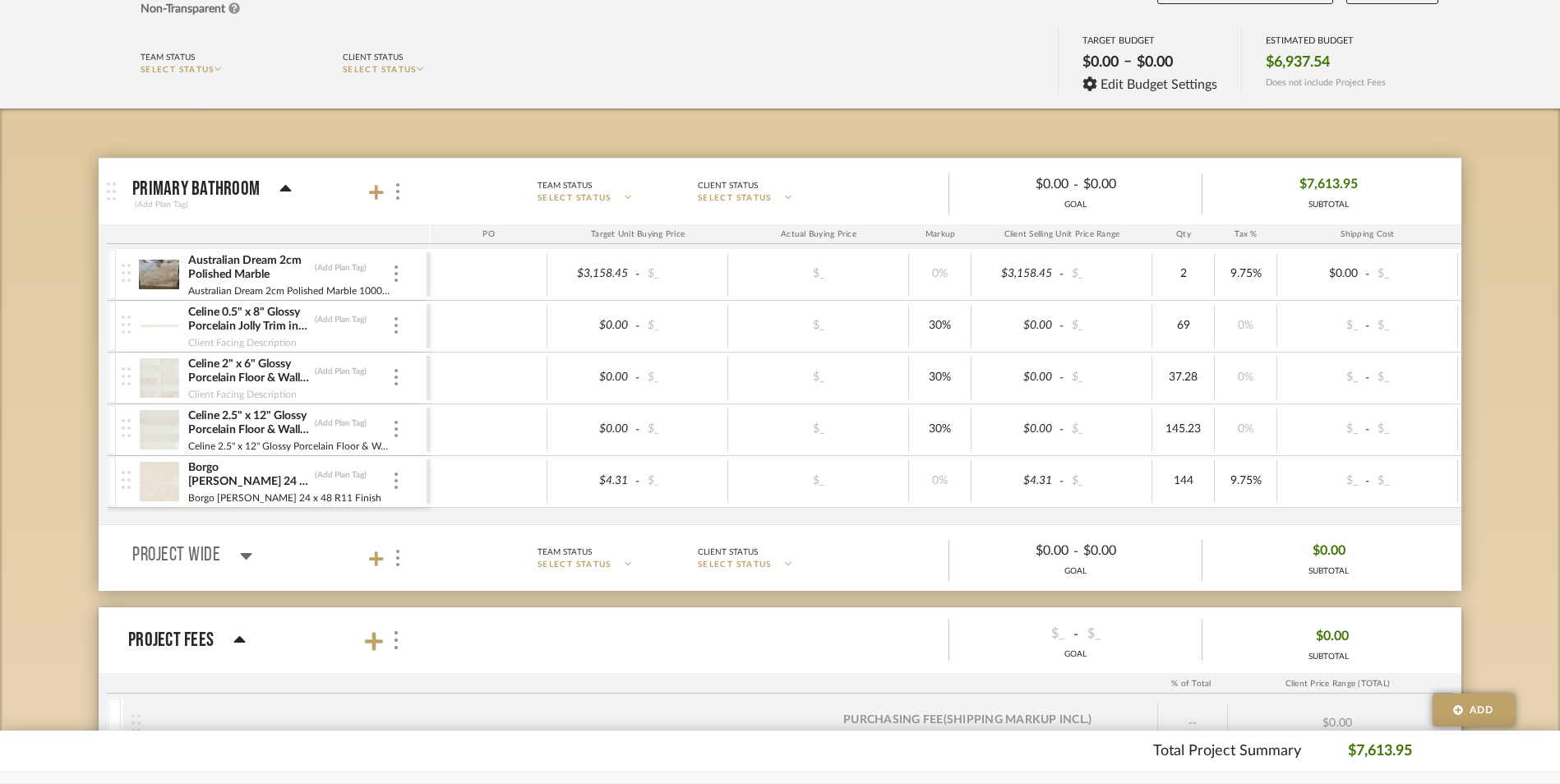
click at [1493, 320] on div "Budget Tracker: [PERSON_NAME] Residence Non-Transparent Last Updated: [PERSON_N…" at bounding box center [780, 530] width 1560 height 1150
type input "9.75"
click at [1248, 308] on div "0%" at bounding box center [1246, 326] width 62 height 43
type input "9.75"
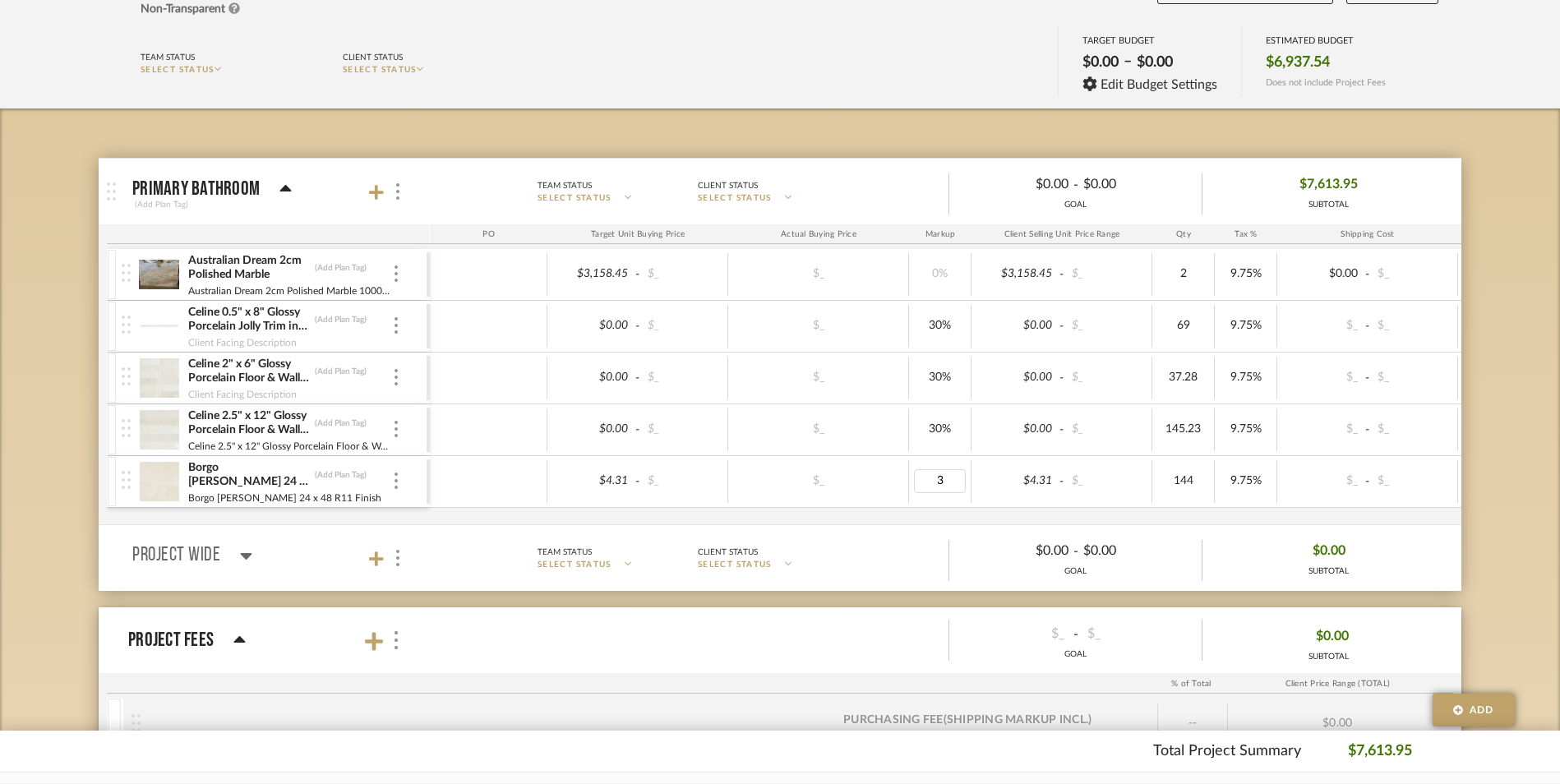
type input "30"
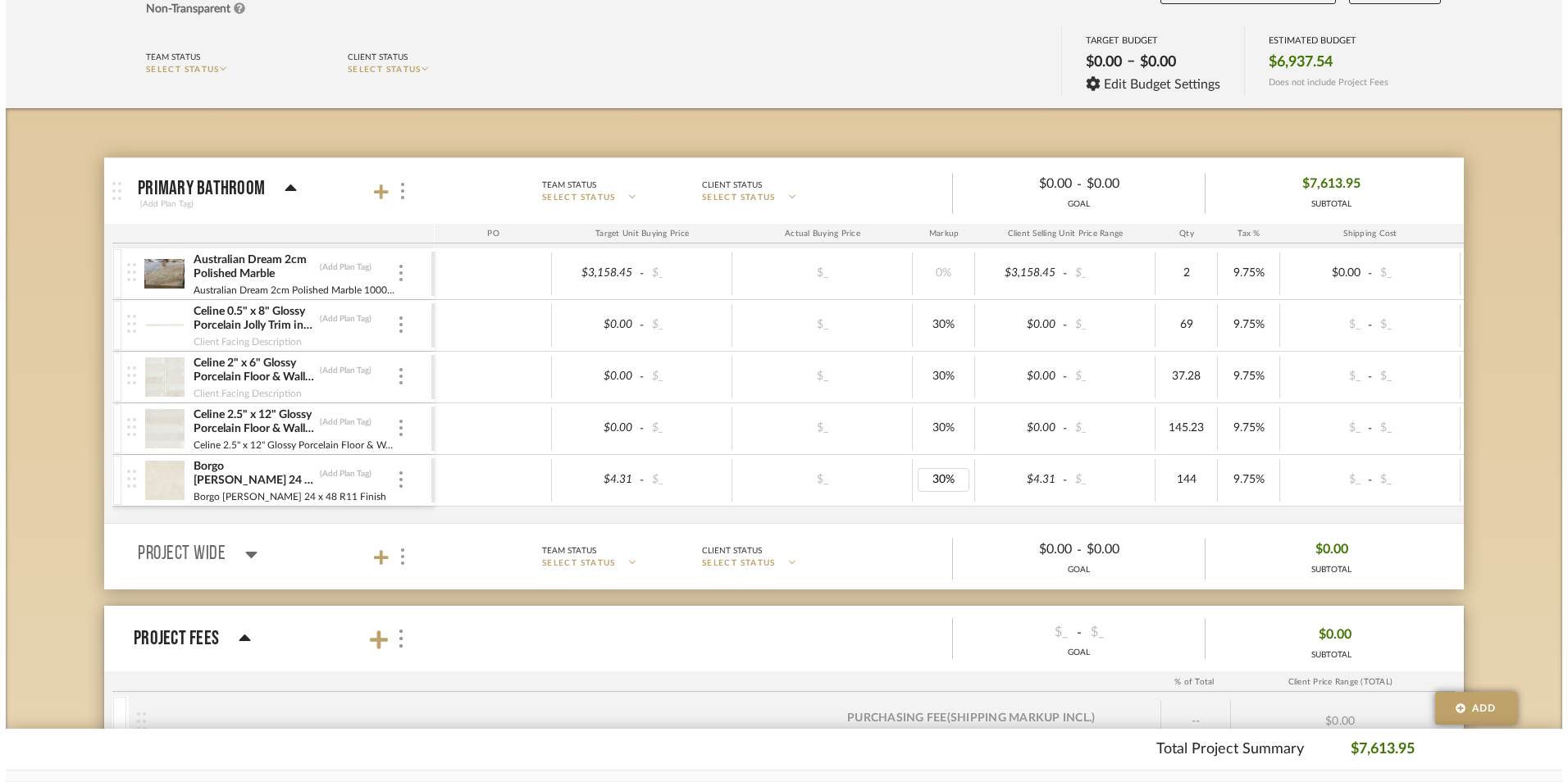
scroll to position [0, 0]
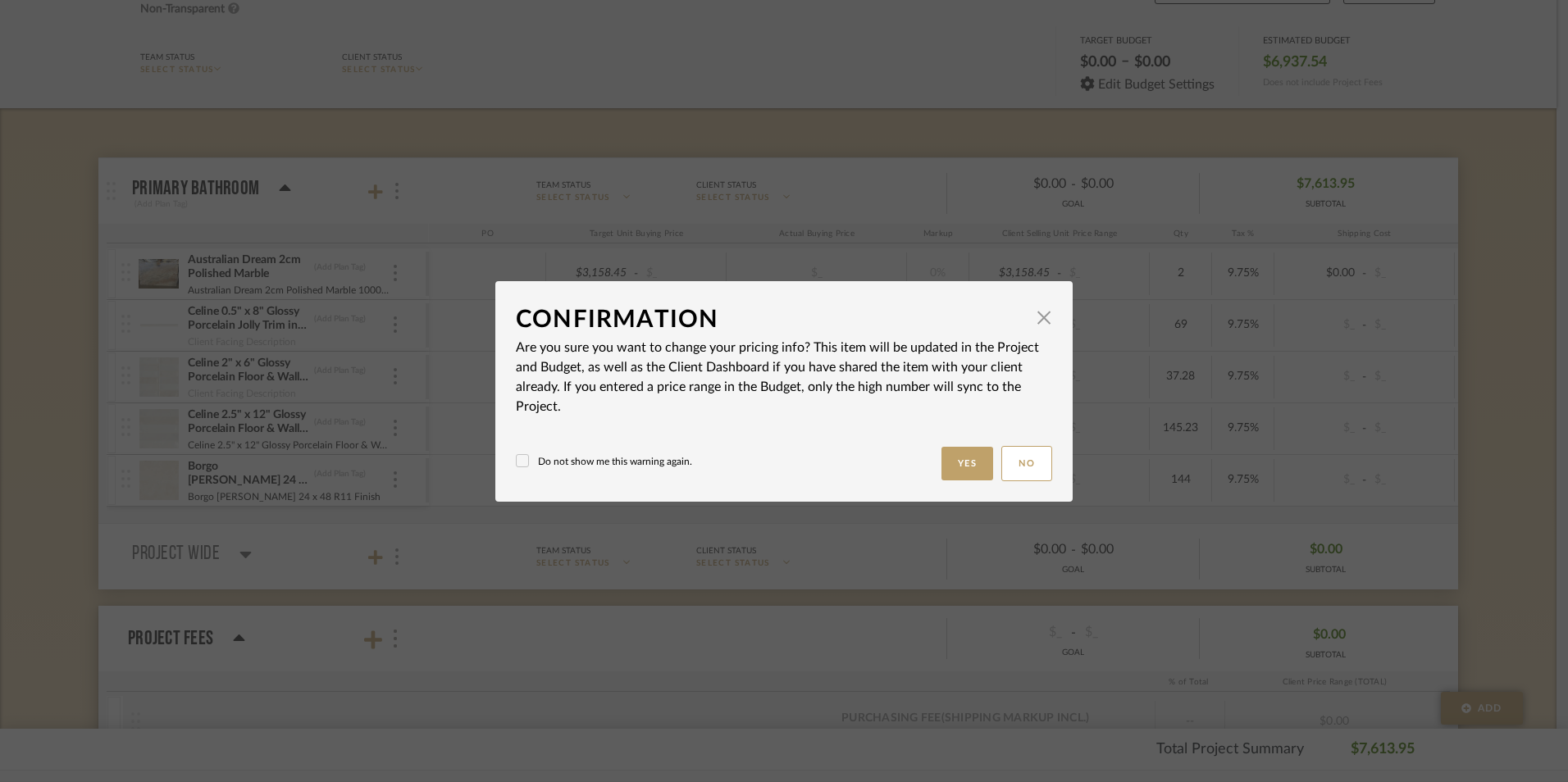
click at [959, 347] on body "Chrome Web Clipper Import Pinterest Support All Projects Library Inspiration Up…" at bounding box center [777, 227] width 1556 height 782
click at [957, 480] on button "Yes" at bounding box center [967, 463] width 52 height 33
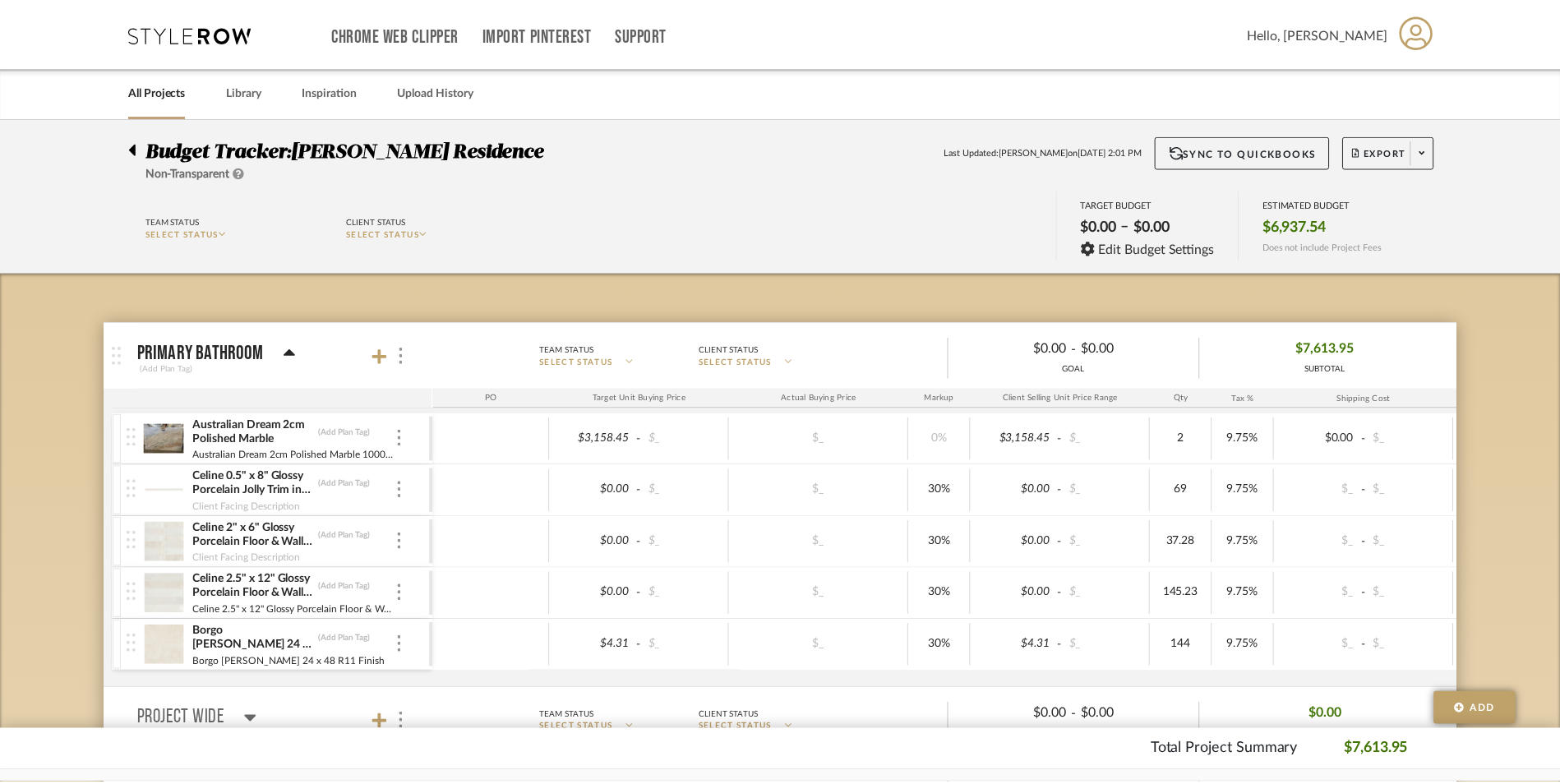
scroll to position [164, 0]
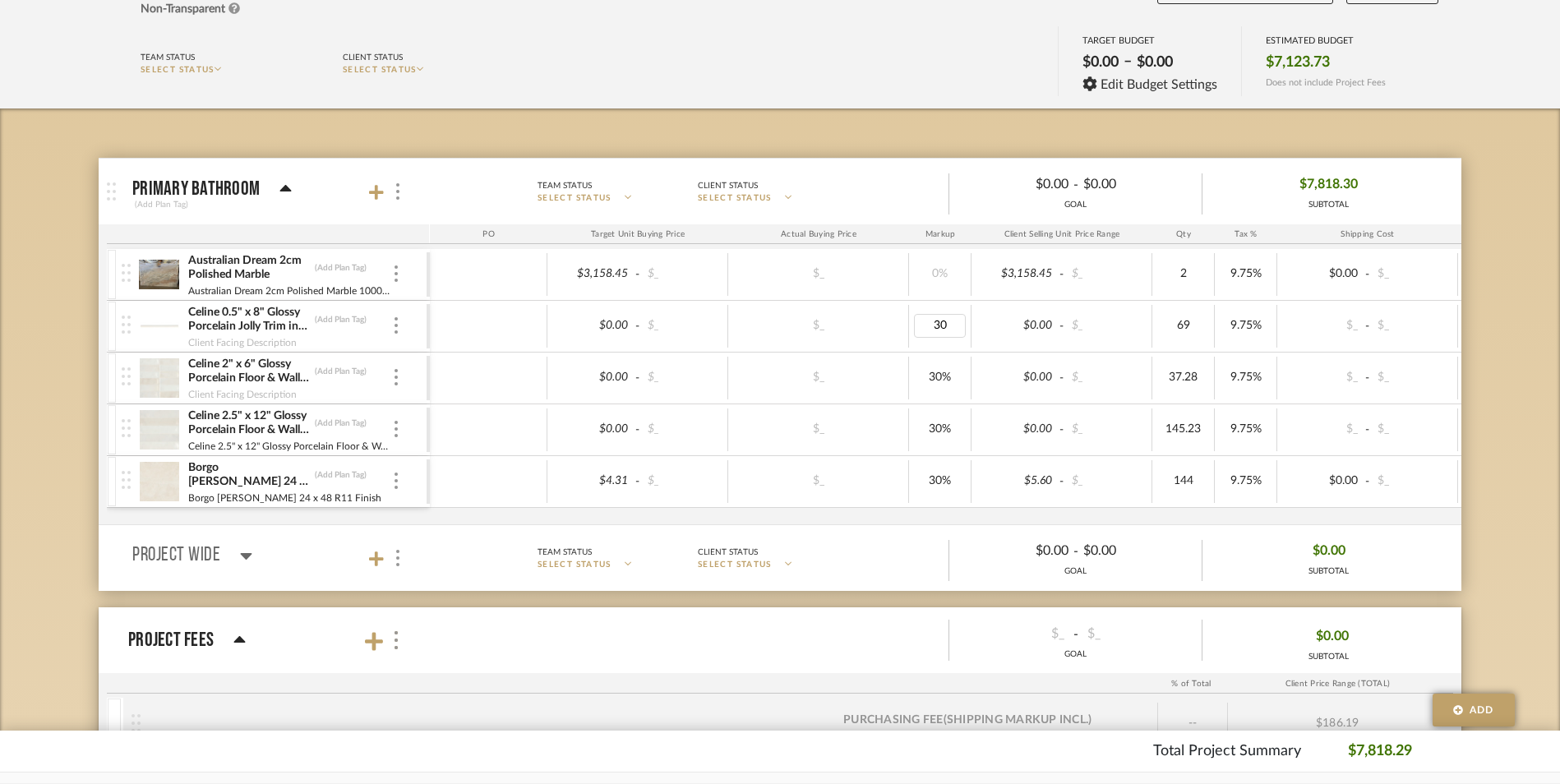
type input "0"
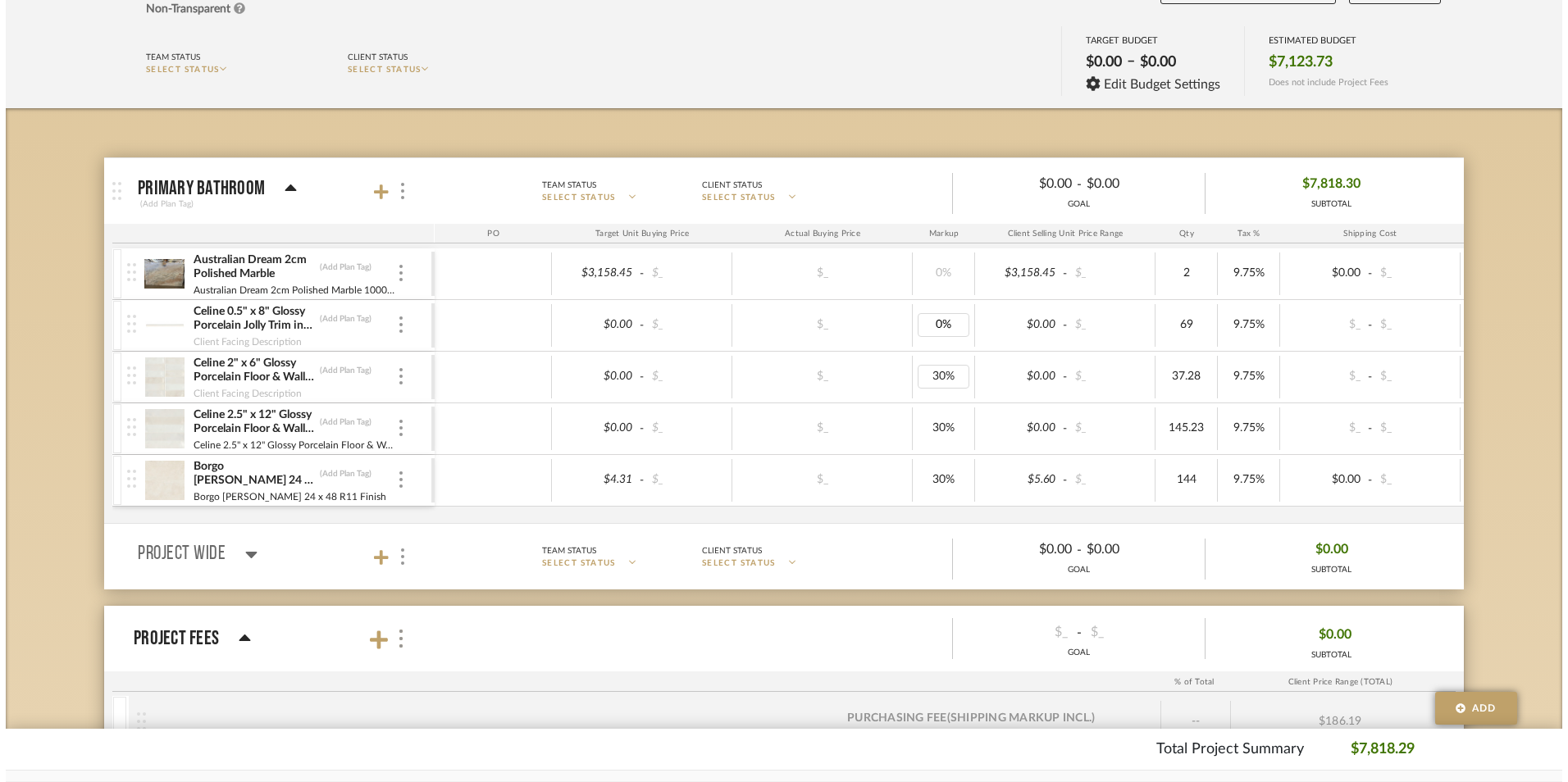
scroll to position [0, 0]
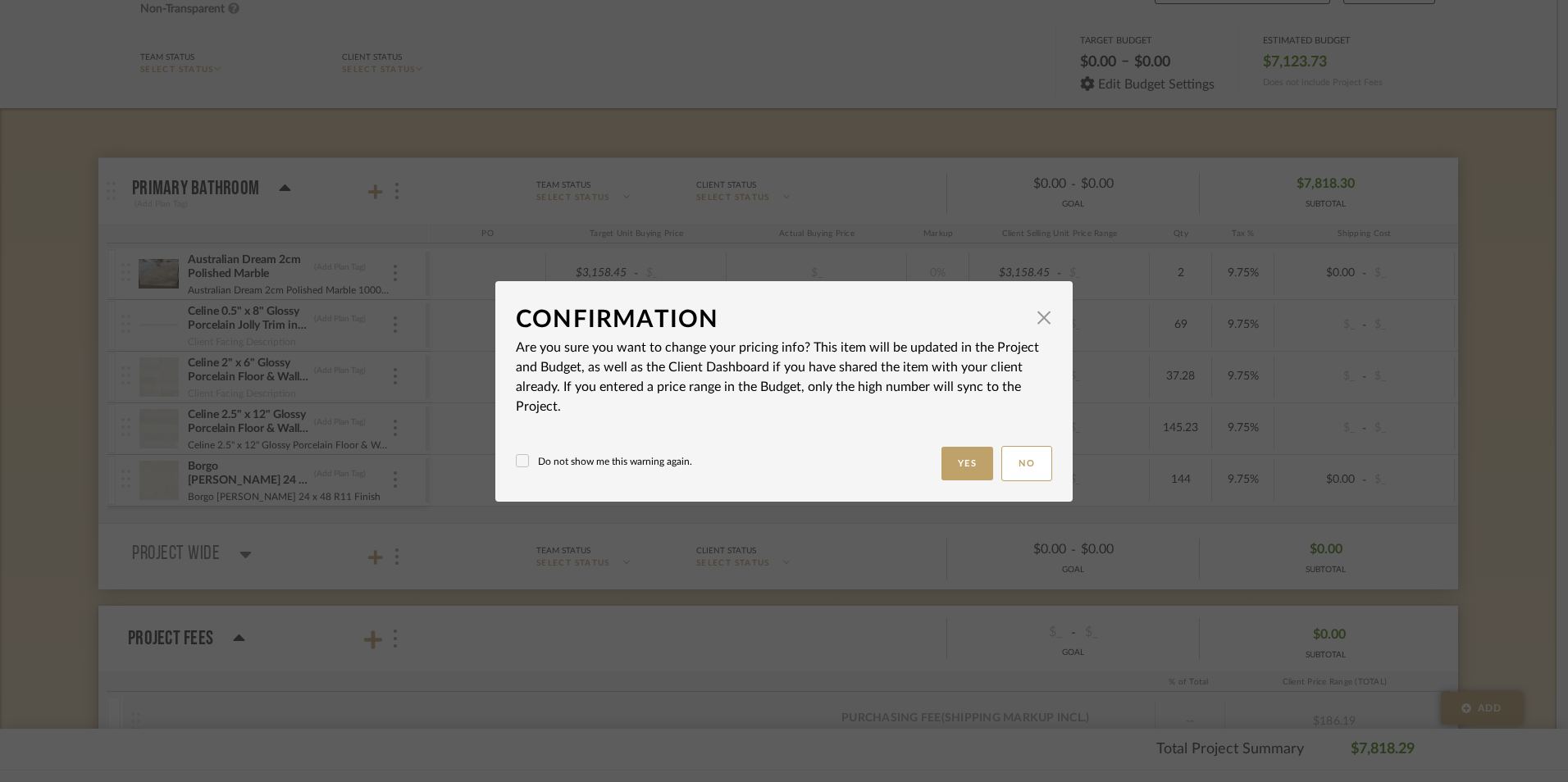
click at [501, 463] on dialog-content "Confirmation × Are you sure you want to change your pricing info? This item wil…" at bounding box center [783, 391] width 578 height 220
click at [522, 464] on icon at bounding box center [522, 460] width 11 height 11
click at [964, 465] on button "Yes" at bounding box center [967, 463] width 52 height 33
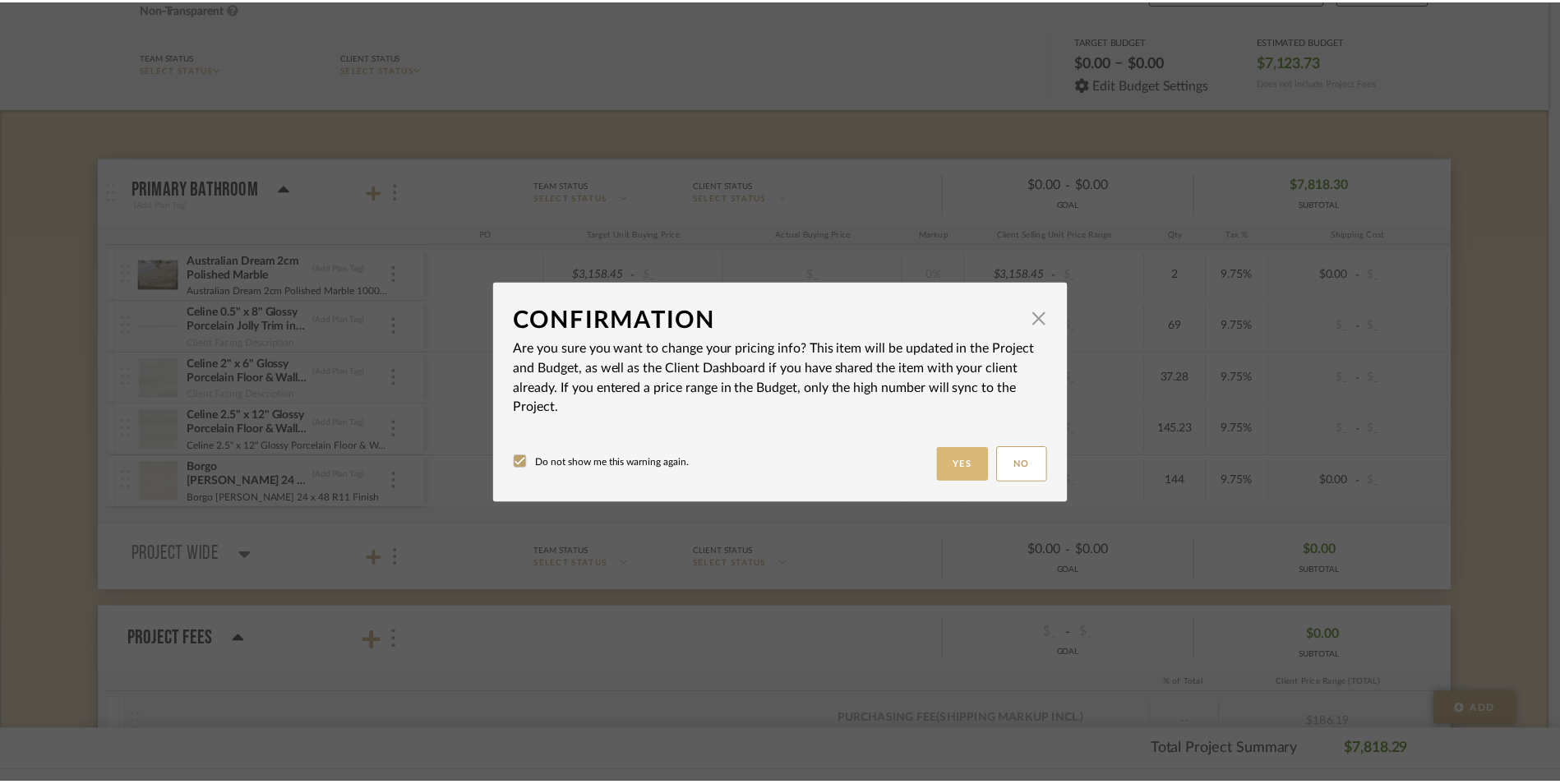
scroll to position [164, 0]
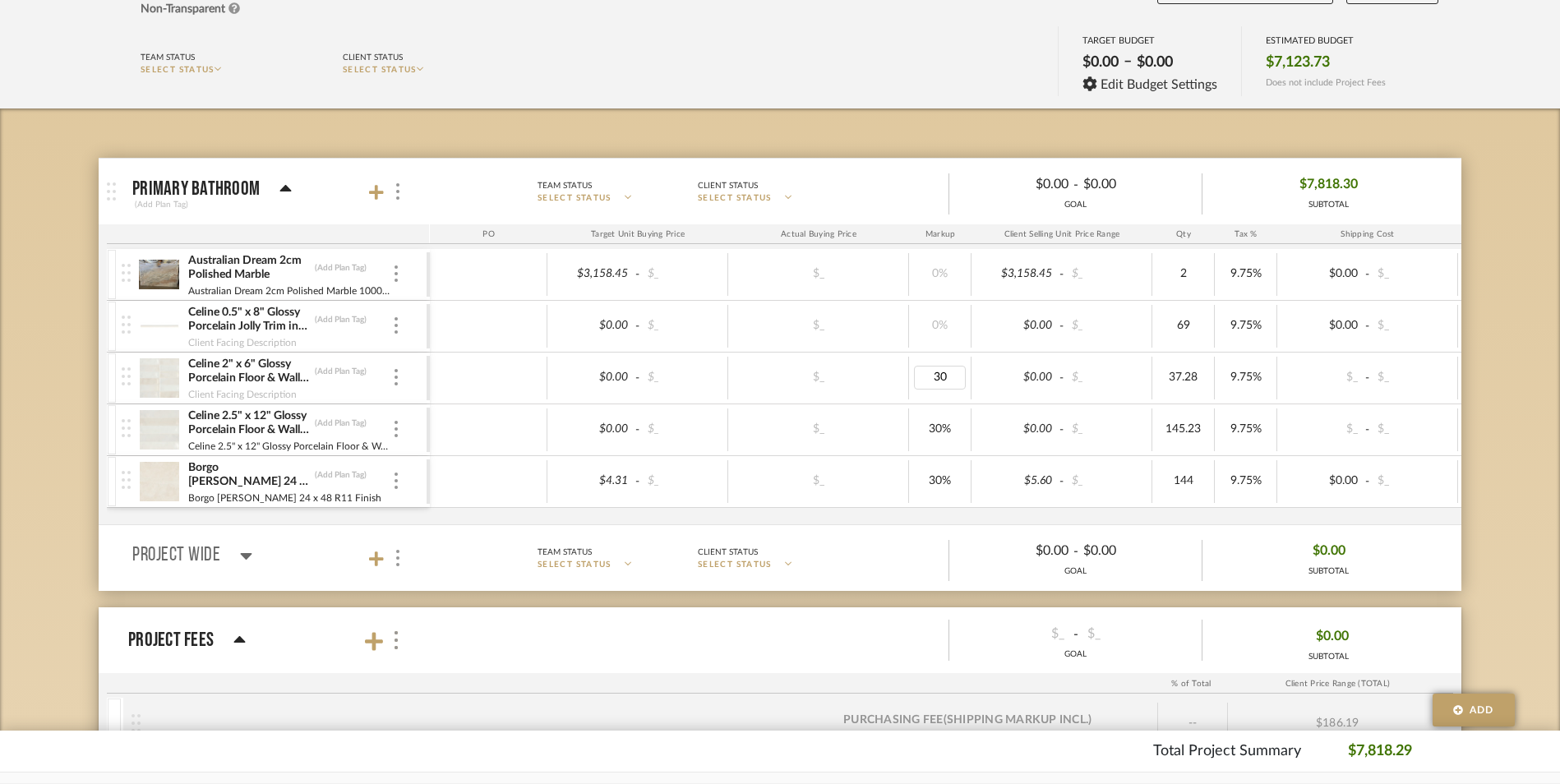
type input "0"
type input "7.65"
type input "9.45"
type input "7.47"
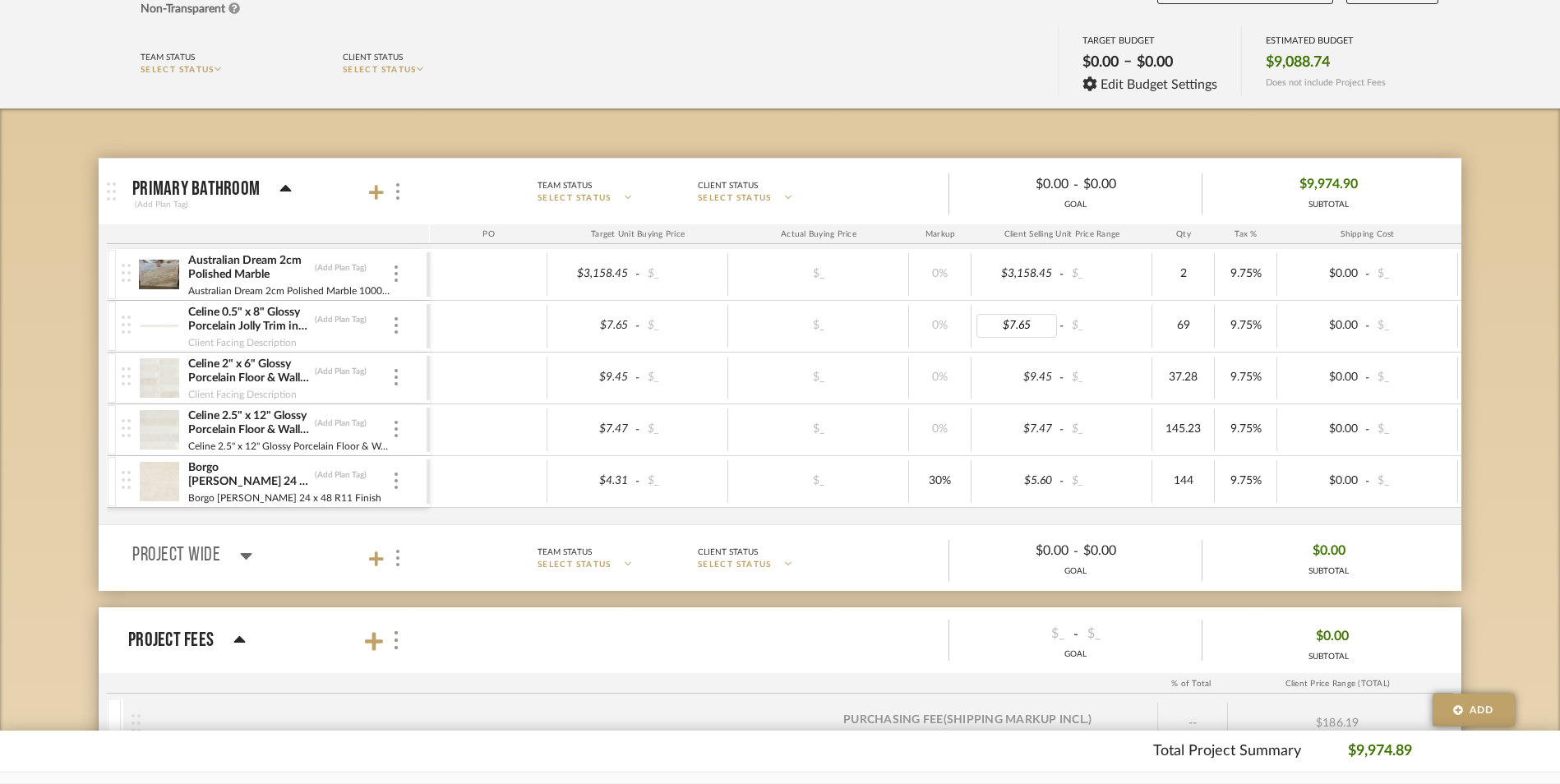
click at [508, 334] on div at bounding box center [489, 326] width 117 height 43
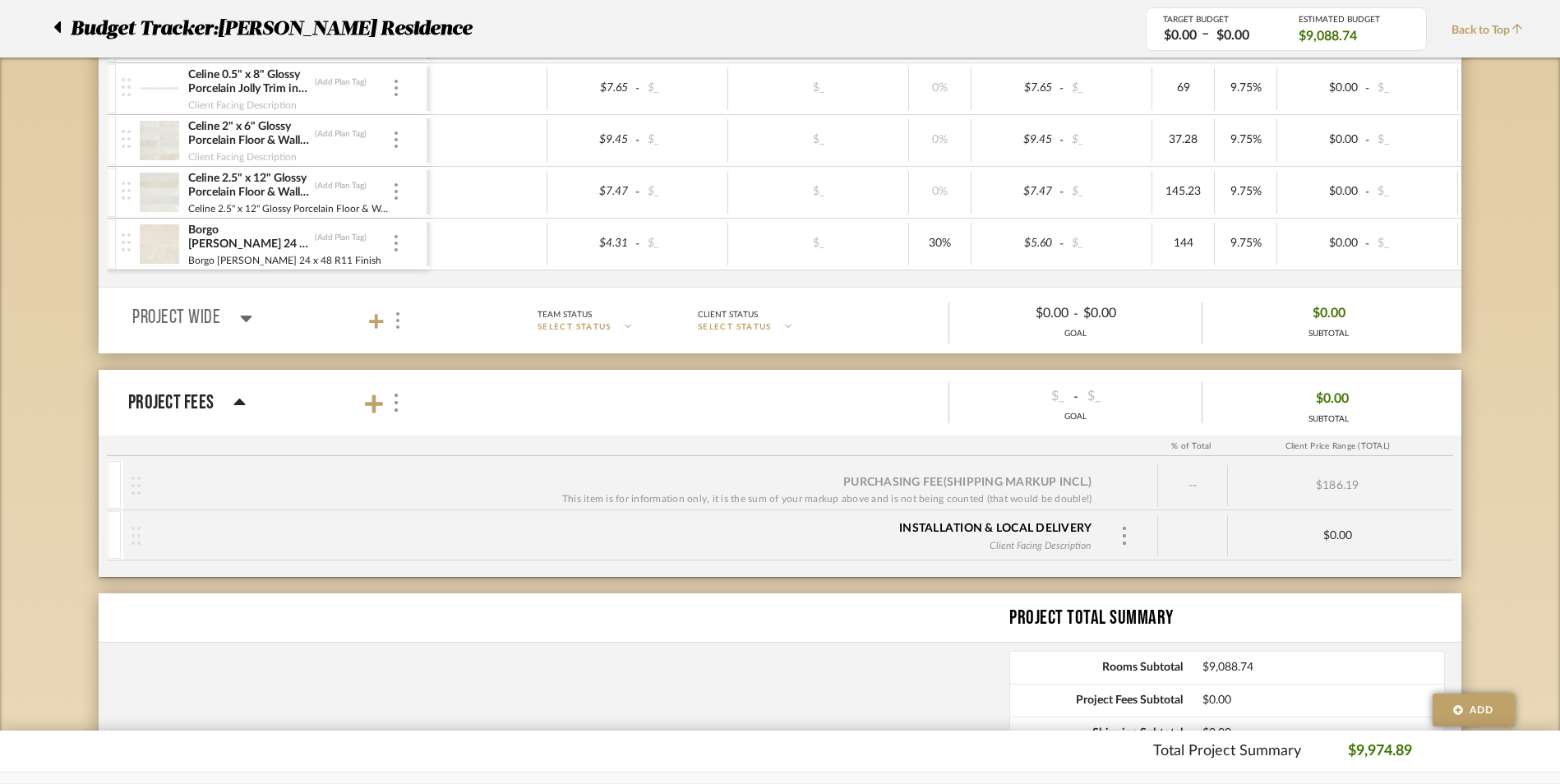
scroll to position [411, 0]
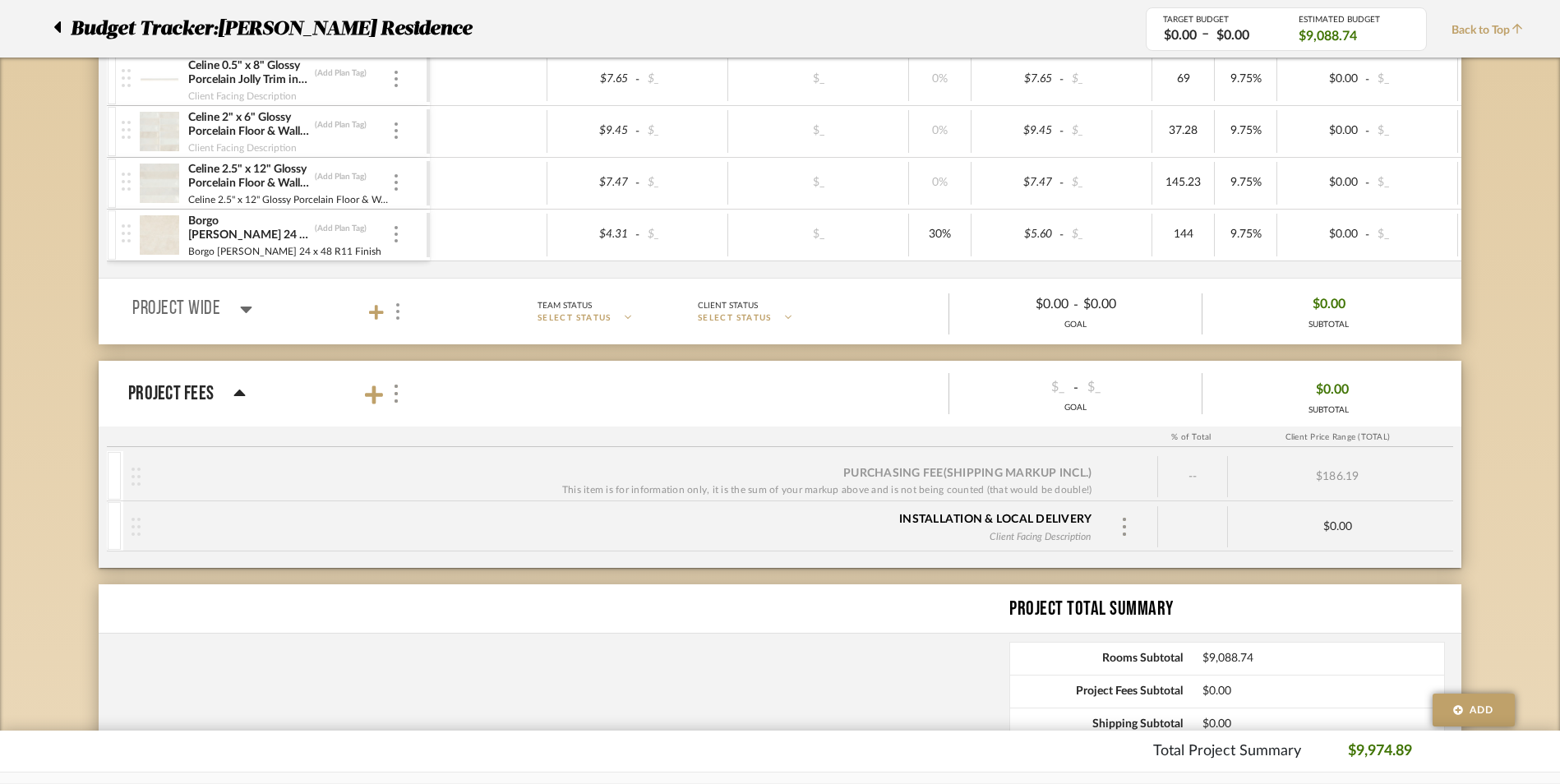
click at [241, 399] on icon at bounding box center [239, 393] width 12 height 20
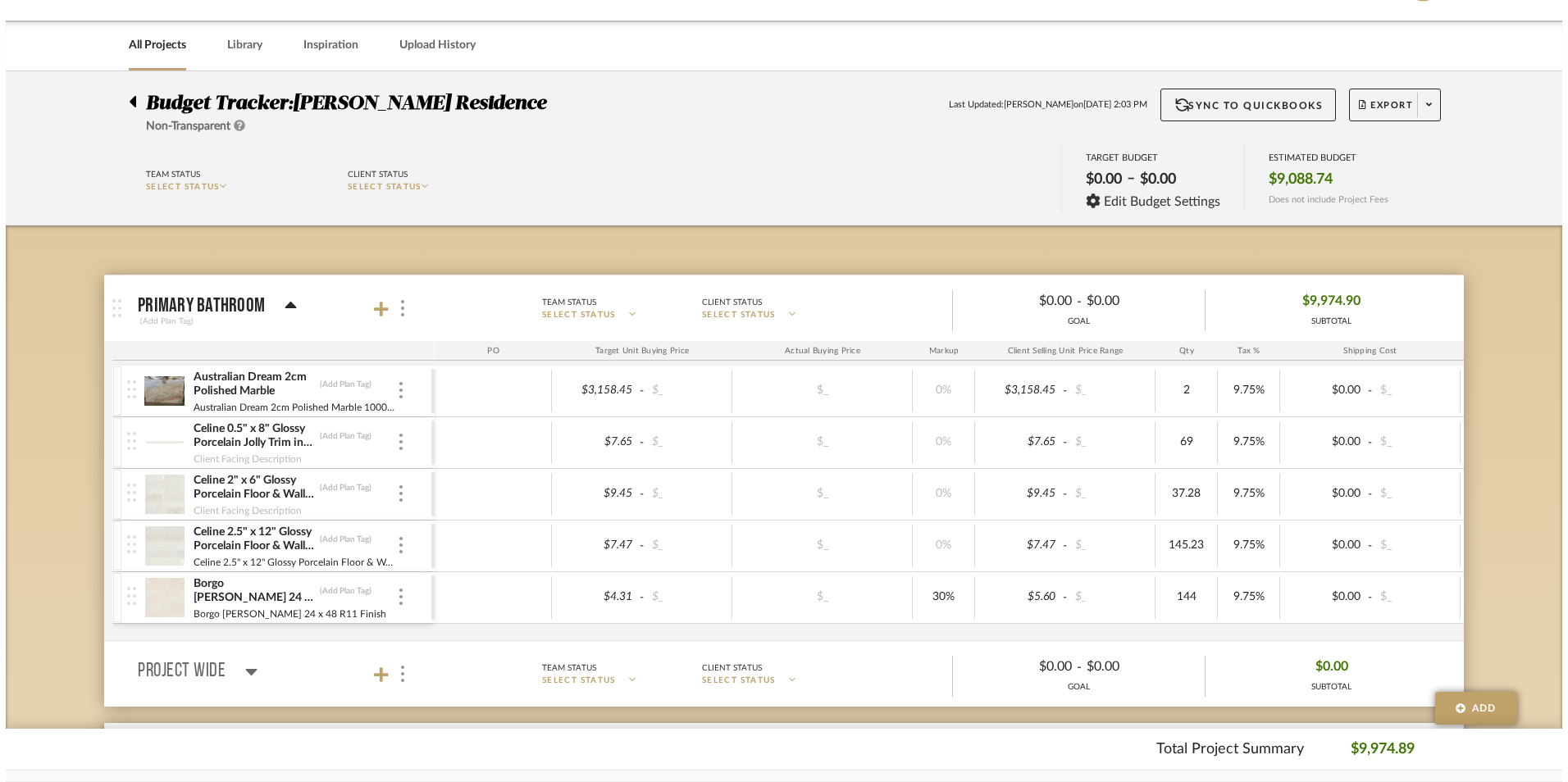
scroll to position [0, 0]
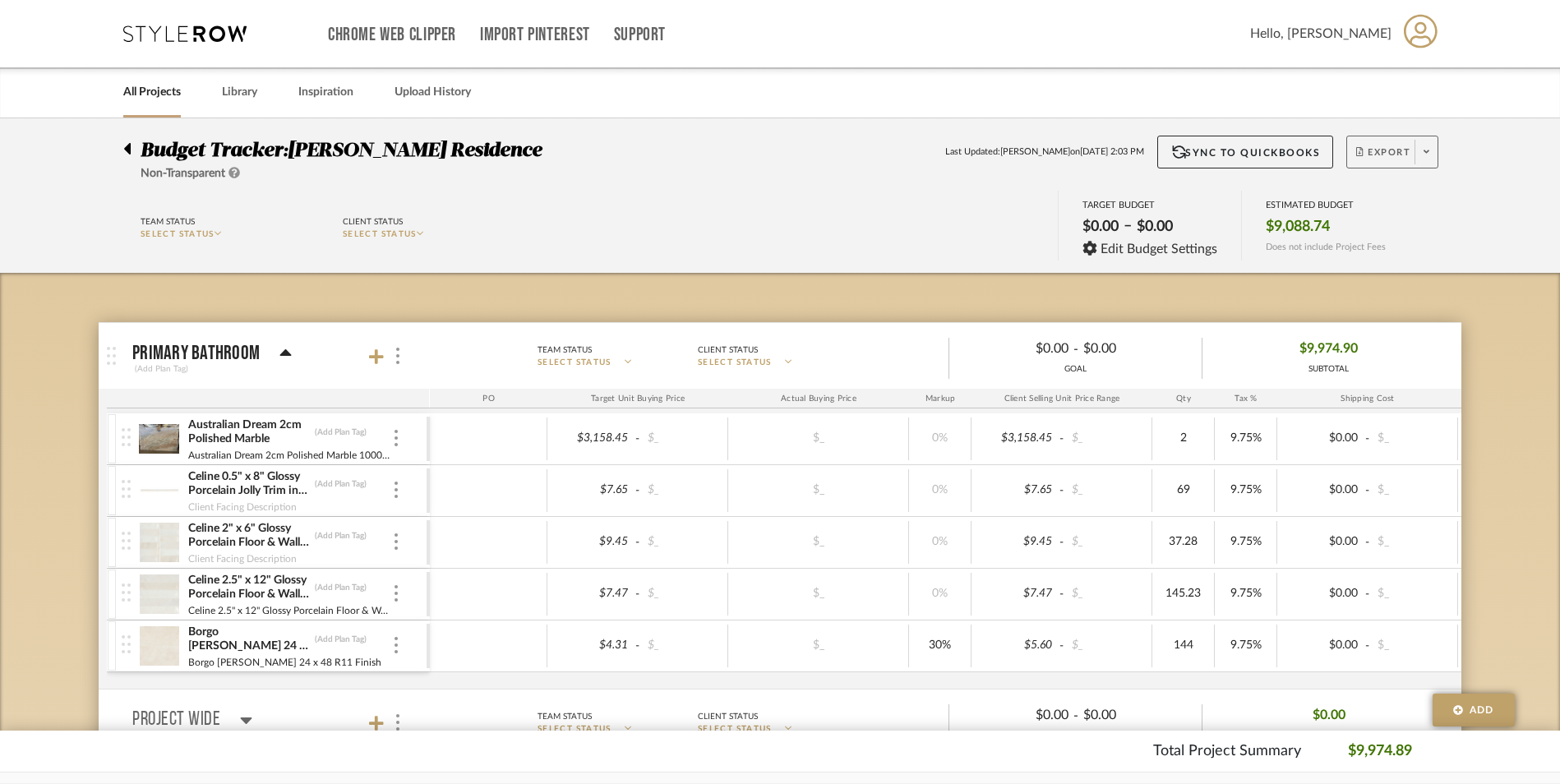
click at [1390, 145] on button "Export" at bounding box center [1392, 151] width 92 height 33
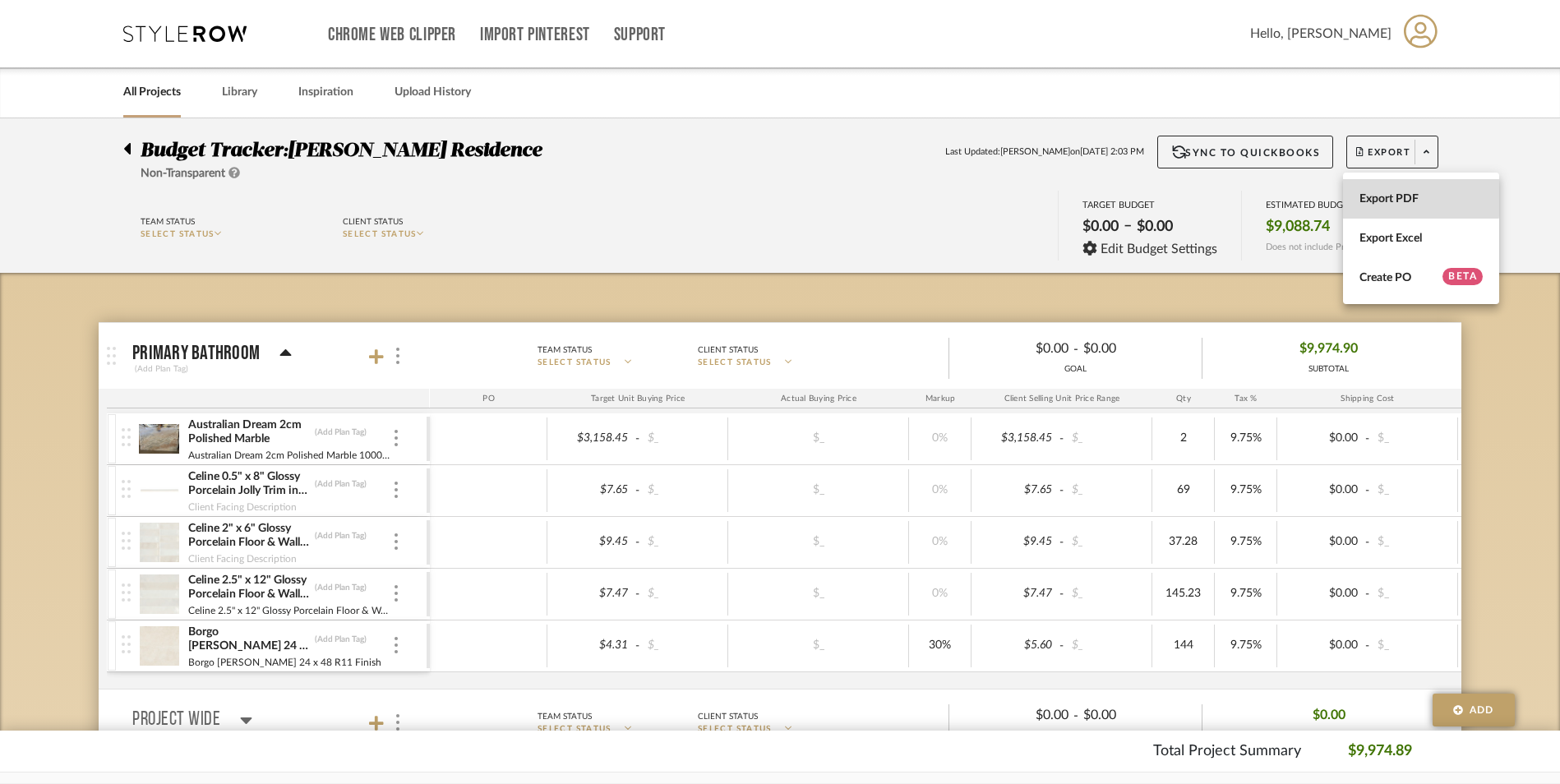
click at [1394, 198] on span "Export PDF" at bounding box center [1421, 199] width 123 height 14
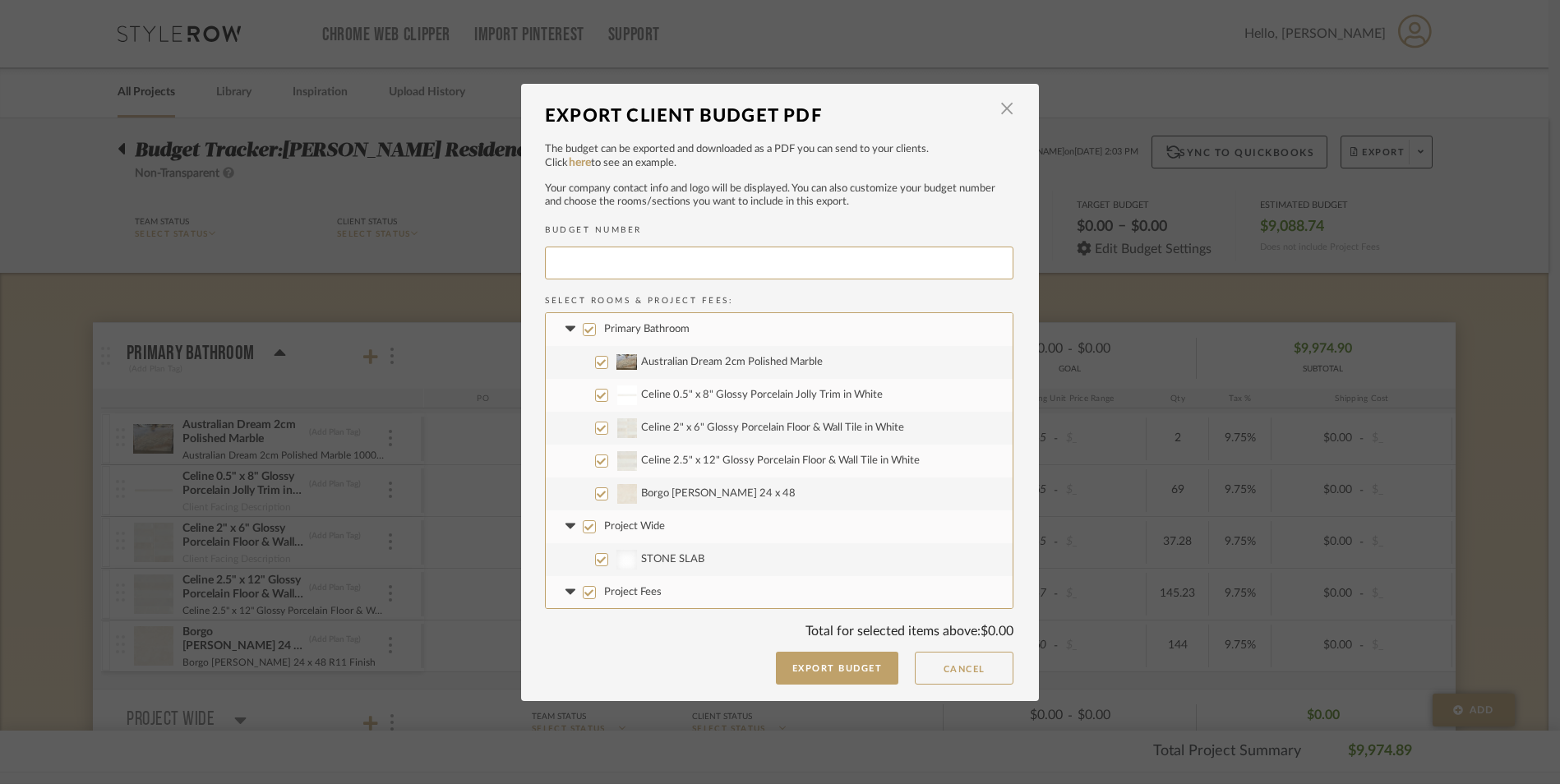
type input "PIERSO-006"
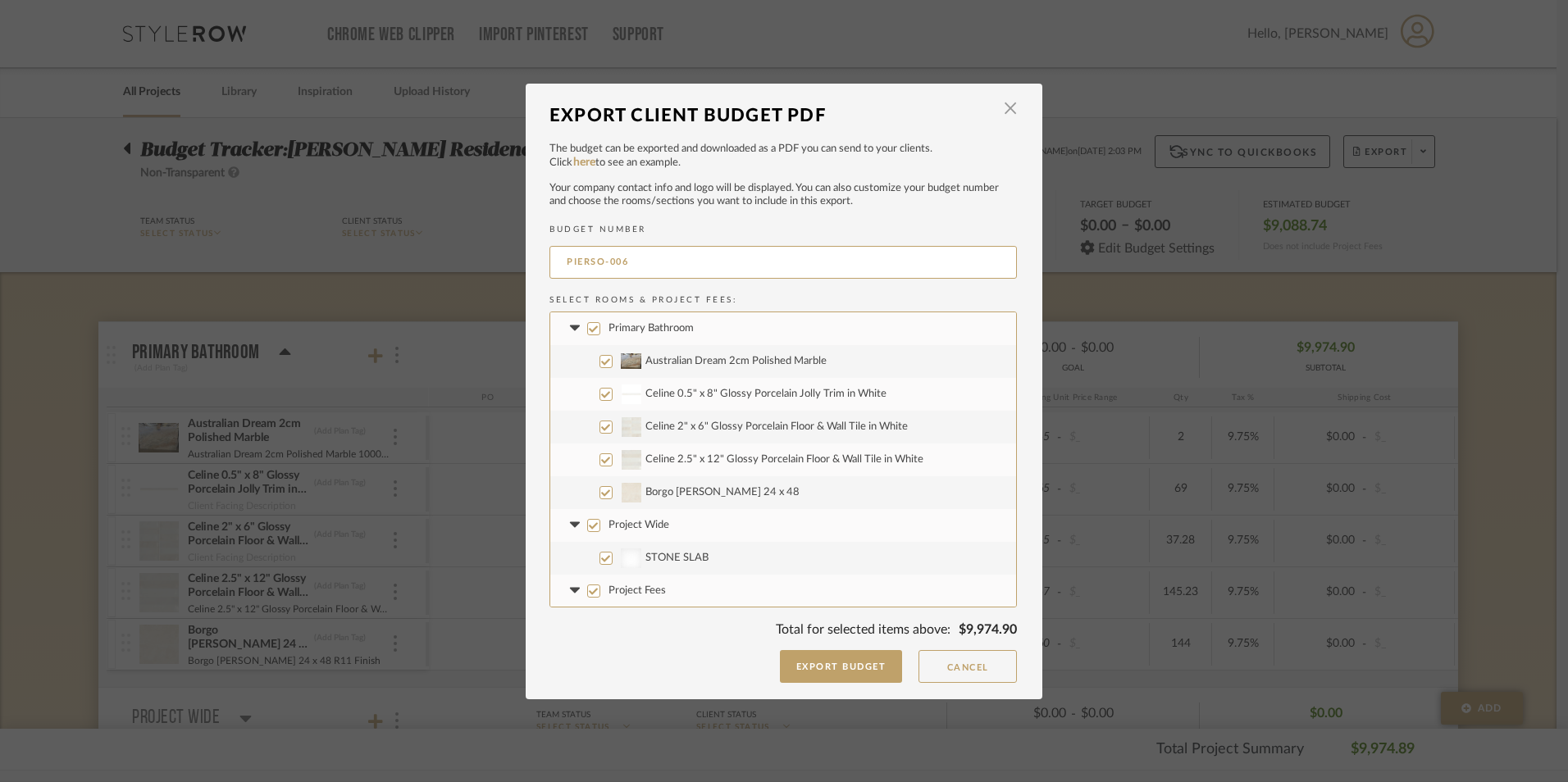
click at [601, 361] on input "Australian Dream 2cm Polished Marble" at bounding box center [605, 362] width 13 height 13
checkbox input "false"
click at [584, 531] on label "Project Wide" at bounding box center [783, 524] width 466 height 33
click at [587, 531] on input "Project Wide" at bounding box center [593, 525] width 13 height 13
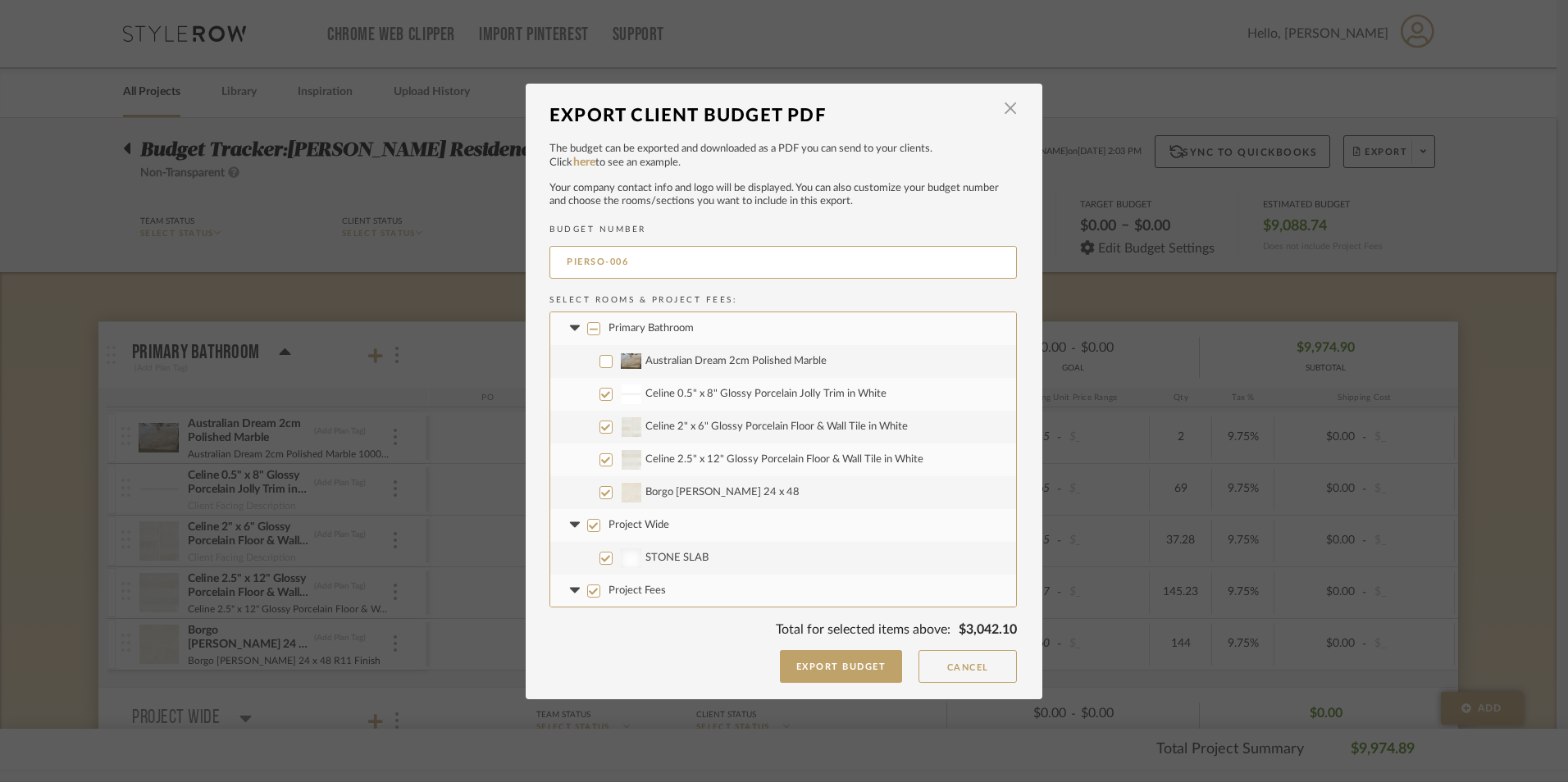
checkbox input "false"
click at [591, 593] on input "Project Fees" at bounding box center [593, 591] width 13 height 13
checkbox input "false"
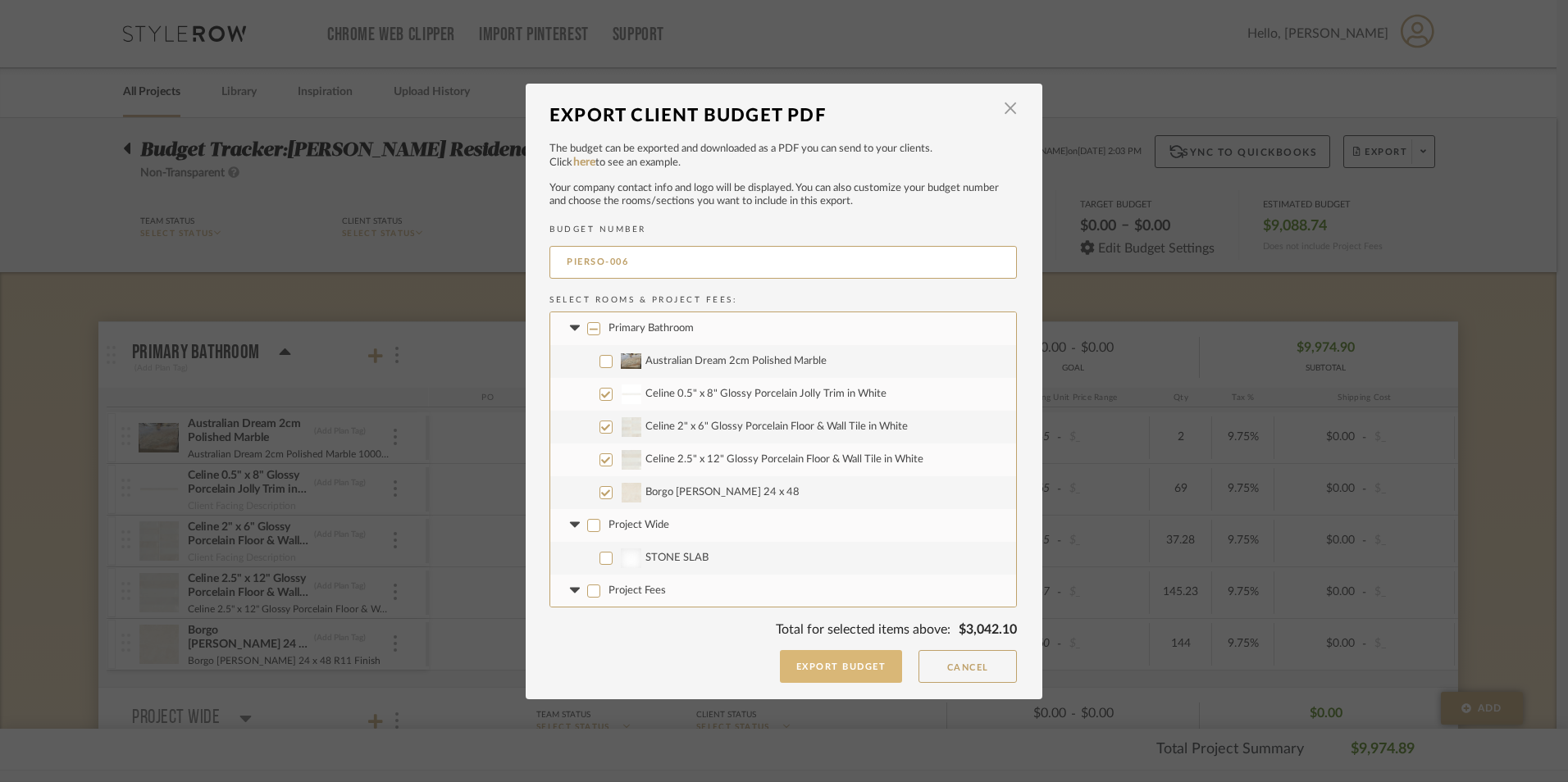
click at [858, 665] on button "Export Budget" at bounding box center [841, 666] width 123 height 33
